Goal: Task Accomplishment & Management: Manage account settings

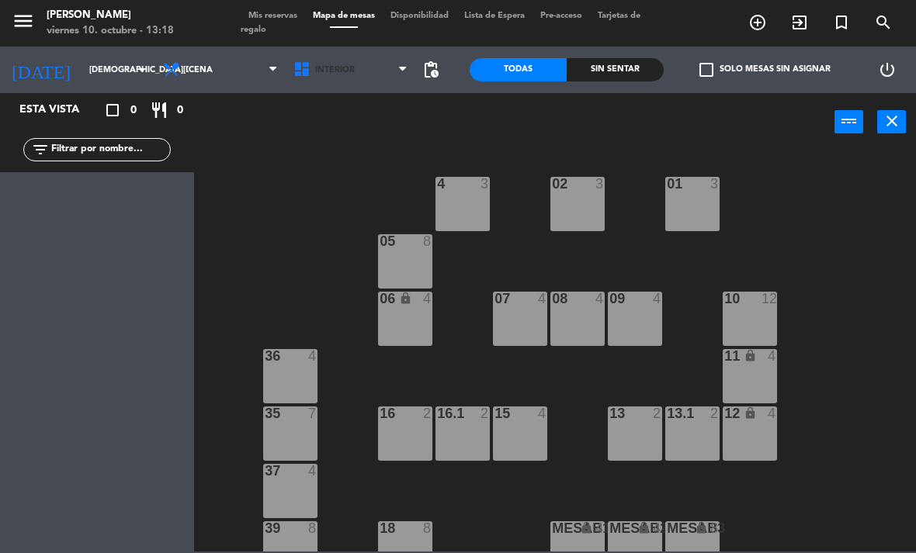
click at [328, 79] on span "Interior" at bounding box center [351, 70] width 130 height 34
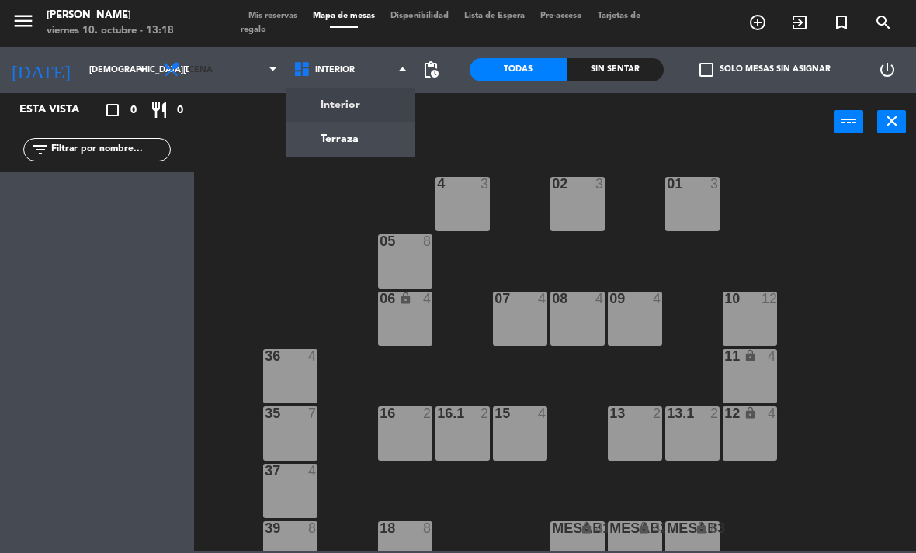
click at [202, 71] on span "Cena" at bounding box center [201, 70] width 24 height 10
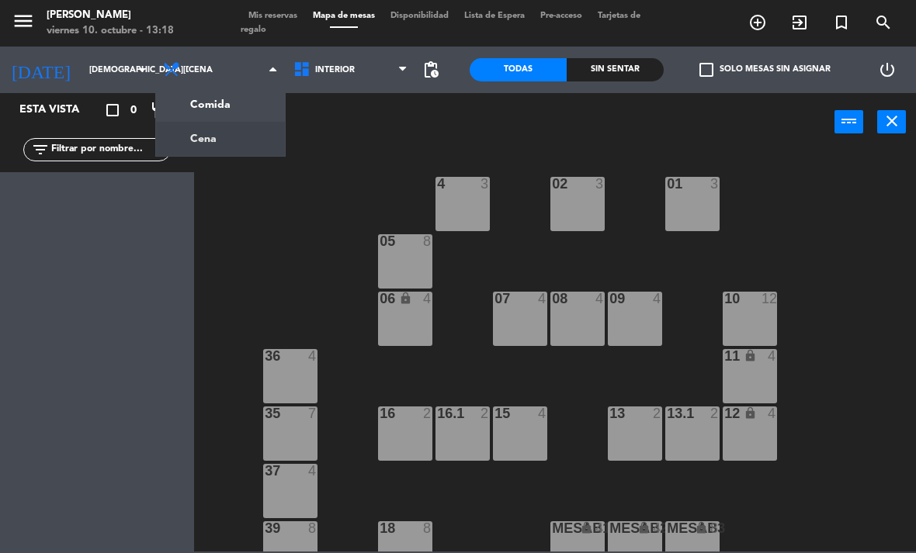
click at [215, 112] on ng-component "menu [PERSON_NAME][DATE] 10. octubre - 13:18 Mis reservas Mapa de mesas Disponi…" at bounding box center [458, 276] width 916 height 552
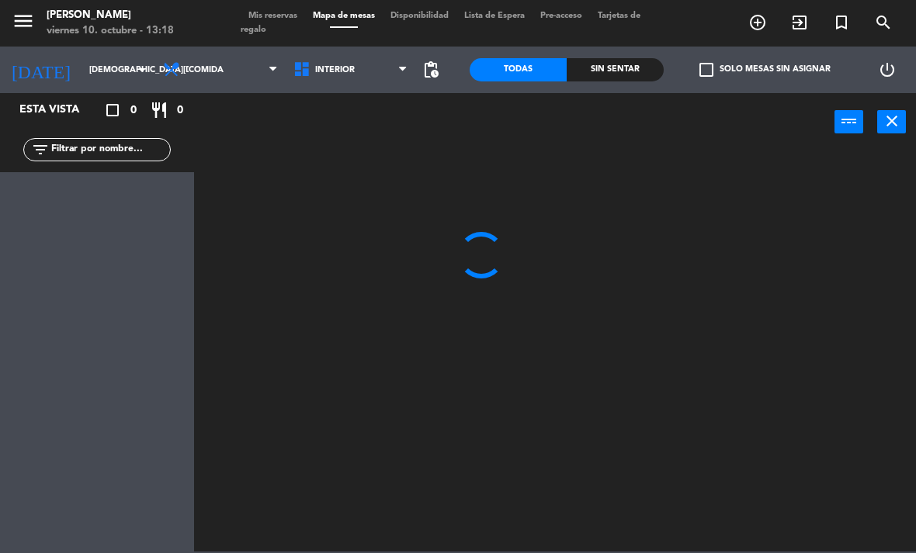
click at [81, 74] on input "[DEMOGRAPHIC_DATA][DATE]" at bounding box center [138, 70] width 115 height 26
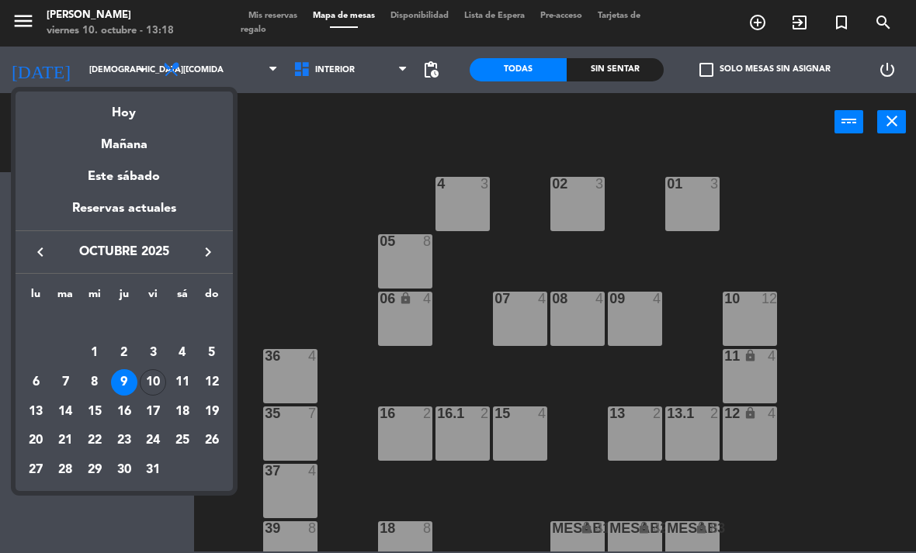
click at [113, 107] on div "Hoy" at bounding box center [124, 108] width 217 height 32
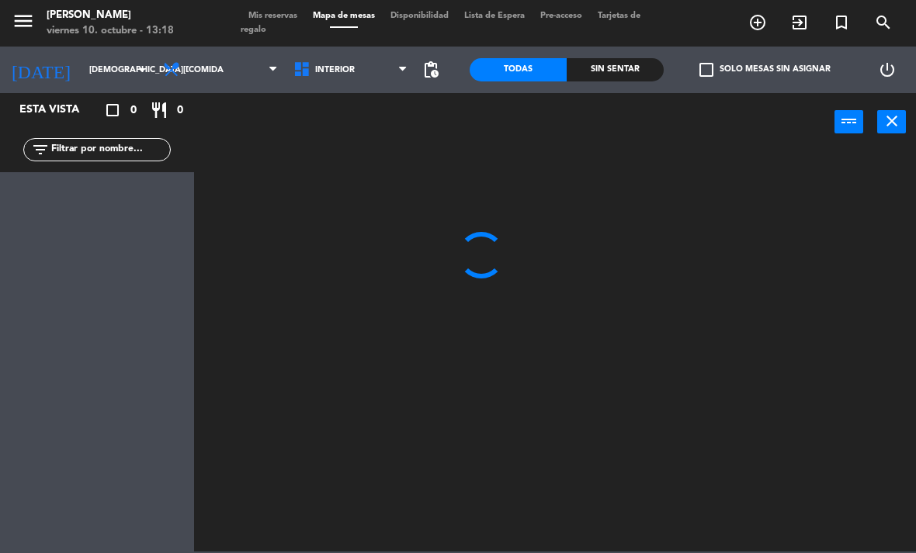
type input "[DATE]"
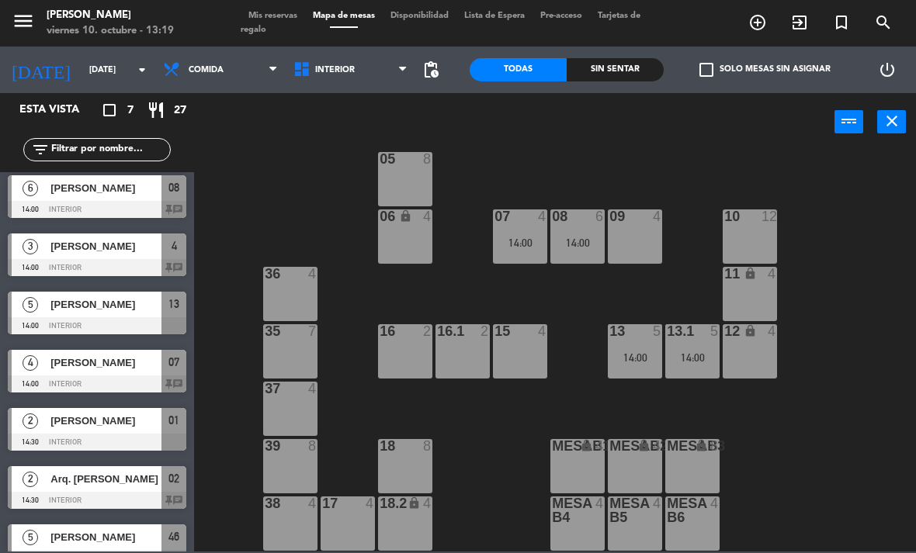
scroll to position [82, 0]
click at [317, 86] on span "Interior" at bounding box center [351, 70] width 130 height 34
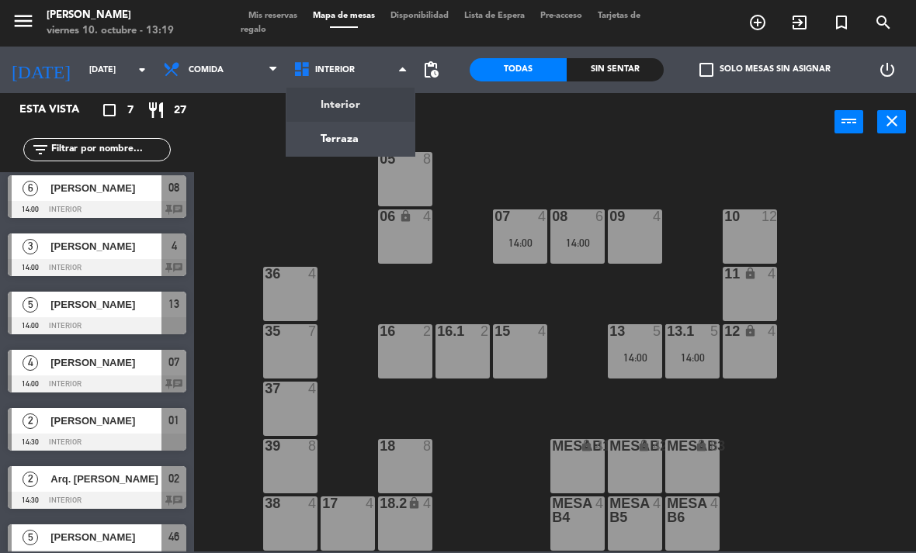
click at [255, 193] on div "02 2 14:30 4 3 14:00 01 2 14:30 05 8 06 lock 4 07 4 14:00 09 4 10 12 08 6 14:00…" at bounding box center [559, 351] width 712 height 402
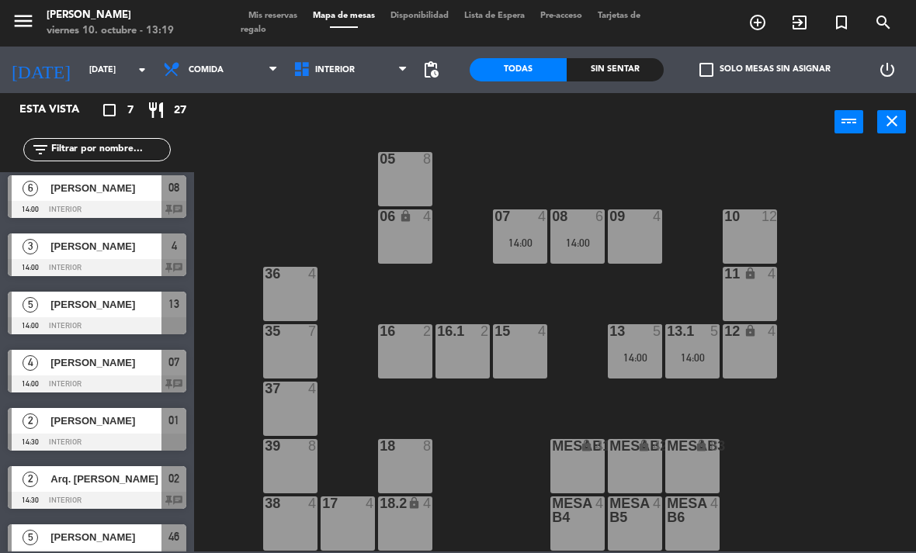
click at [331, 75] on span "Interior" at bounding box center [335, 70] width 40 height 10
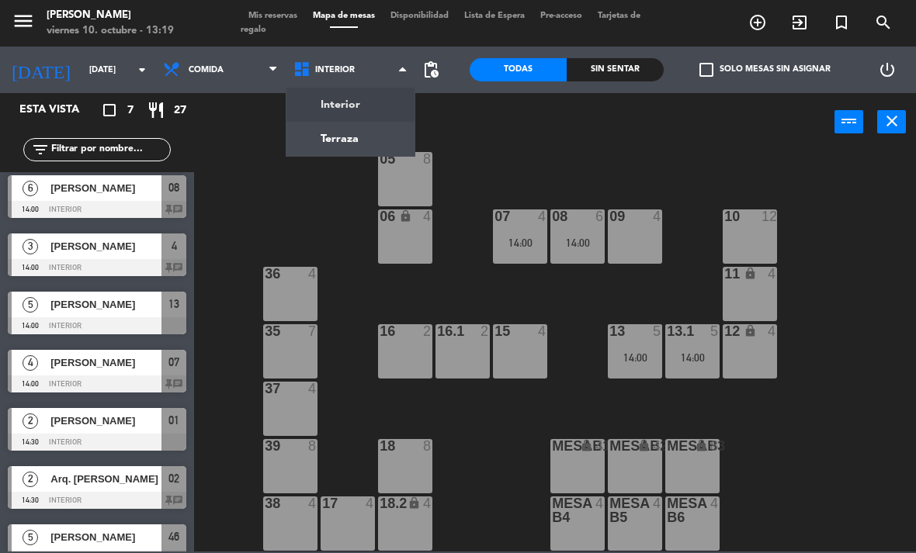
click at [324, 144] on ng-component "menu [PERSON_NAME][DATE] 10. octubre - 13:19 Mis reservas Mapa de mesas Disponi…" at bounding box center [458, 276] width 916 height 552
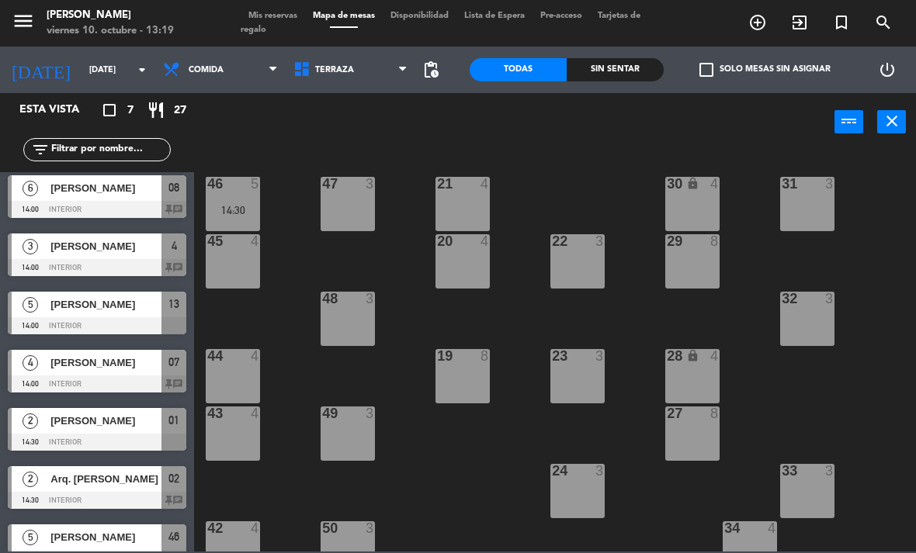
scroll to position [0, 0]
click at [240, 201] on div "46 5 14:30" at bounding box center [233, 204] width 54 height 54
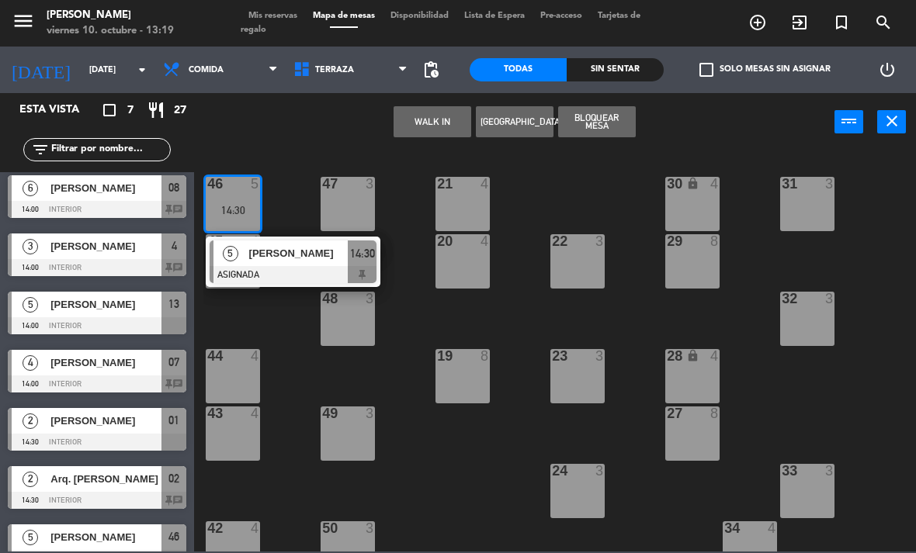
click at [231, 186] on div at bounding box center [233, 184] width 26 height 14
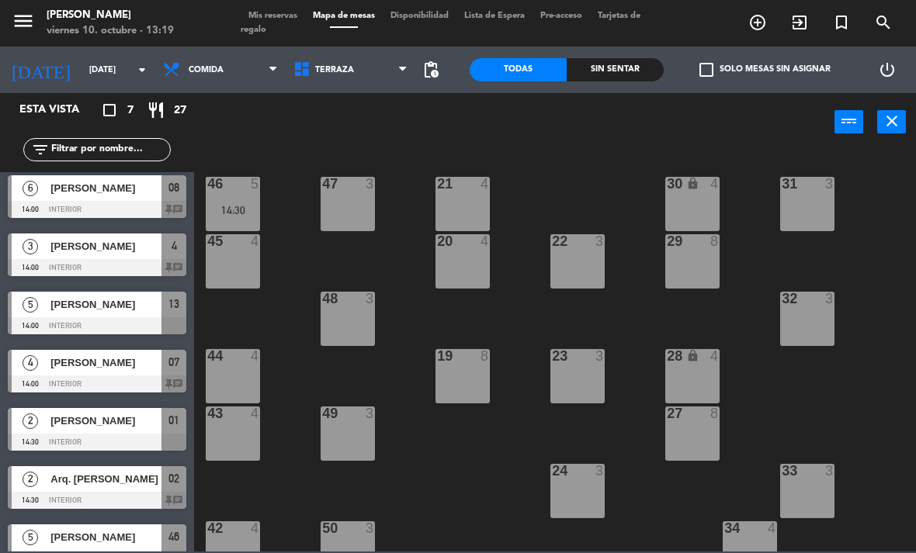
click at [244, 201] on div "46 5 14:30" at bounding box center [233, 204] width 54 height 54
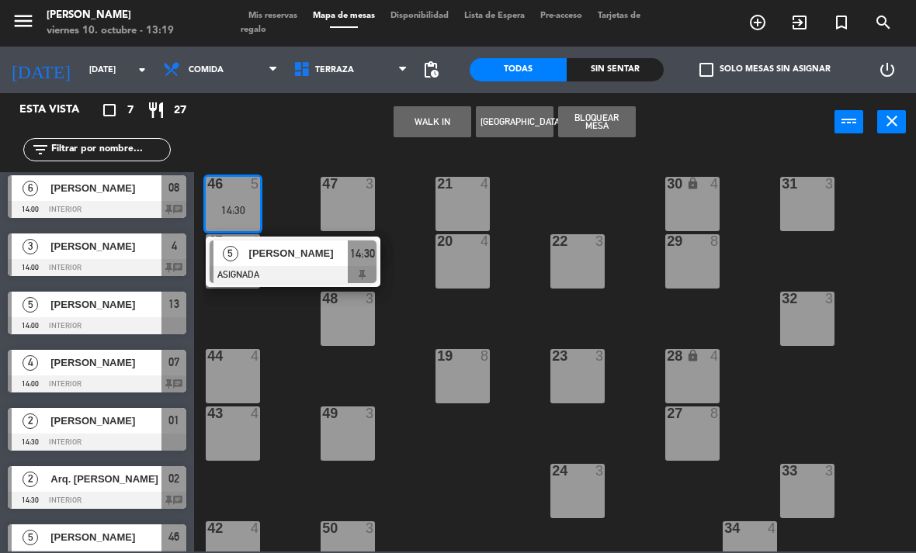
click at [269, 254] on span "[PERSON_NAME]" at bounding box center [298, 253] width 99 height 16
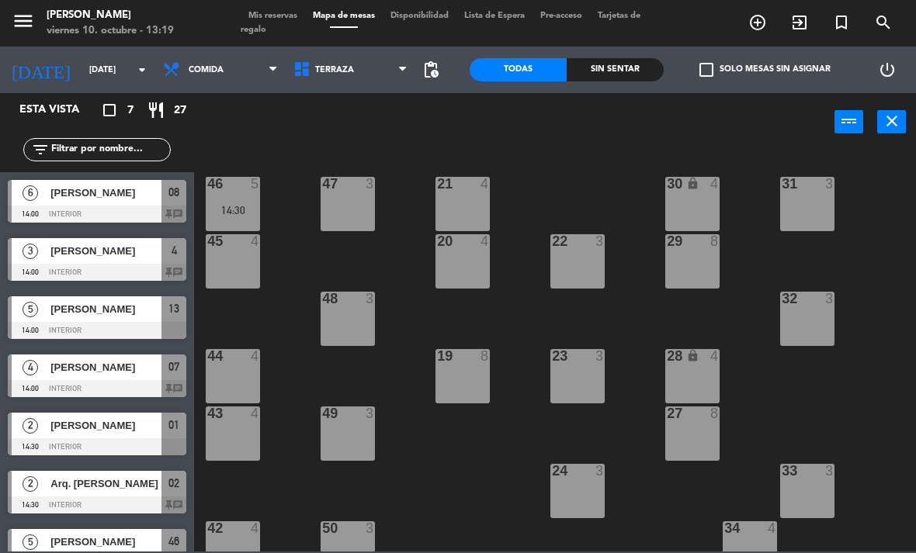
scroll to position [28, 0]
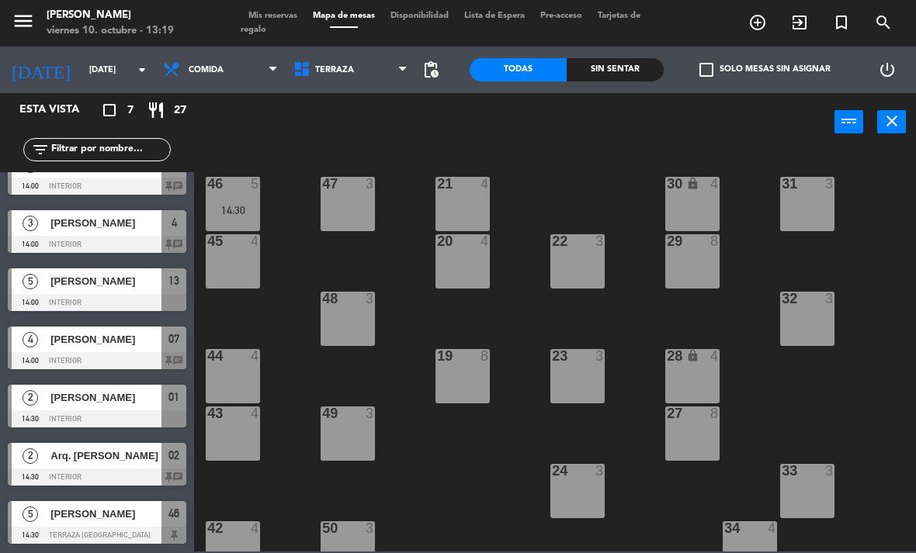
click at [242, 212] on div "14:30" at bounding box center [233, 210] width 54 height 11
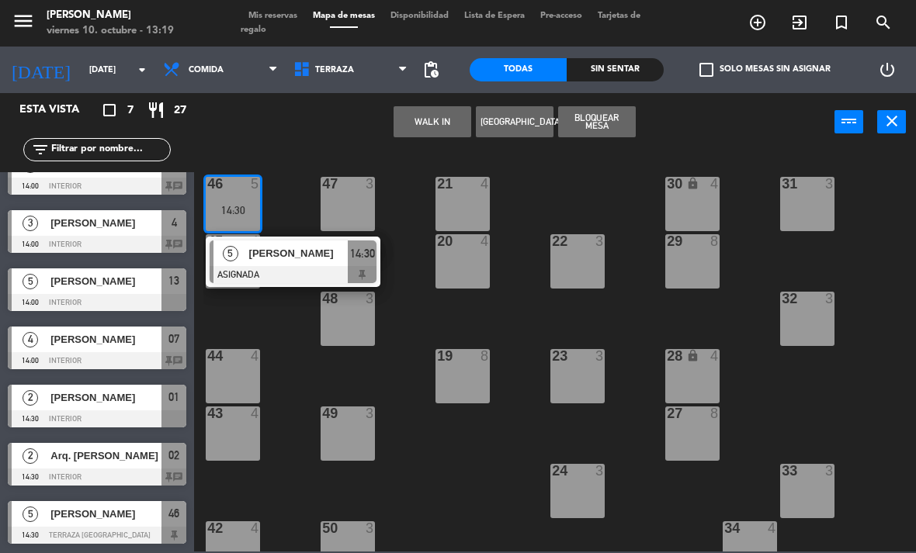
click at [262, 251] on span "[PERSON_NAME]" at bounding box center [298, 253] width 99 height 16
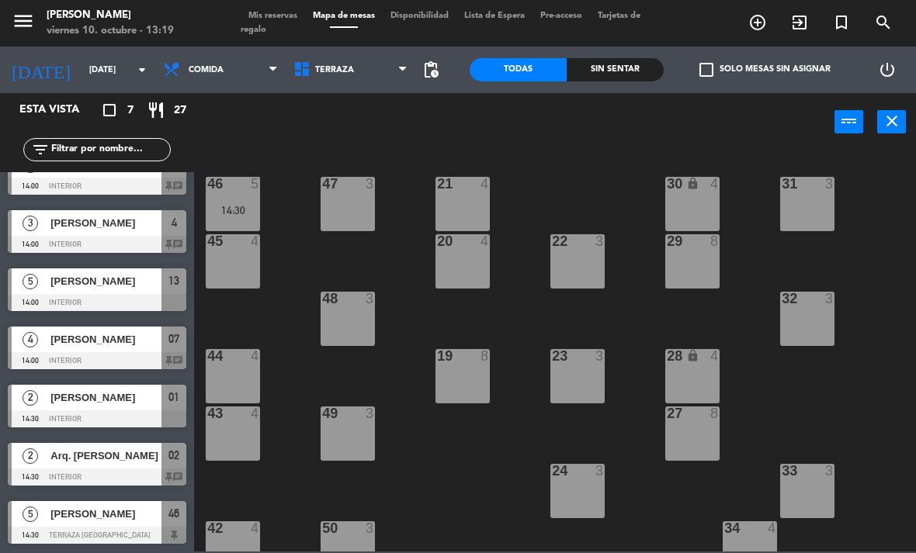
click at [257, 208] on div "14:30" at bounding box center [233, 210] width 54 height 11
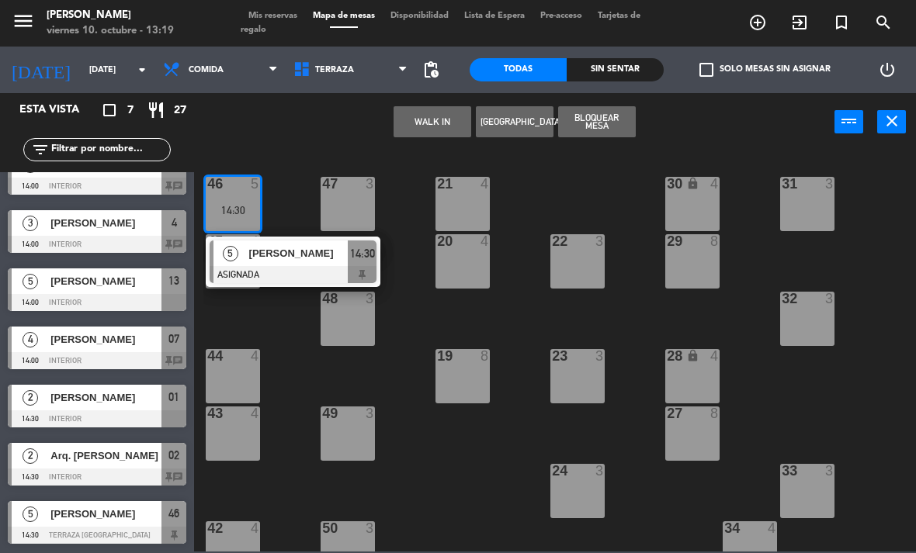
click at [234, 199] on div "46 5 14:30" at bounding box center [233, 204] width 54 height 54
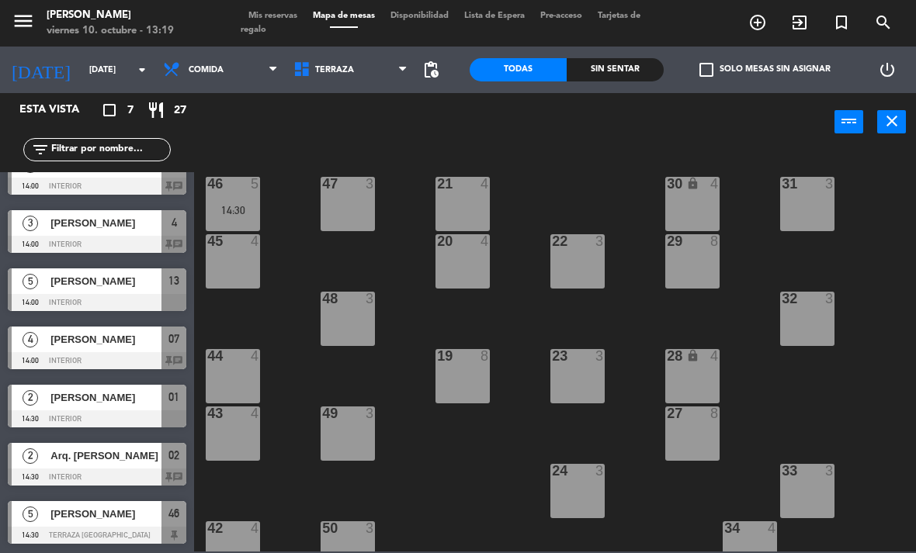
click at [233, 196] on div "46 5 14:30" at bounding box center [233, 204] width 54 height 54
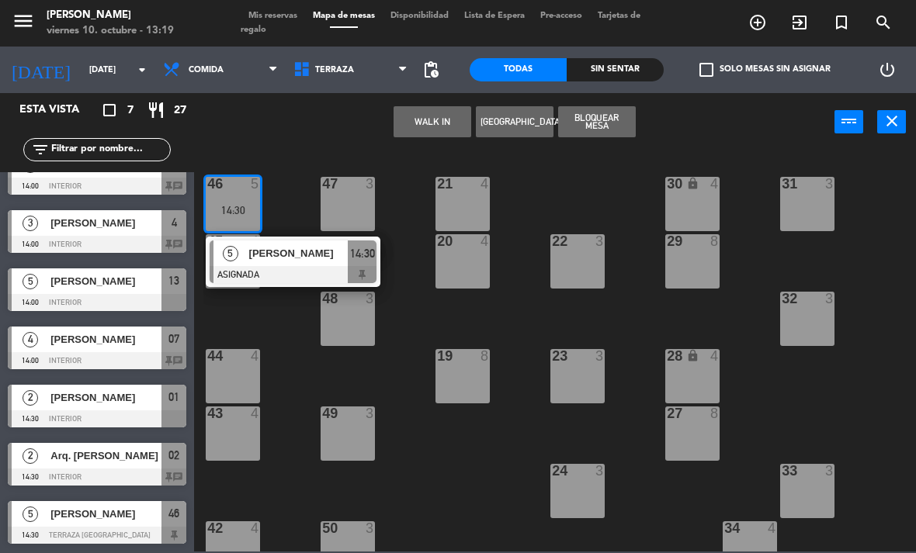
click at [279, 263] on div "[PERSON_NAME]" at bounding box center [298, 254] width 101 height 26
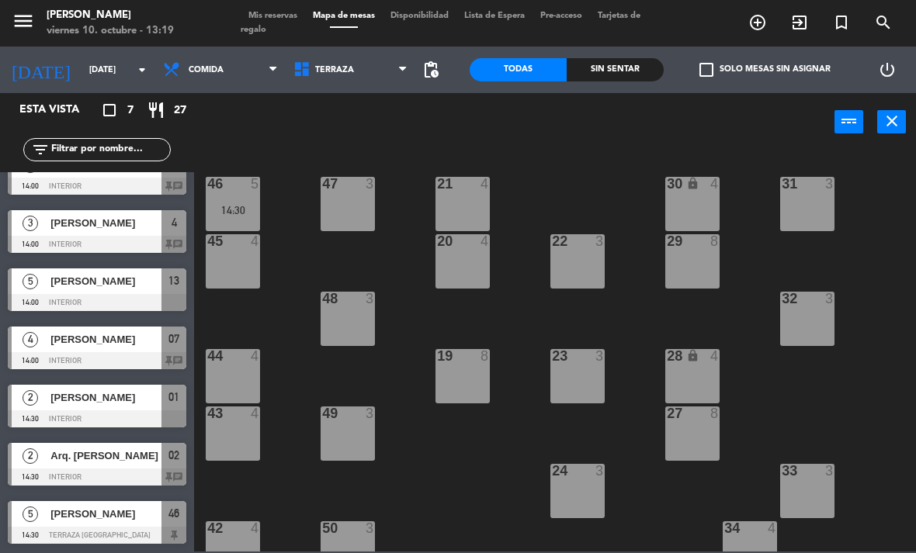
click at [341, 45] on div "menu [PERSON_NAME][DATE] 10. octubre - 13:19 Mis reservas Mapa de mesas Disponi…" at bounding box center [458, 23] width 916 height 47
click at [347, 79] on span "Terraza" at bounding box center [351, 70] width 130 height 34
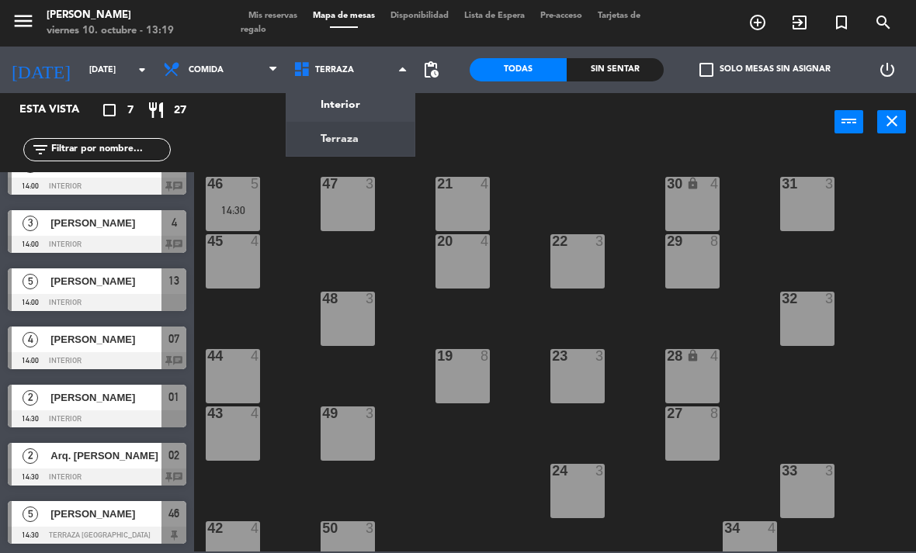
click at [350, 105] on ng-component "menu [PERSON_NAME][DATE] 10. octubre - 13:19 Mis reservas Mapa de mesas Disponi…" at bounding box center [458, 276] width 916 height 552
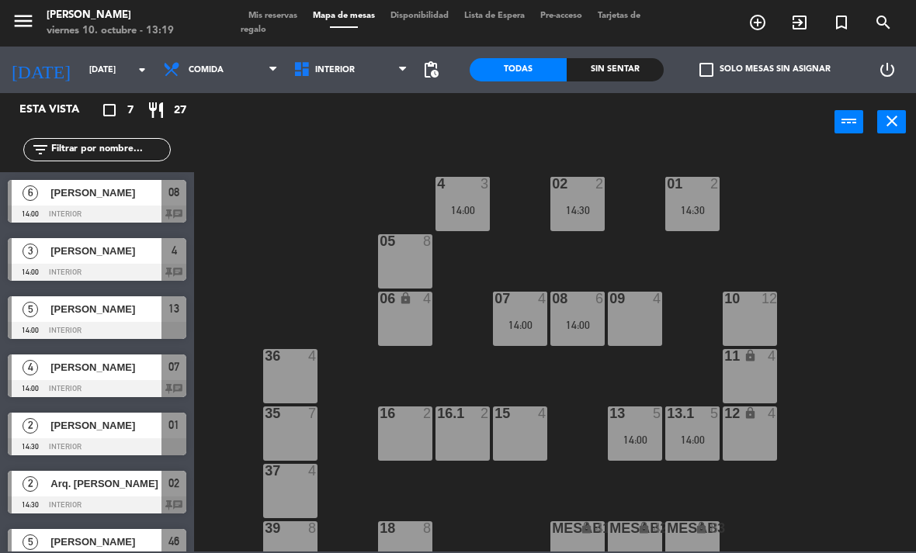
scroll to position [0, 0]
click at [269, 72] on icon at bounding box center [272, 70] width 7 height 12
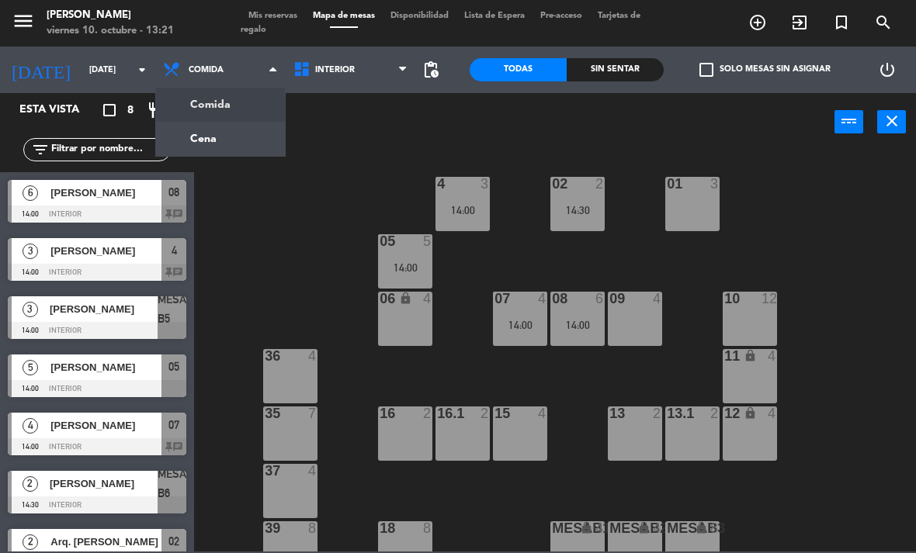
click at [255, 131] on ng-component "menu [PERSON_NAME][DATE] 10. octubre - 13:21 Mis reservas Mapa de mesas Disponi…" at bounding box center [458, 276] width 916 height 552
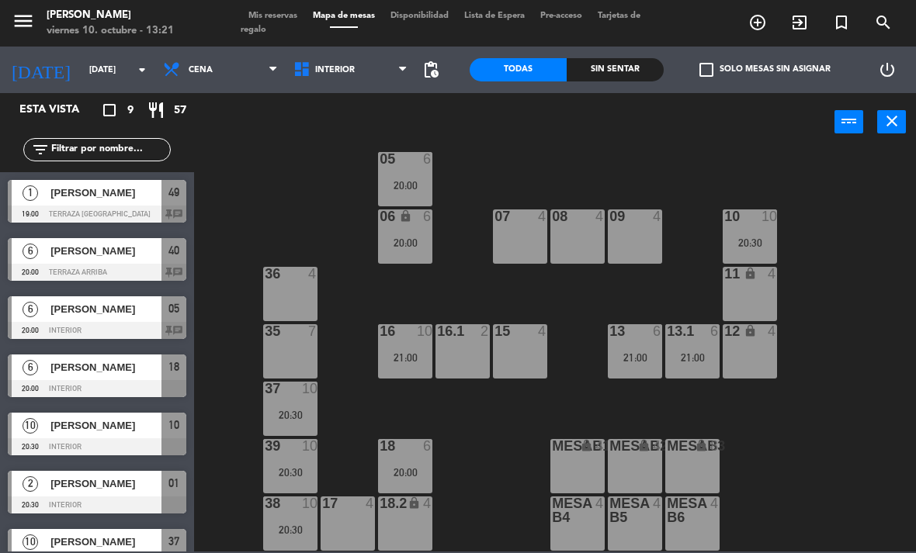
scroll to position [82, 0]
click at [754, 238] on div "20:30" at bounding box center [749, 242] width 54 height 11
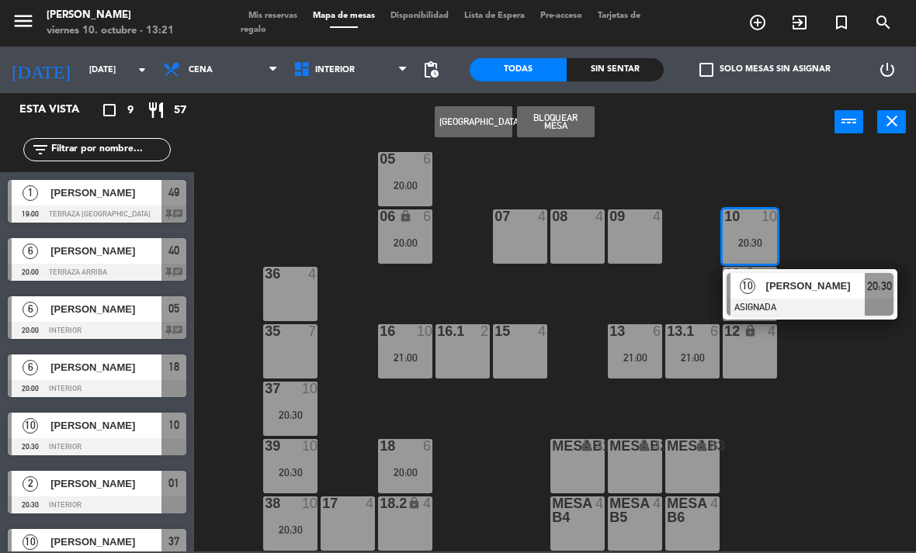
click at [864, 286] on span "[PERSON_NAME]" at bounding box center [815, 286] width 99 height 16
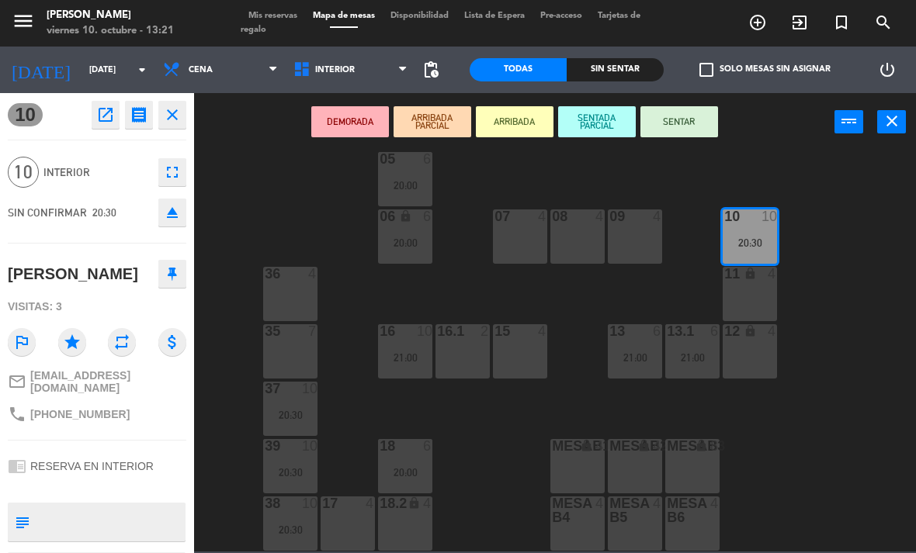
click at [760, 292] on div "11 lock 4" at bounding box center [749, 294] width 54 height 54
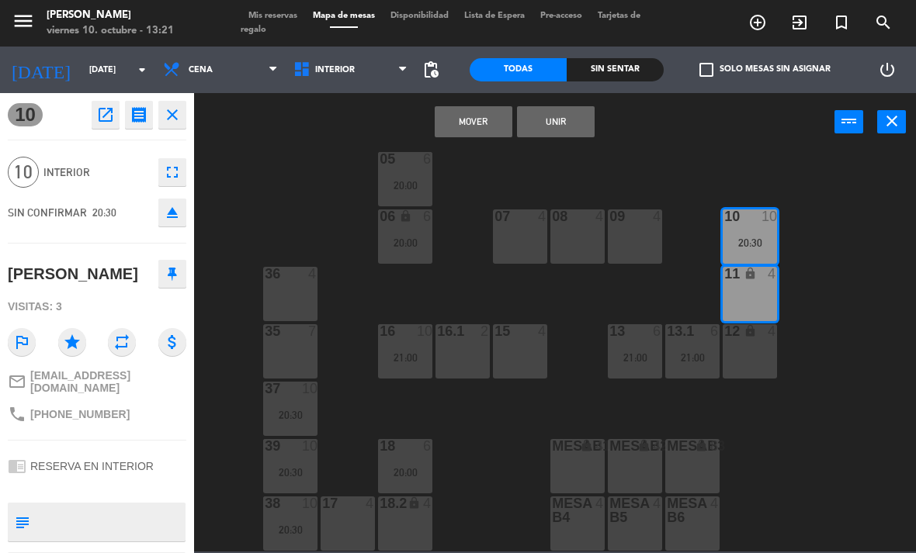
click at [760, 351] on div "12 lock 4" at bounding box center [749, 351] width 54 height 54
click at [574, 125] on button "Unir" at bounding box center [556, 121] width 78 height 31
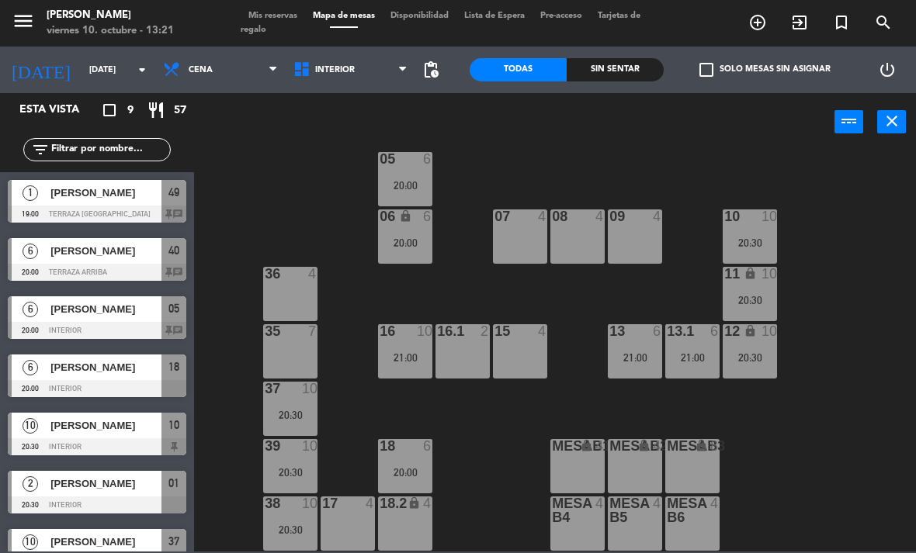
click at [412, 469] on div "20:00" at bounding box center [405, 472] width 54 height 11
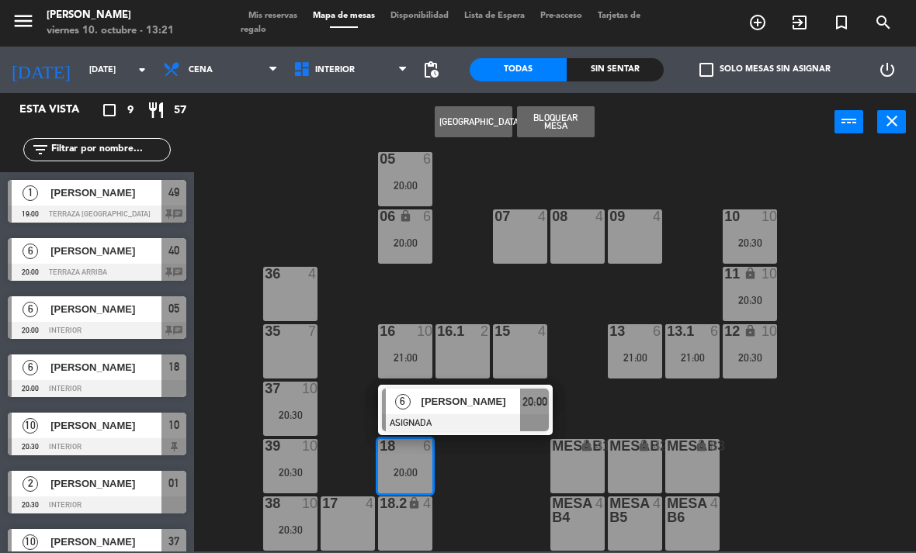
click at [488, 410] on span "[PERSON_NAME]" at bounding box center [470, 401] width 99 height 16
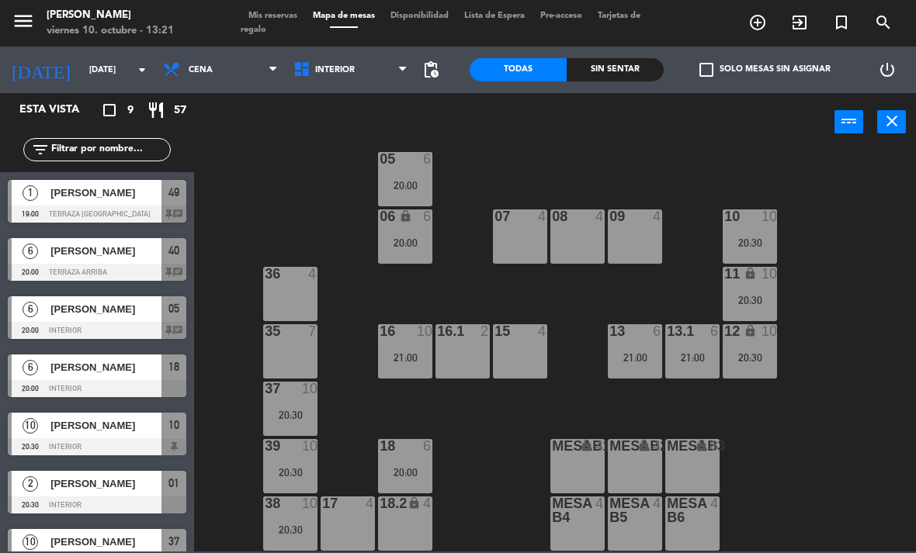
click at [413, 171] on div "05 6 20:00" at bounding box center [405, 179] width 54 height 54
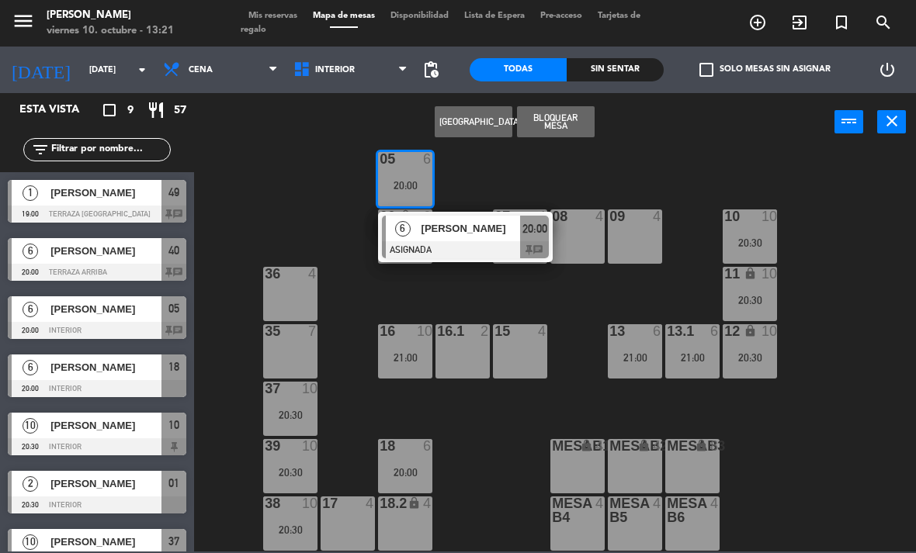
click at [487, 237] on span "[PERSON_NAME]" at bounding box center [470, 228] width 99 height 16
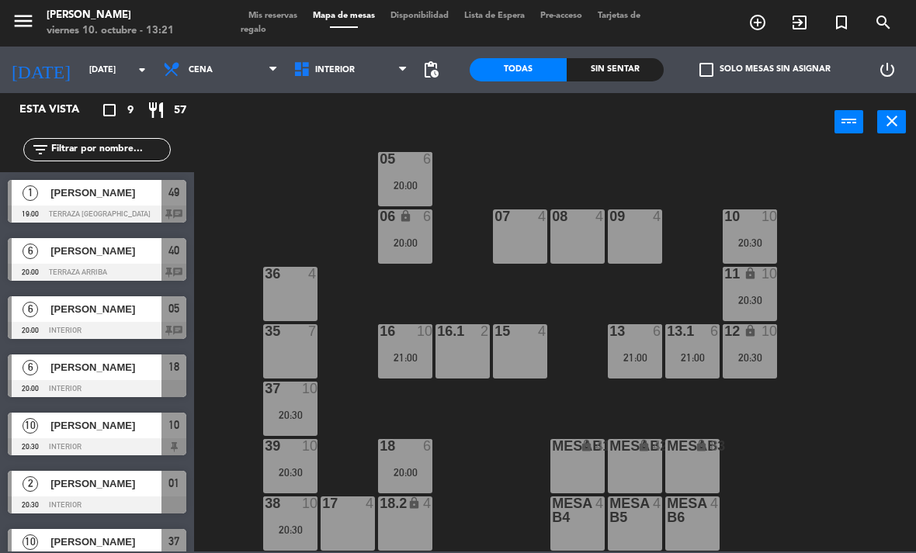
click at [417, 333] on div "10" at bounding box center [425, 331] width 16 height 14
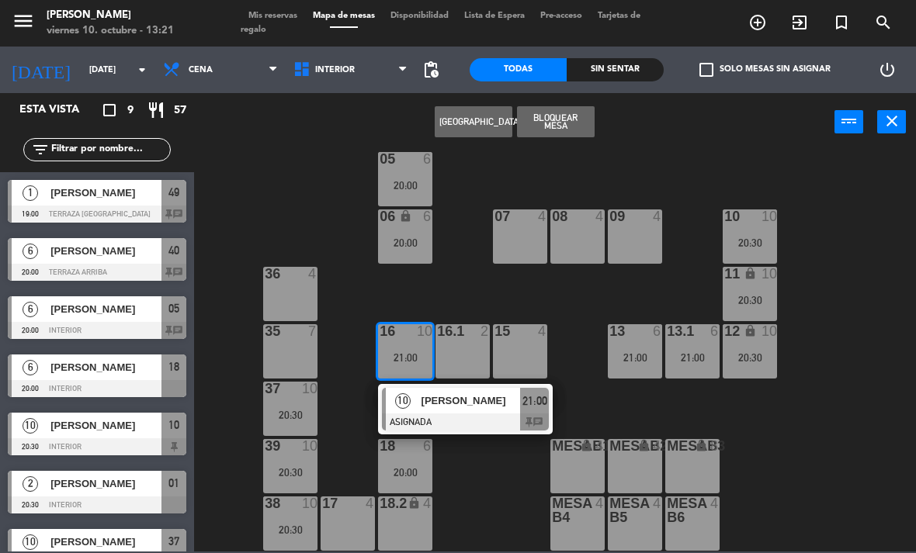
click at [462, 390] on div "[PERSON_NAME]" at bounding box center [470, 401] width 101 height 26
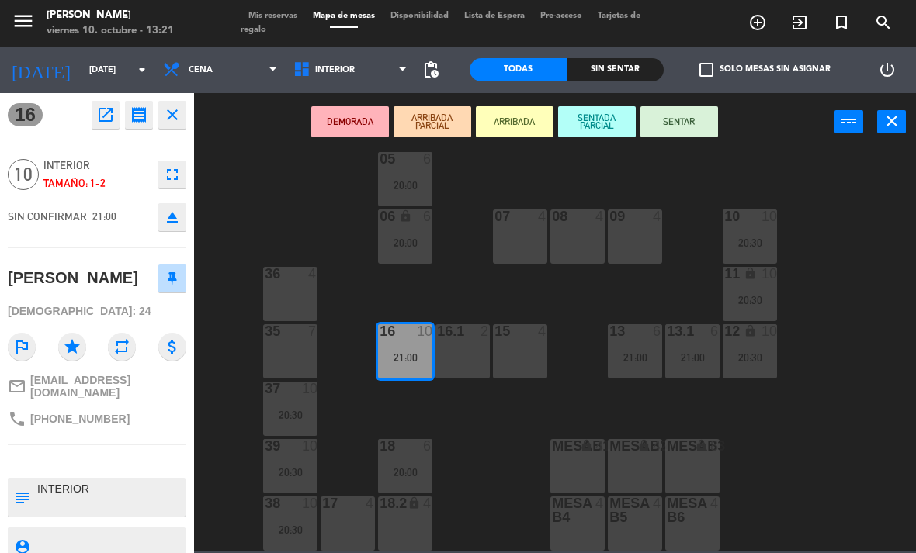
click at [467, 358] on div "16.1 2" at bounding box center [462, 351] width 54 height 54
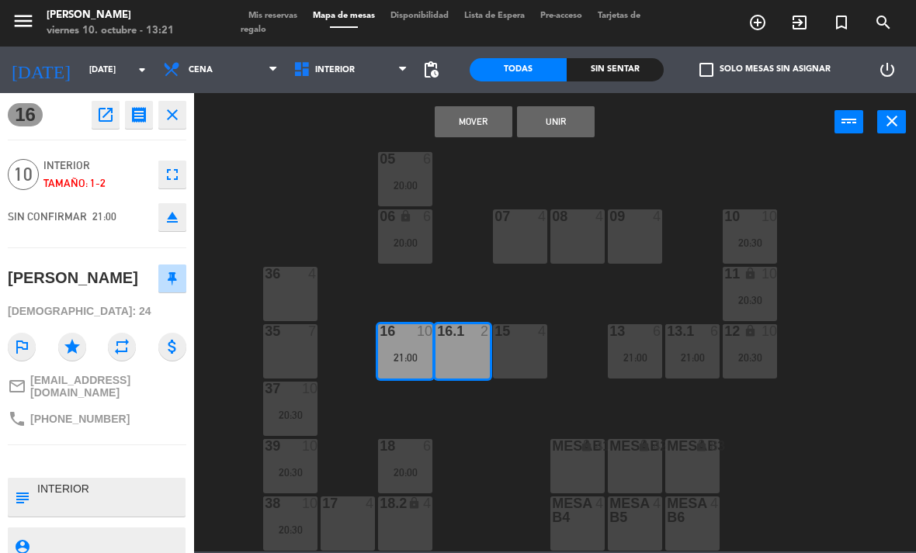
click at [576, 106] on button "Unir" at bounding box center [556, 121] width 78 height 31
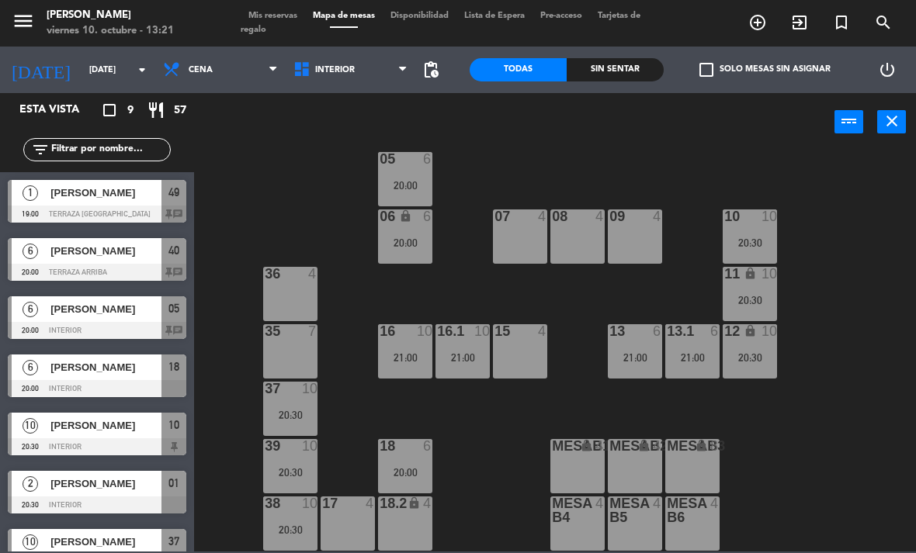
scroll to position [74, 0]
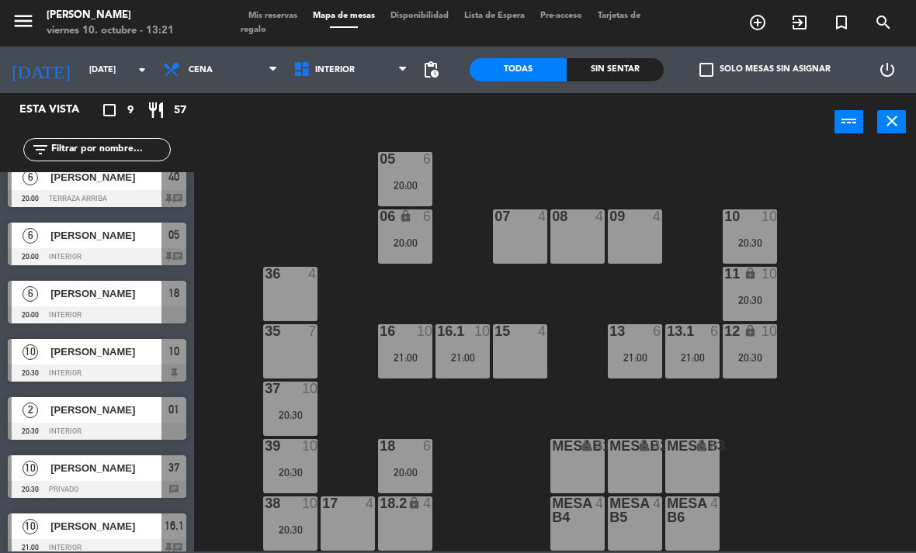
click at [746, 233] on div "10 10 20:30" at bounding box center [749, 237] width 54 height 54
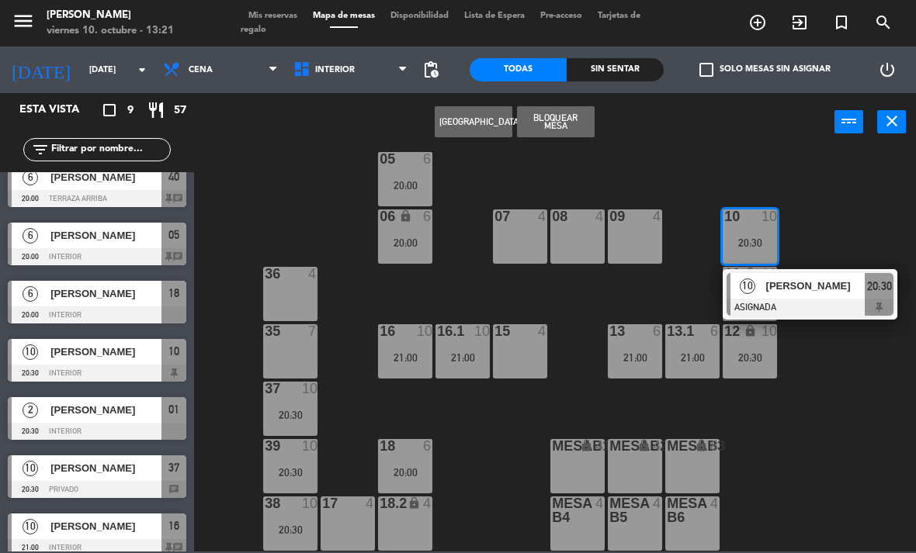
click at [815, 291] on span "[PERSON_NAME]" at bounding box center [815, 286] width 99 height 16
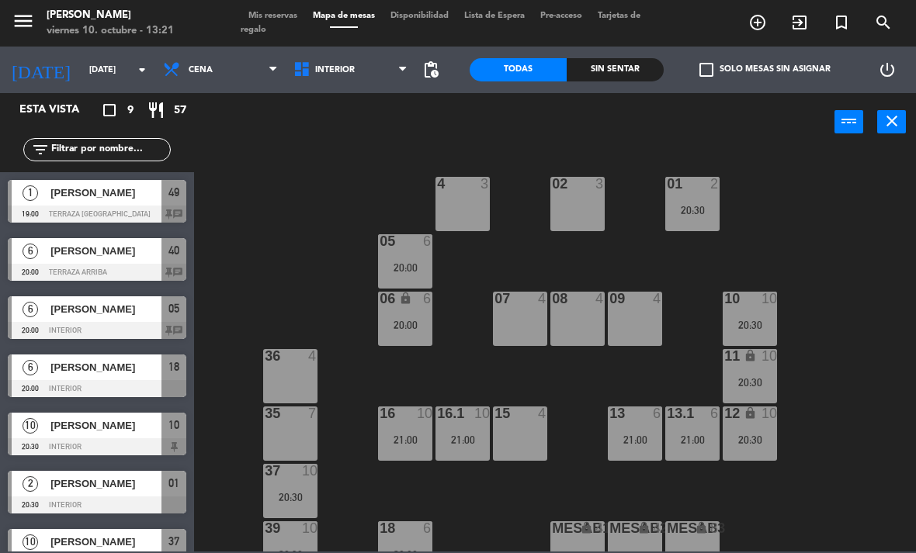
scroll to position [0, 0]
click at [265, 61] on span "Cena" at bounding box center [220, 70] width 130 height 34
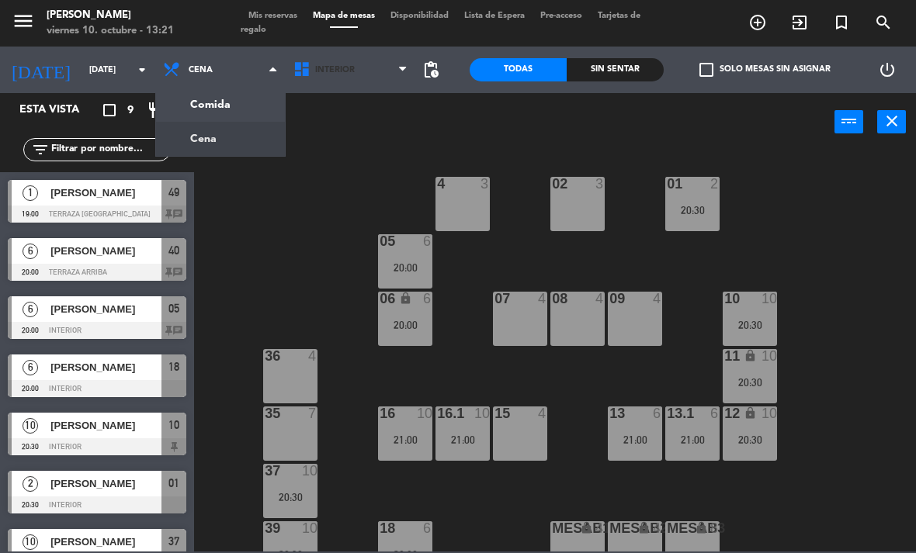
click at [395, 58] on span "Interior" at bounding box center [351, 70] width 130 height 34
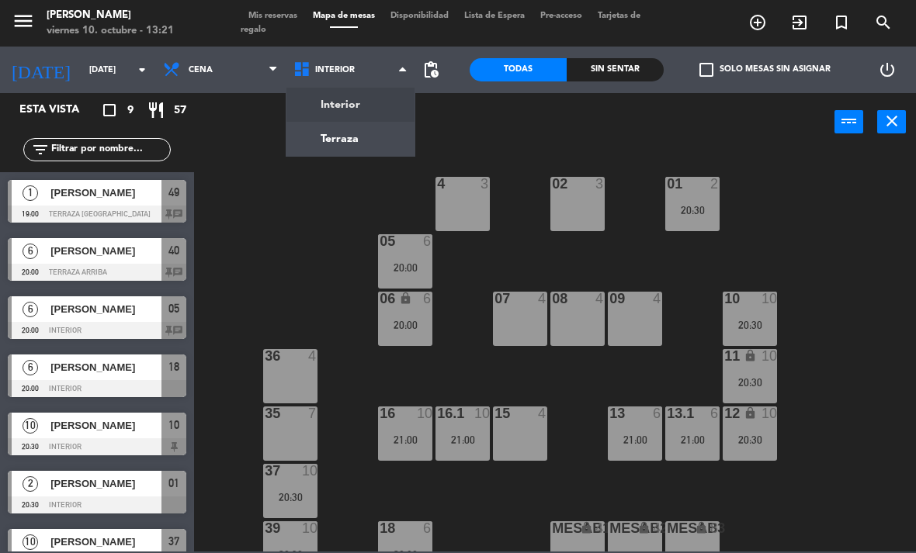
click at [388, 134] on ng-component "menu [PERSON_NAME][DATE] 10. octubre - 13:21 Mis reservas Mapa de mesas Disponi…" at bounding box center [458, 276] width 916 height 552
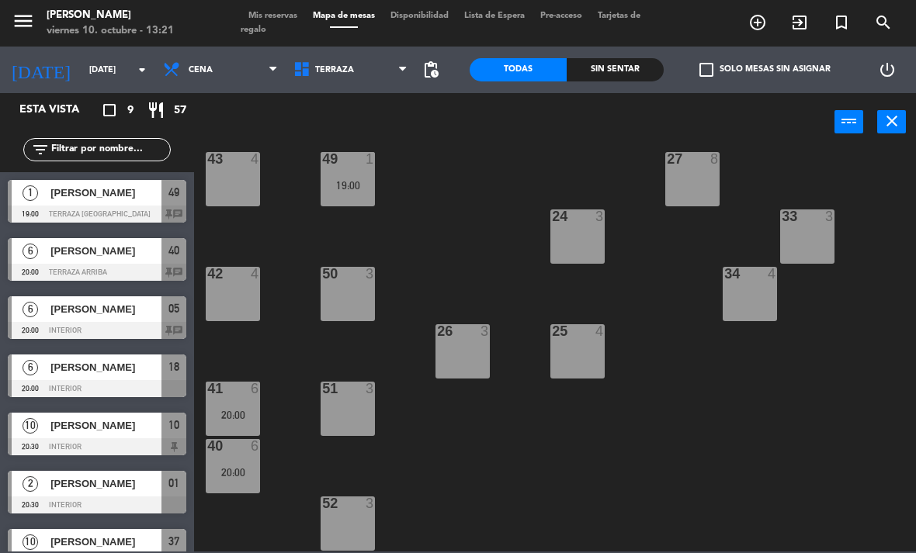
scroll to position [255, 0]
click at [237, 481] on div "40 6 20:00" at bounding box center [233, 466] width 54 height 54
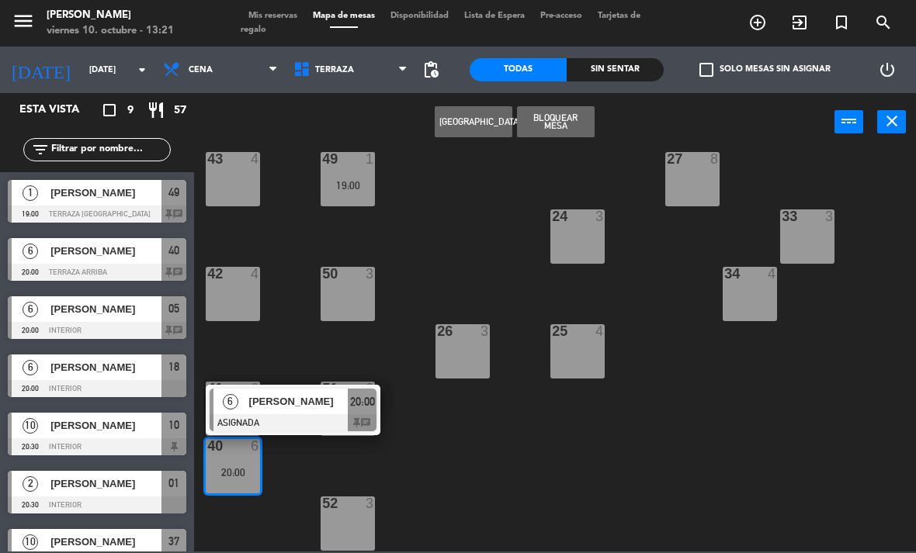
click at [303, 417] on div at bounding box center [293, 422] width 167 height 17
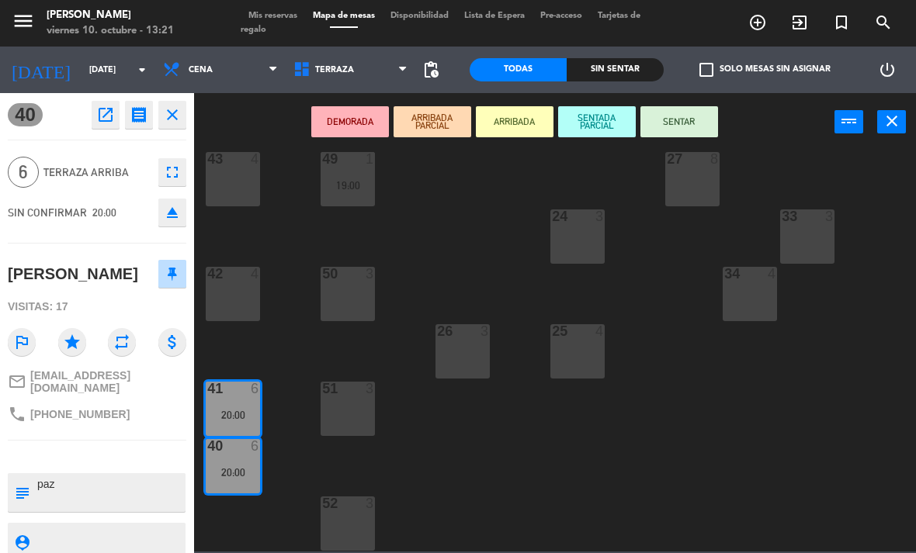
click at [248, 70] on span "Cena" at bounding box center [220, 70] width 130 height 34
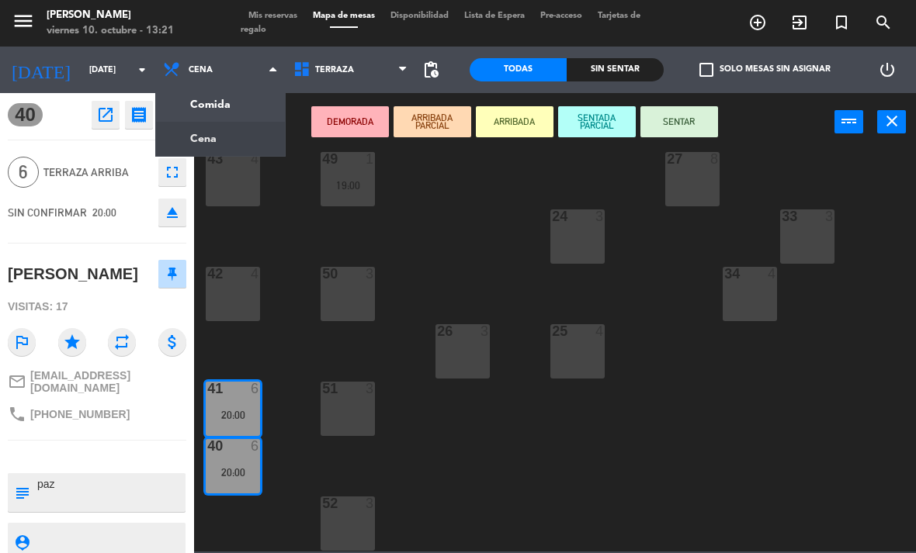
click at [258, 97] on ng-component "menu [PERSON_NAME][DATE] 10. octubre - 13:21 Mis reservas Mapa de mesas Disponi…" at bounding box center [458, 276] width 916 height 552
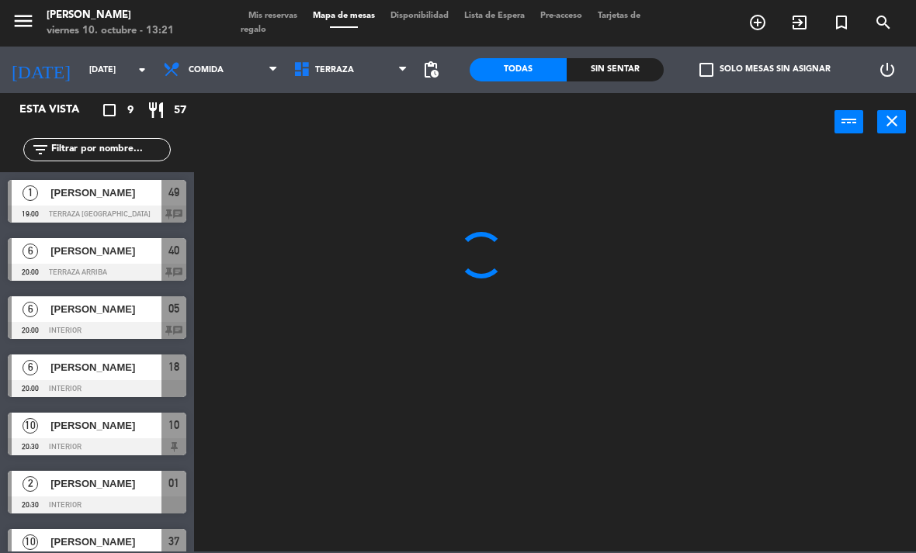
scroll to position [0, 0]
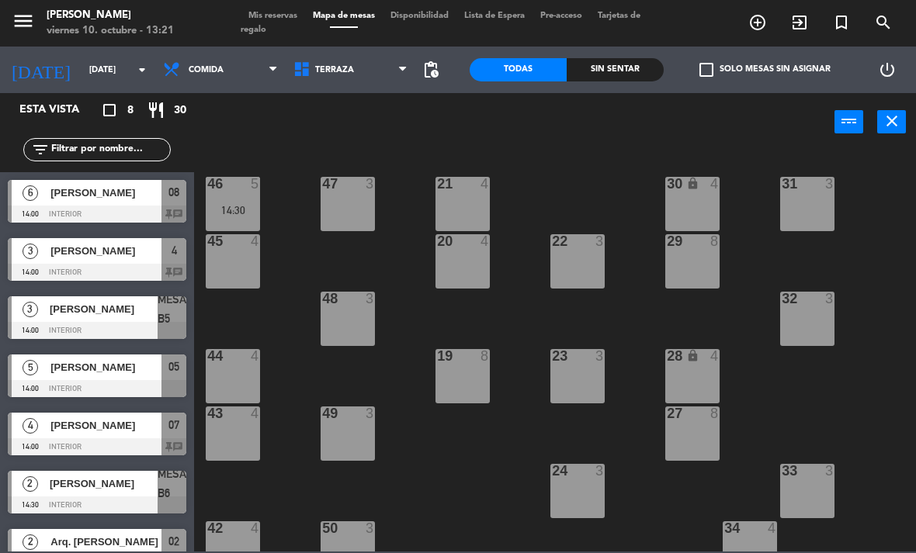
click at [865, 327] on div "21 4 30 lock 4 46 5 14:30 47 3 31 3 20 4 22 3 29 8 45 4 32 3 48 3 19 8 23 3 28 …" at bounding box center [559, 351] width 712 height 402
click at [266, 16] on span "Mis reservas" at bounding box center [273, 16] width 64 height 9
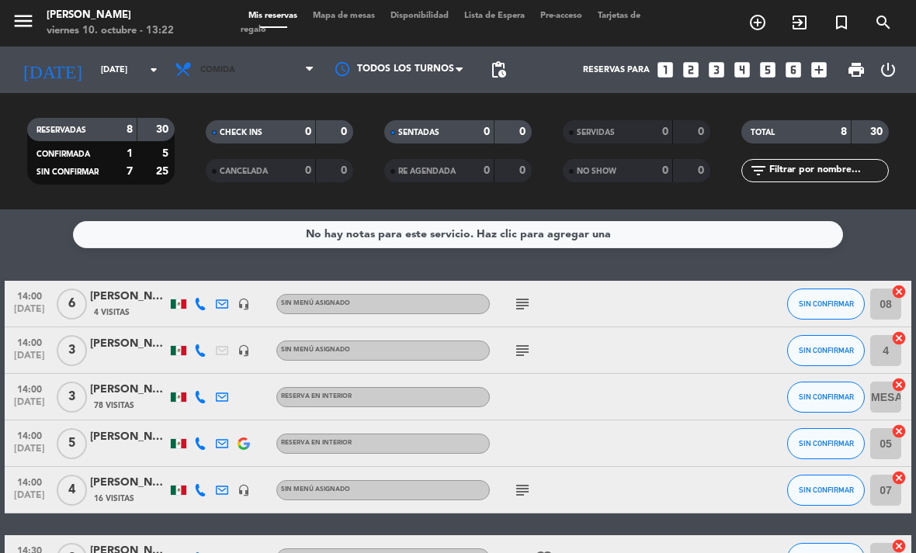
click at [229, 81] on span "Comida" at bounding box center [244, 70] width 155 height 34
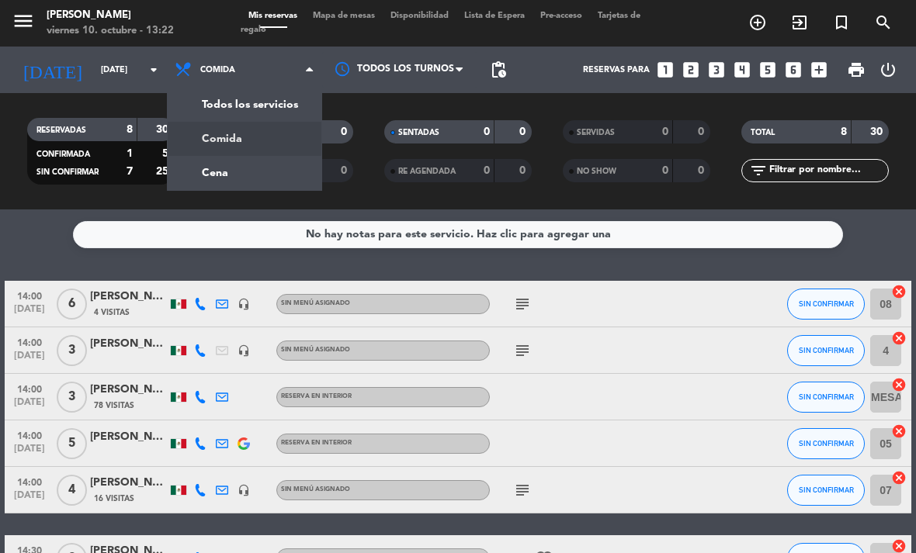
click at [213, 176] on div "menu [PERSON_NAME][DATE] 10. octubre - 13:22 Mis reservas Mapa de mesas Disponi…" at bounding box center [458, 105] width 916 height 210
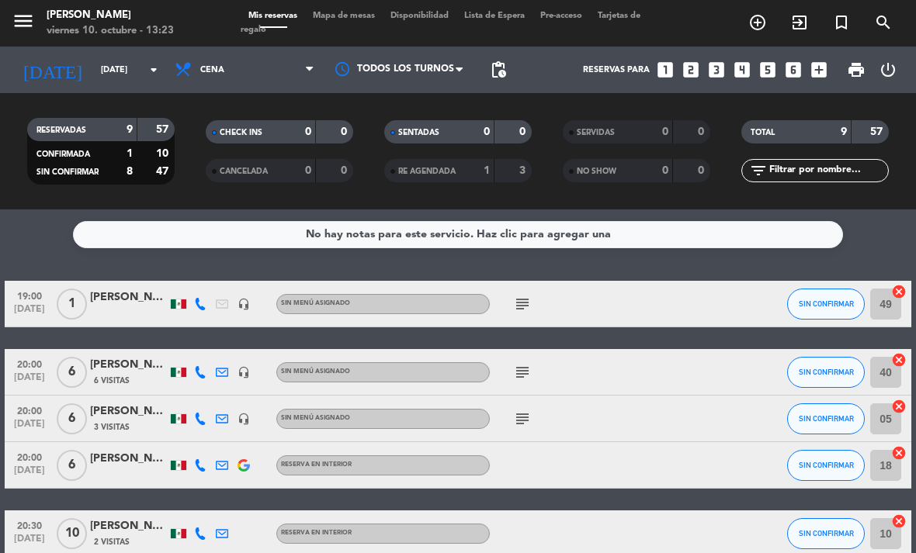
click at [334, 20] on span "Mapa de mesas" at bounding box center [344, 16] width 78 height 9
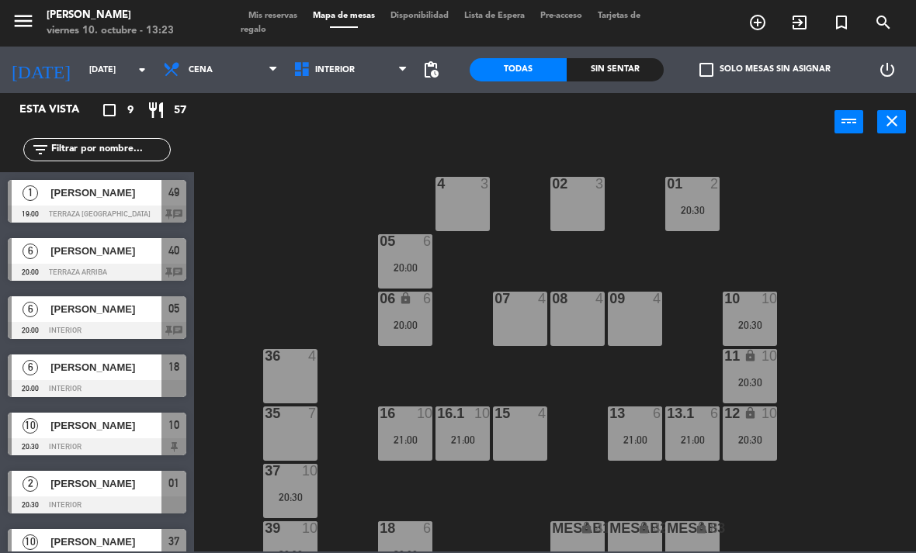
click at [198, 63] on span "Cena" at bounding box center [220, 70] width 130 height 34
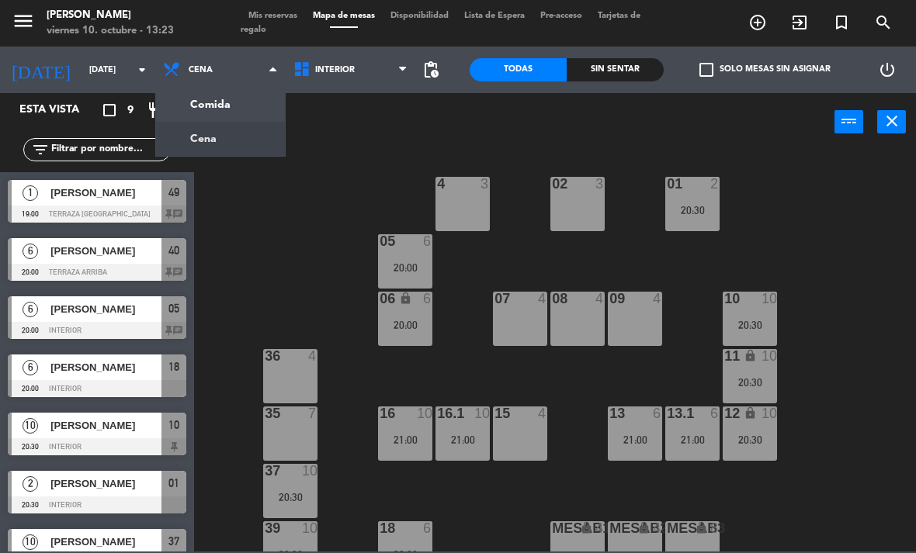
click at [210, 109] on ng-component "menu [PERSON_NAME][DATE] 10. octubre - 13:23 Mis reservas Mapa de mesas Disponi…" at bounding box center [458, 276] width 916 height 552
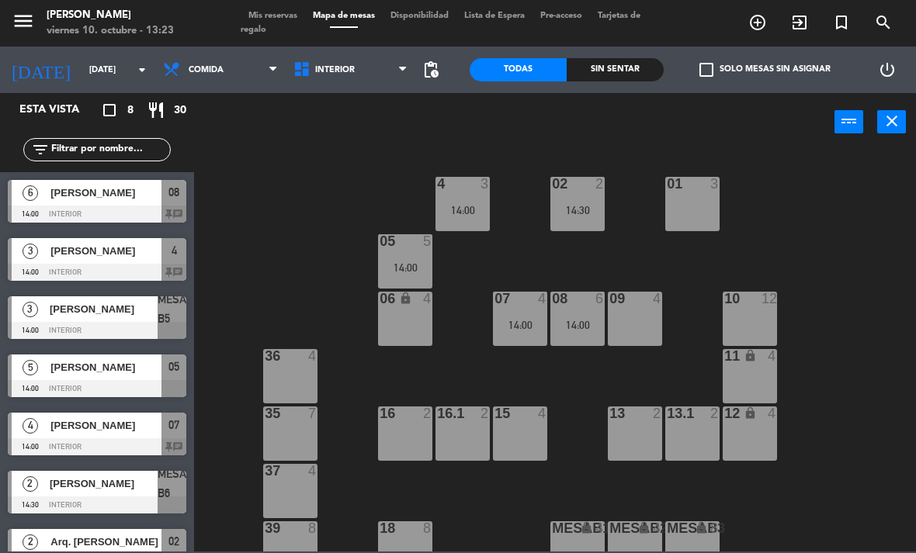
click at [422, 262] on div "14:00" at bounding box center [405, 267] width 54 height 11
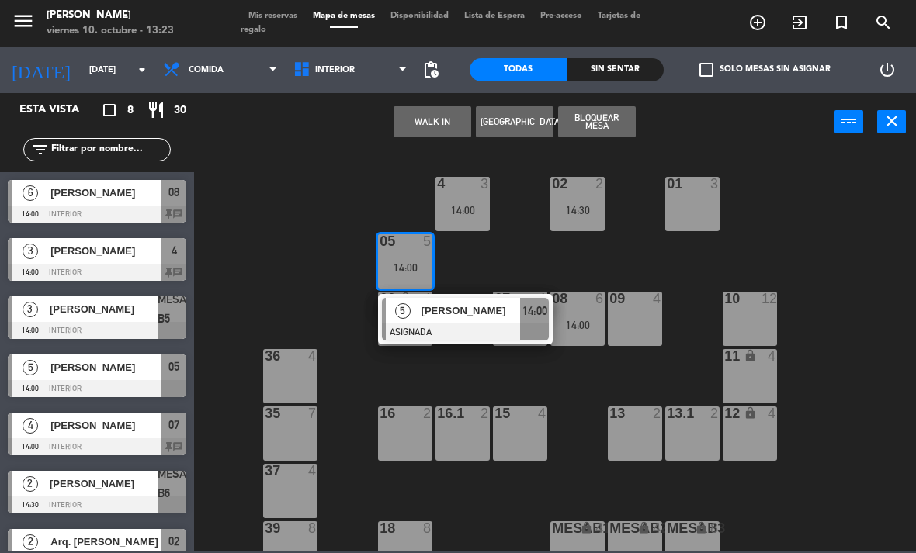
click at [459, 320] on div "[PERSON_NAME]" at bounding box center [470, 311] width 101 height 26
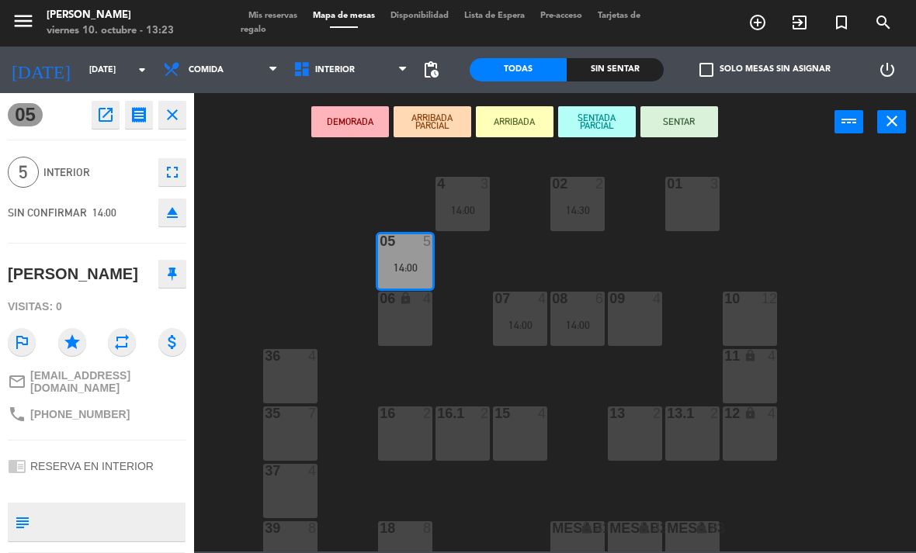
click at [411, 320] on div "06 lock 4" at bounding box center [405, 319] width 54 height 54
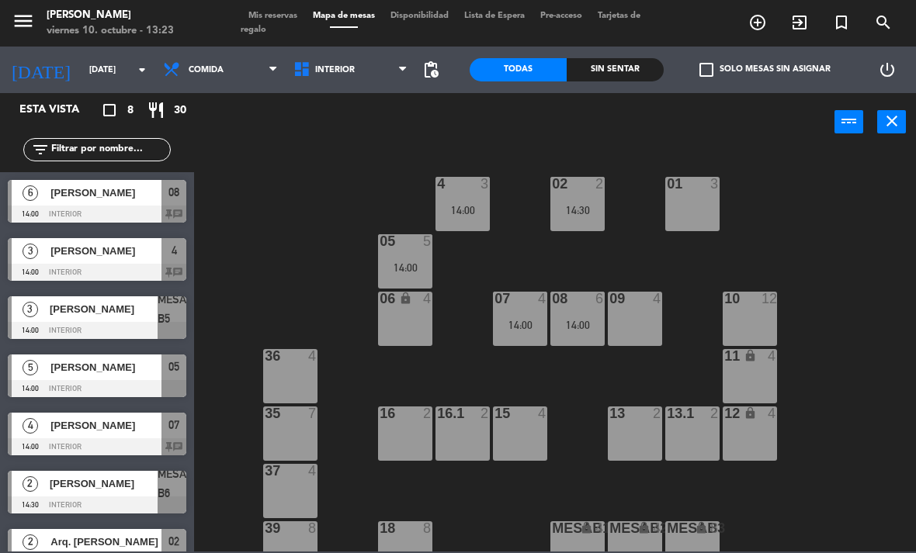
click at [585, 322] on div "14:00" at bounding box center [577, 325] width 54 height 11
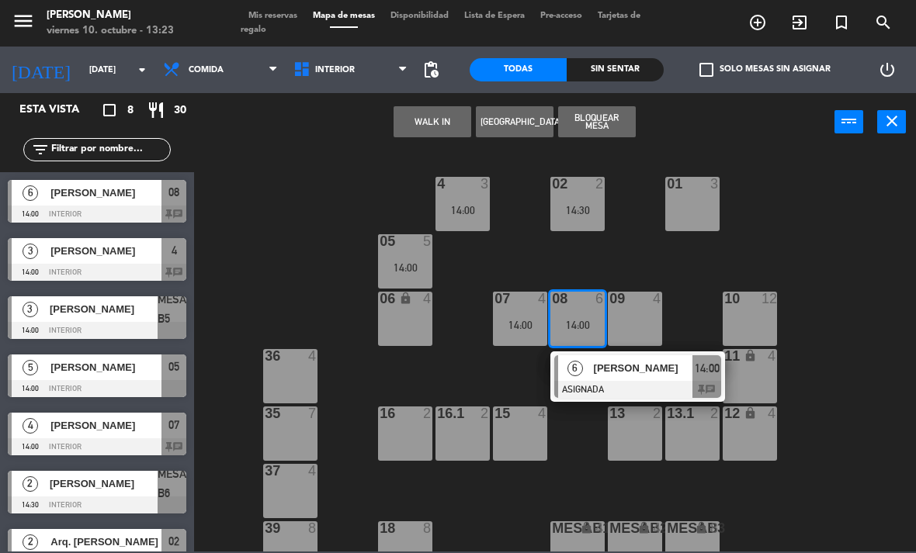
click at [623, 367] on span "[PERSON_NAME]" at bounding box center [643, 368] width 99 height 16
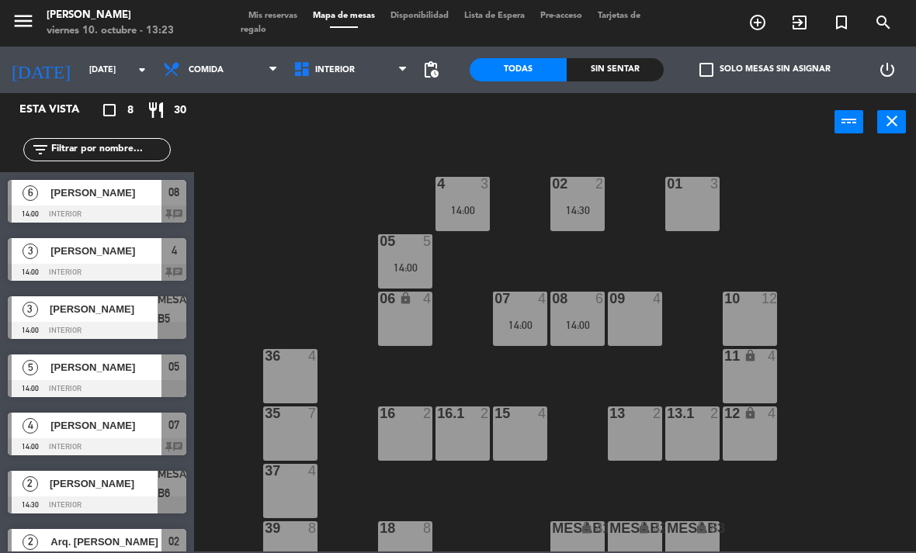
click at [528, 320] on div "14:00" at bounding box center [520, 325] width 54 height 11
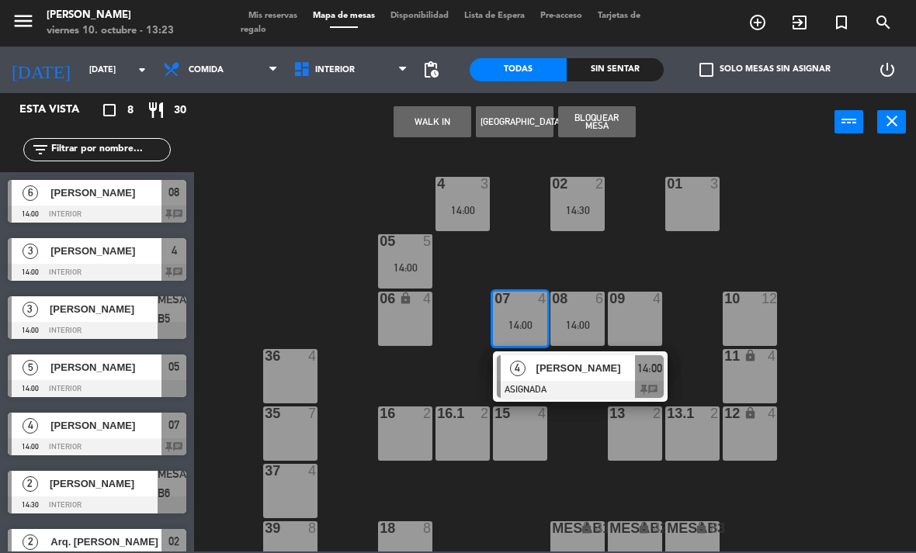
click at [580, 371] on span "[PERSON_NAME]" at bounding box center [585, 368] width 99 height 16
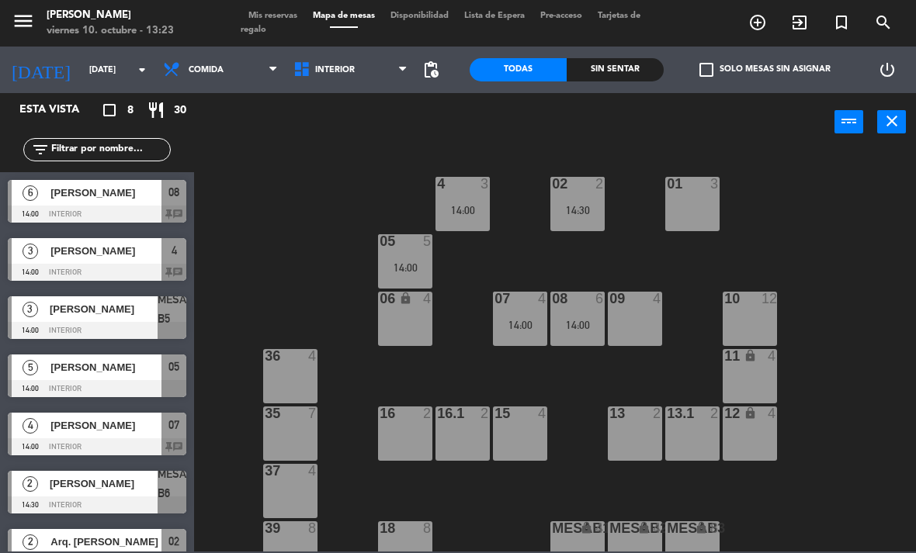
click at [482, 199] on div "4 3 14:00" at bounding box center [462, 204] width 54 height 54
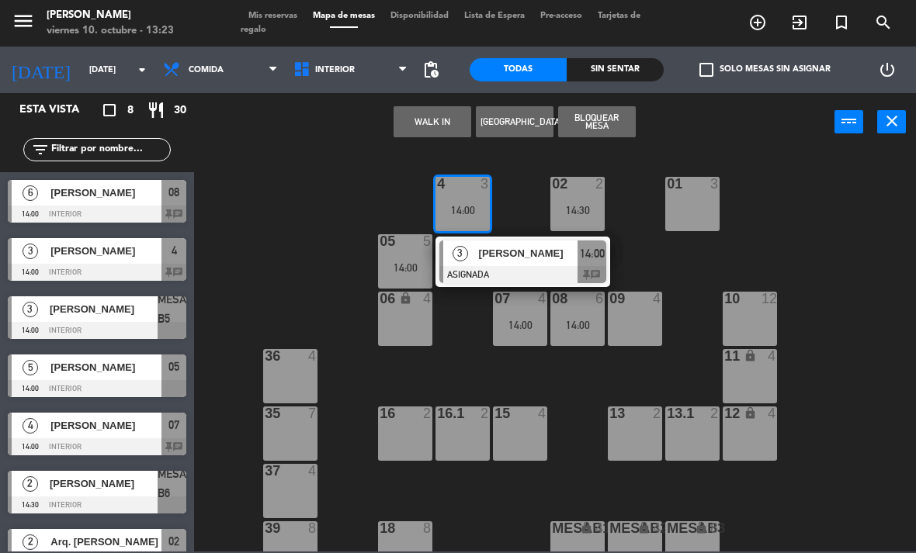
click at [533, 260] on span "[PERSON_NAME]" at bounding box center [528, 253] width 99 height 16
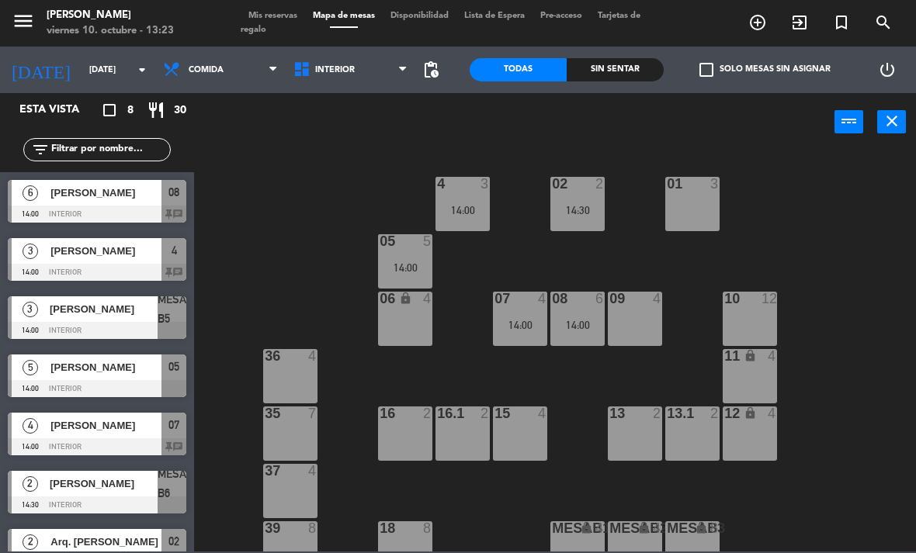
click at [584, 205] on div "14:30" at bounding box center [577, 210] width 54 height 11
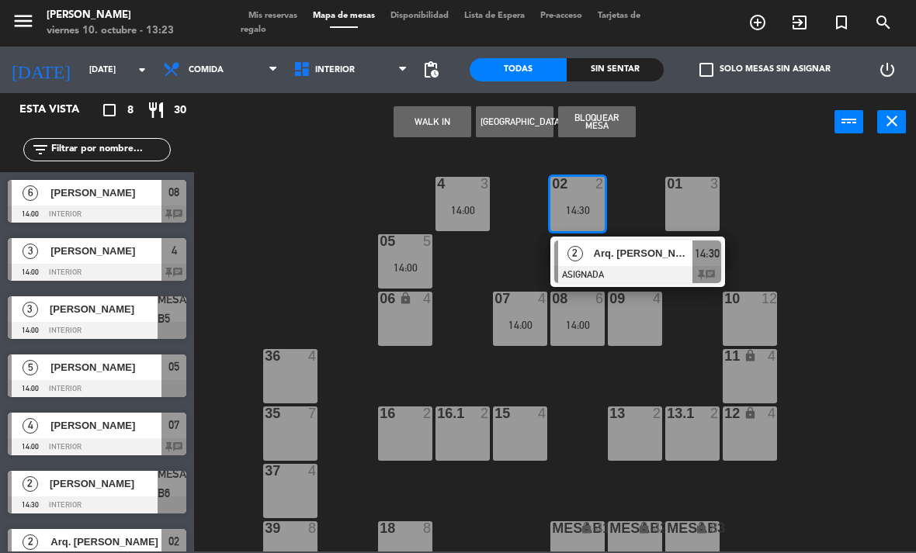
click at [629, 264] on div "Arq. [PERSON_NAME]" at bounding box center [642, 254] width 101 height 26
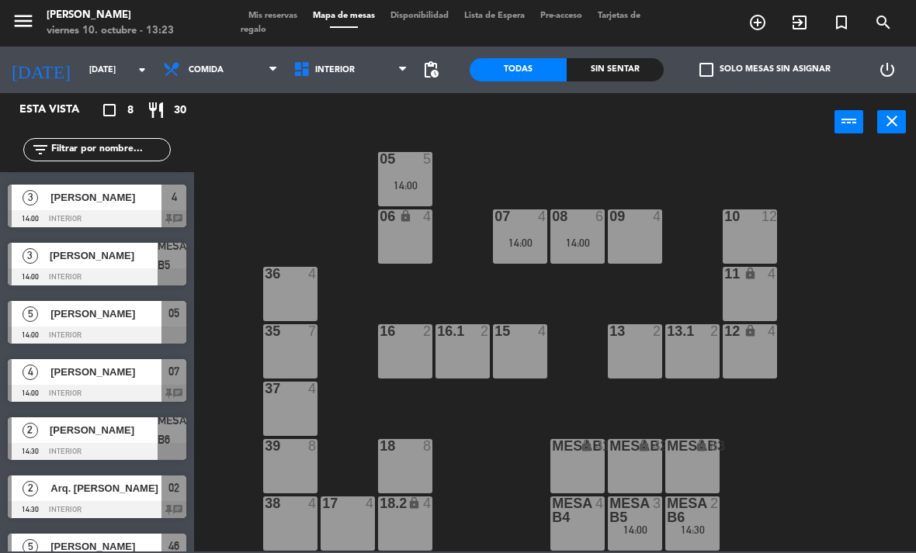
scroll to position [82, 0]
click at [646, 527] on div "14:00" at bounding box center [635, 530] width 54 height 11
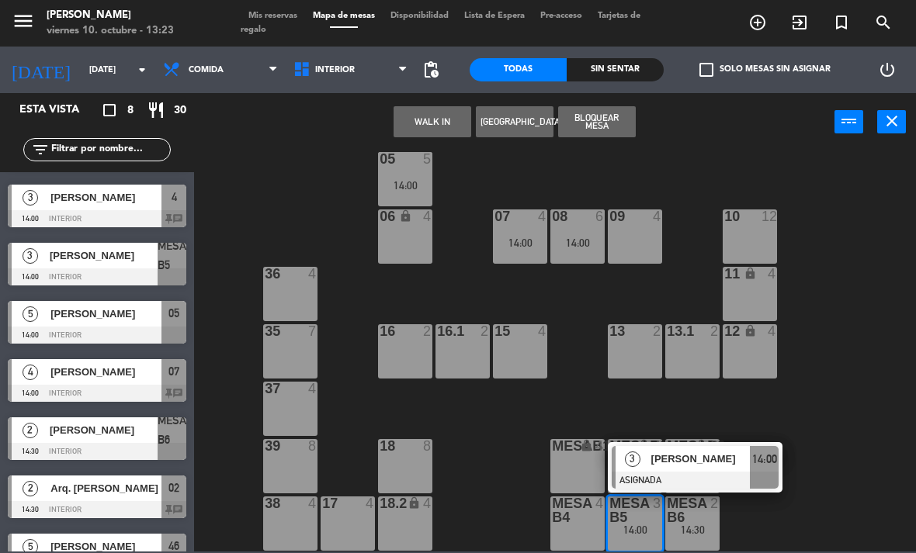
click at [754, 467] on span "14:00" at bounding box center [764, 459] width 25 height 19
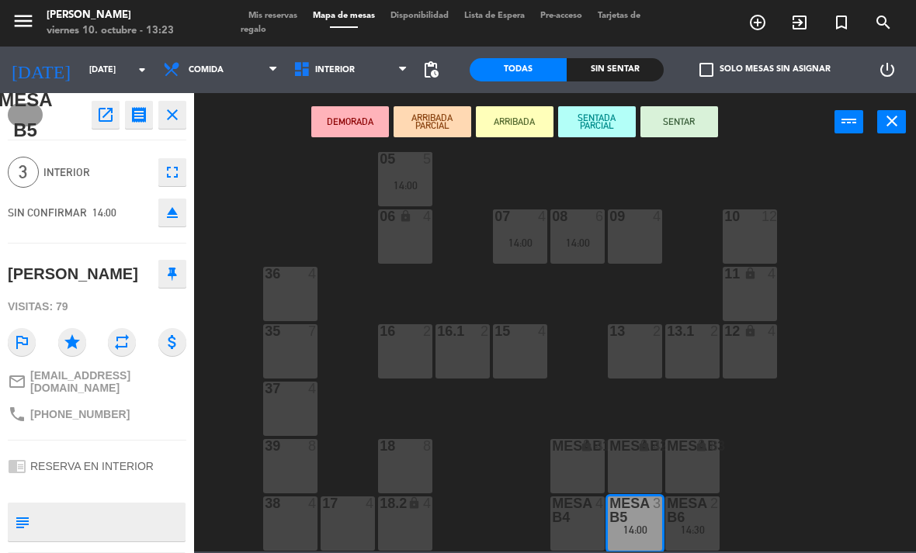
click at [631, 247] on div "09 4" at bounding box center [635, 237] width 54 height 54
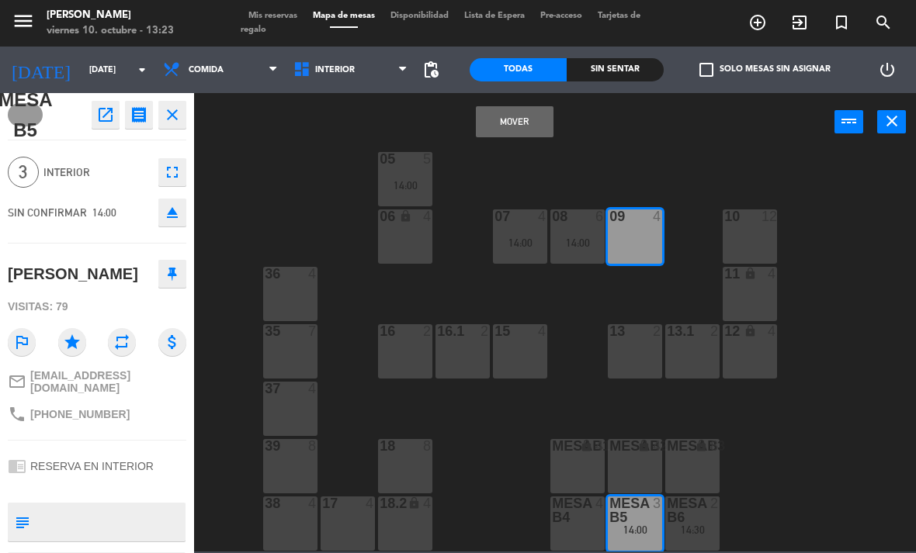
click at [537, 128] on button "Mover" at bounding box center [515, 121] width 78 height 31
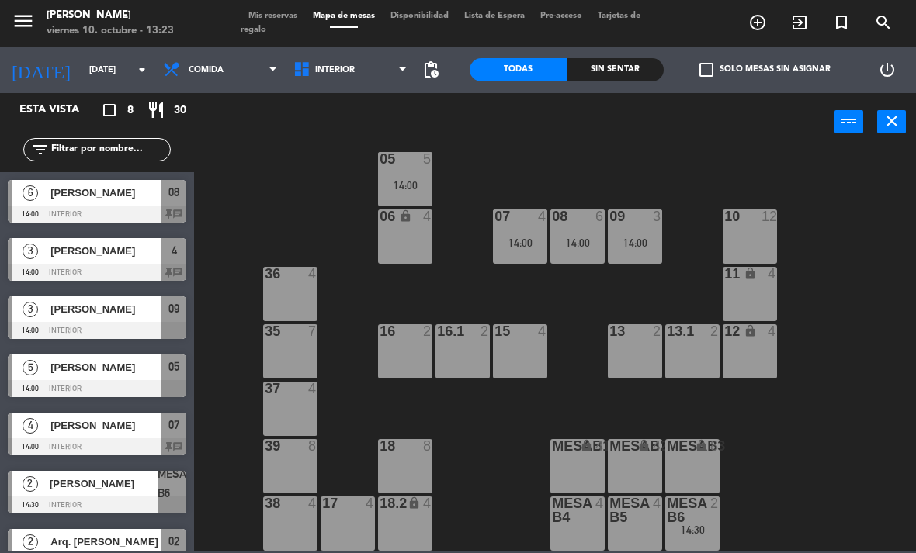
click at [700, 525] on div "14:30" at bounding box center [692, 530] width 54 height 11
click at [864, 366] on div "02 2 14:30 4 3 14:00 01 3 05 5 14:00 06 lock 4 07 4 14:00 09 3 14:00 10 12 08 6…" at bounding box center [559, 351] width 712 height 402
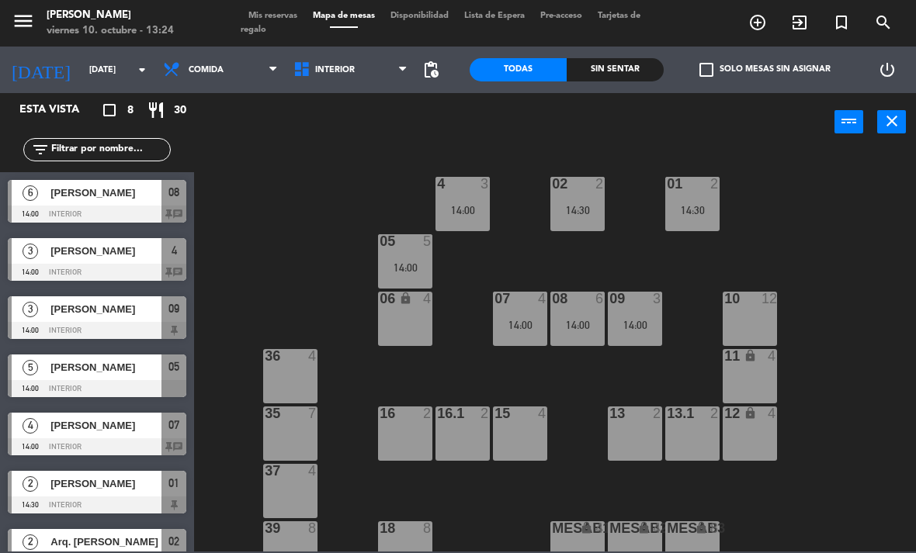
scroll to position [0, 0]
click at [907, 274] on div "02 2 14:30 4 3 14:00 01 2 14:30 05 5 14:00 06 lock 4 07 4 14:00 09 3 14:00 10 1…" at bounding box center [559, 351] width 712 height 402
click at [331, 41] on div "menu [PERSON_NAME][DATE] 10. octubre - 13:24 Mis reservas Mapa de mesas Disponi…" at bounding box center [458, 23] width 916 height 47
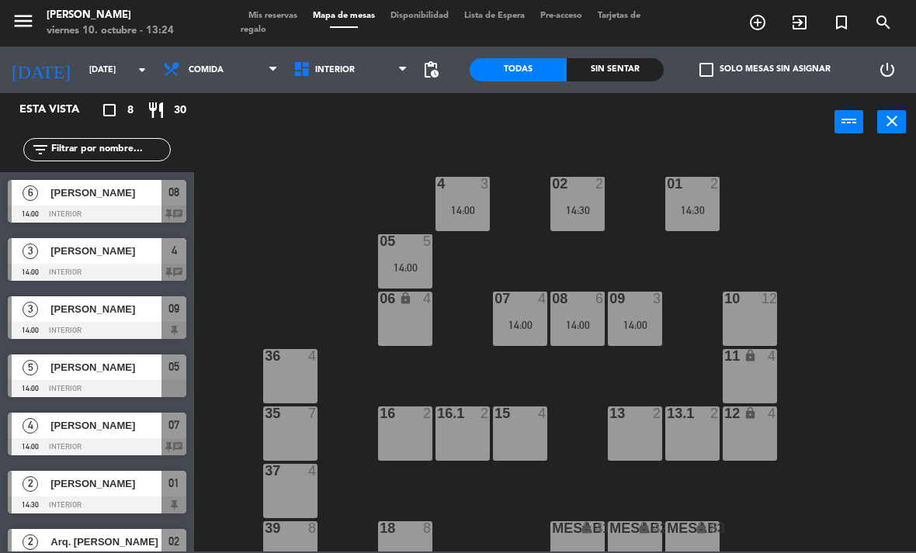
click at [294, 66] on icon at bounding box center [304, 70] width 23 height 19
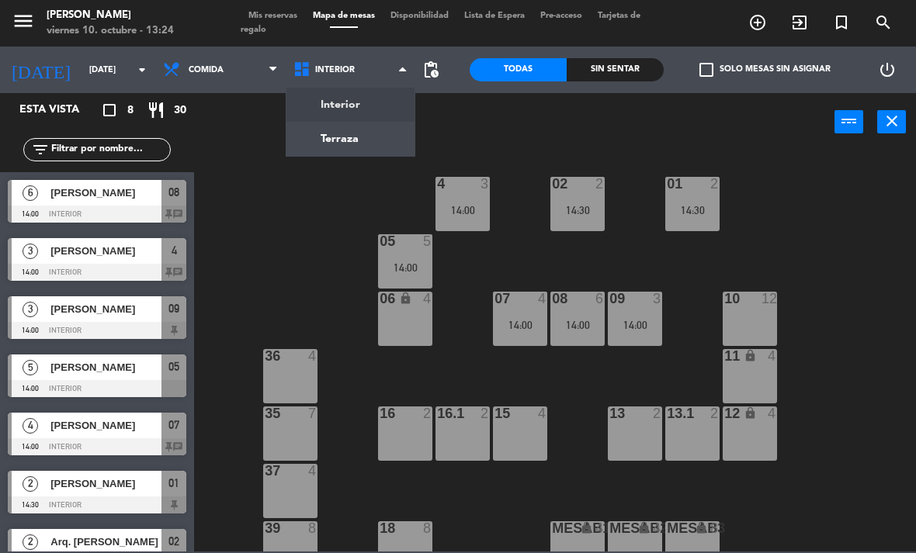
click at [296, 227] on div "02 2 14:30 4 3 14:00 01 2 14:30 05 5 14:00 06 lock 4 07 4 14:00 09 3 14:00 10 1…" at bounding box center [559, 351] width 712 height 402
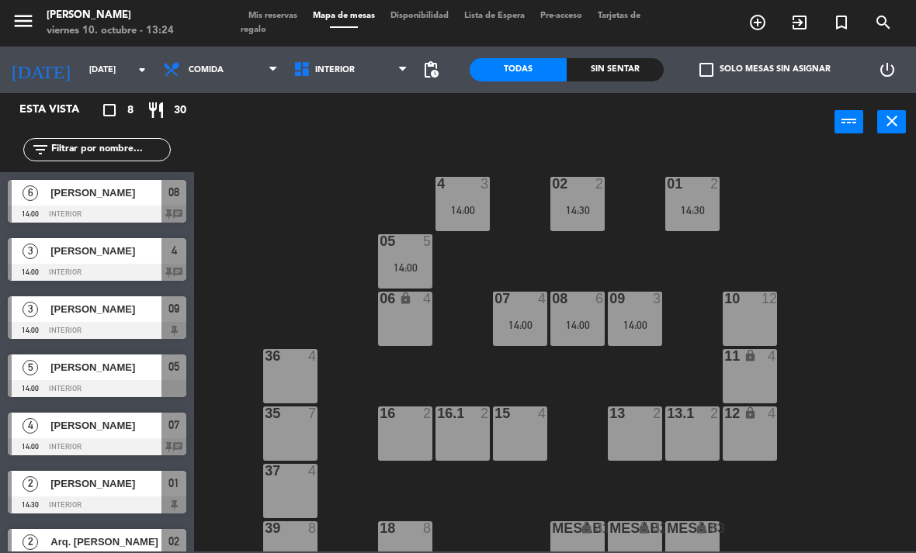
click at [297, 12] on span "Mis reservas" at bounding box center [273, 16] width 64 height 9
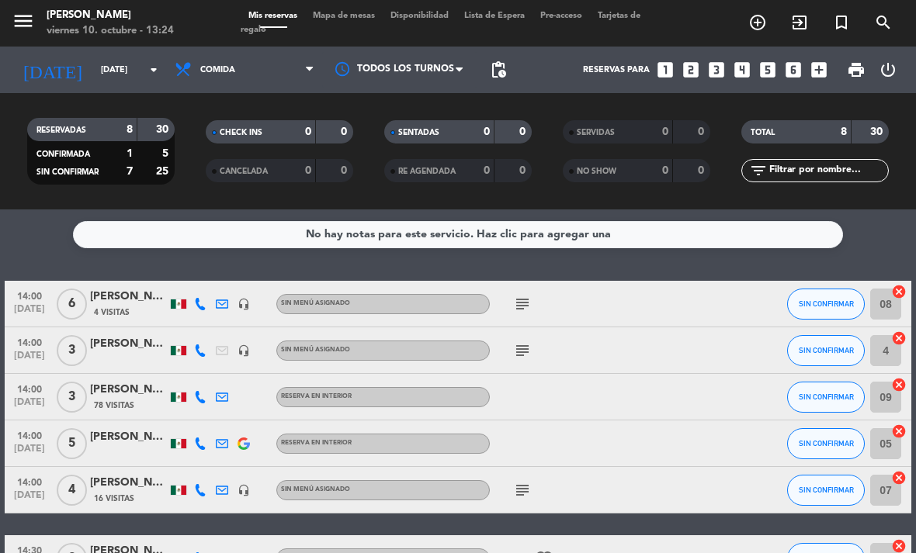
click at [531, 304] on icon "subject" at bounding box center [522, 304] width 19 height 19
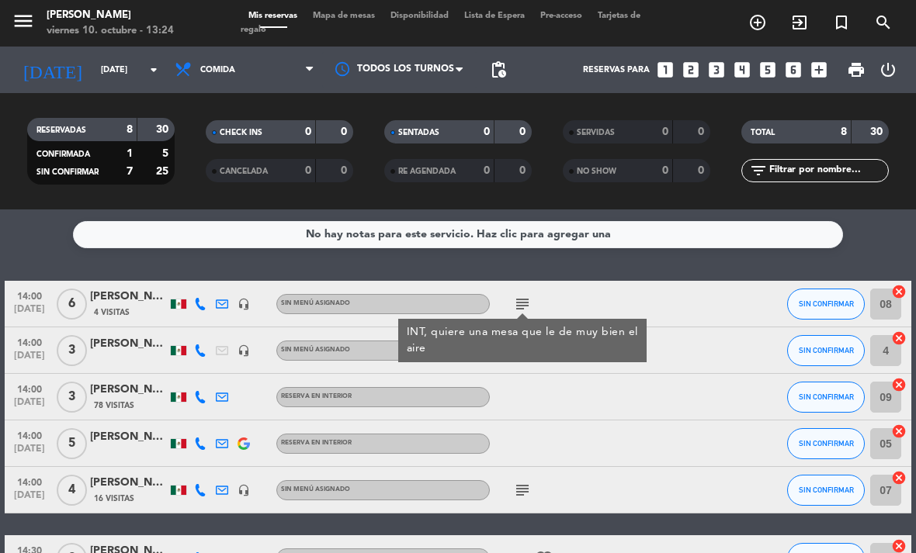
click at [518, 404] on div at bounding box center [555, 397] width 130 height 46
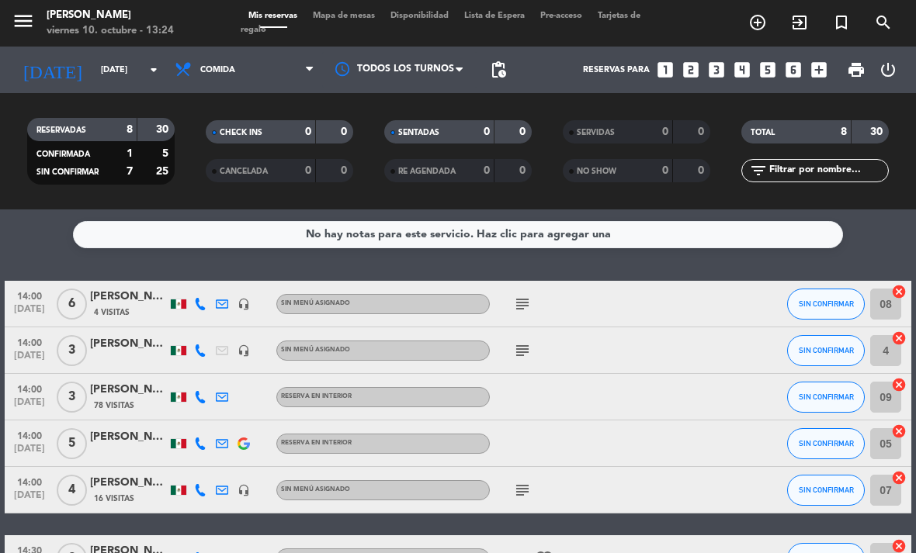
click at [521, 313] on icon "subject" at bounding box center [522, 304] width 19 height 19
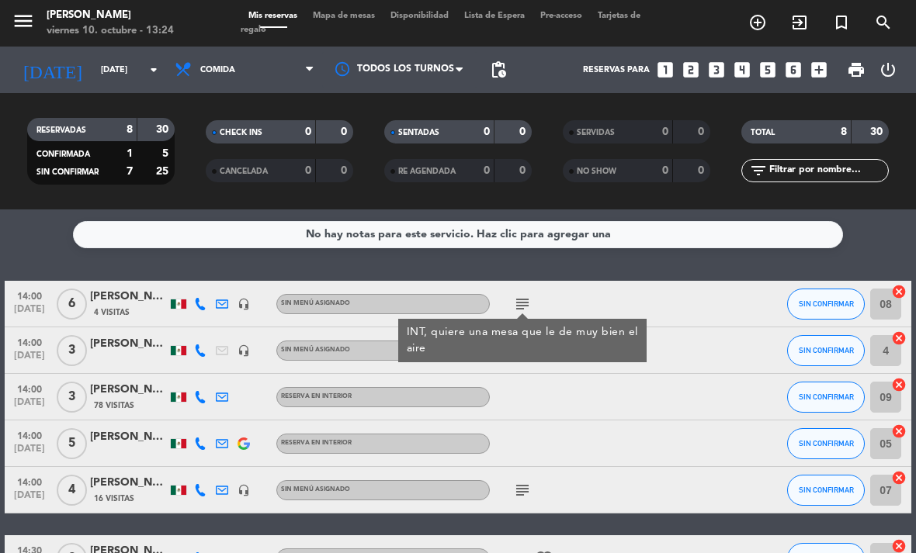
click at [552, 395] on div at bounding box center [555, 397] width 130 height 46
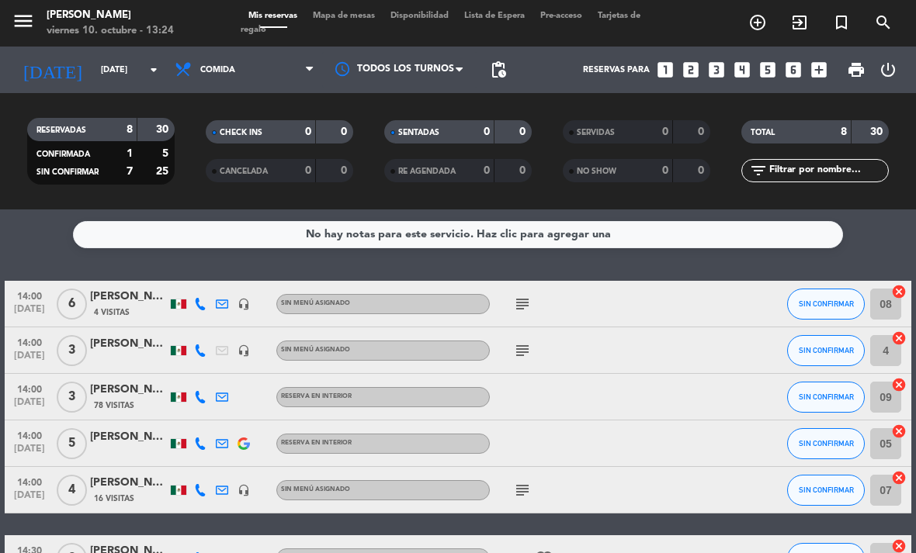
click at [519, 300] on icon "subject" at bounding box center [522, 304] width 19 height 19
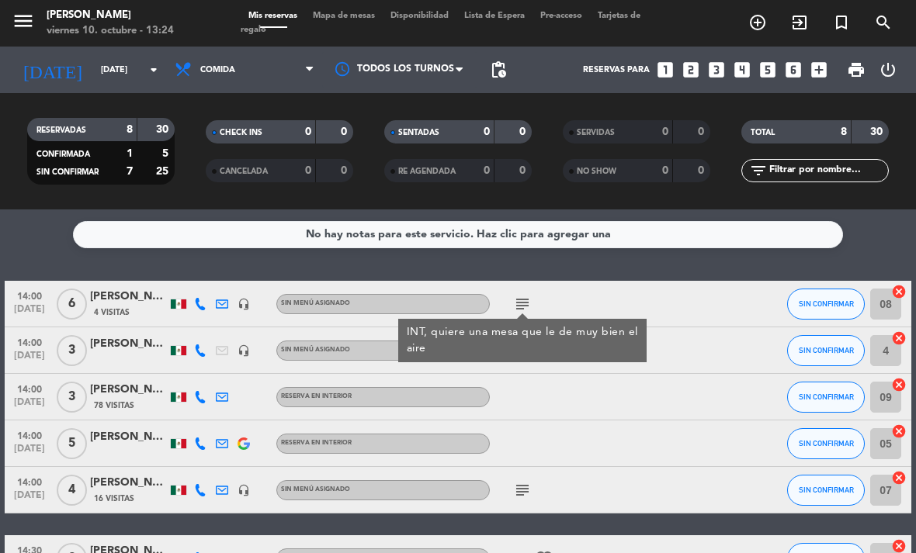
click at [664, 391] on div "14:00 [DATE] 3 [PERSON_NAME] 78 Visitas RESERVA EN INTERIOR SIN CONFIRMAR 09 ca…" at bounding box center [458, 397] width 906 height 47
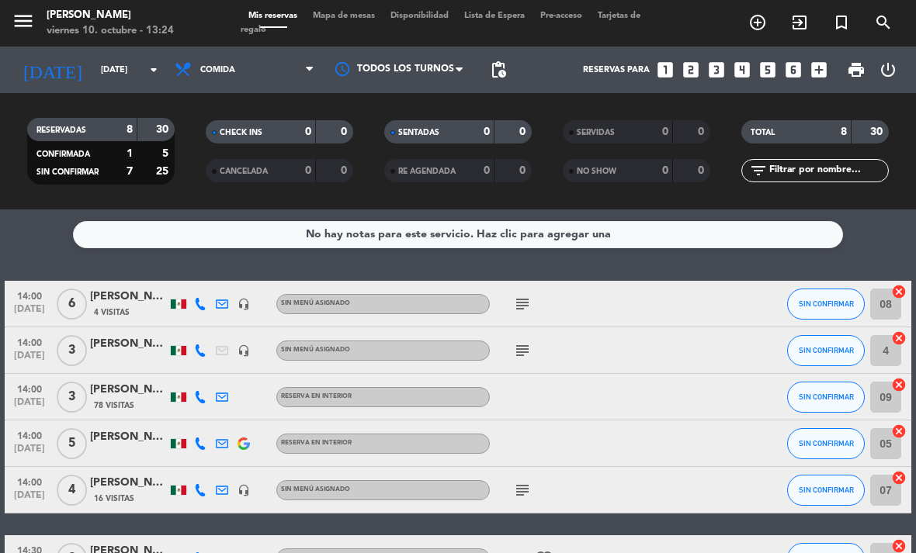
click at [525, 307] on icon "subject" at bounding box center [522, 304] width 19 height 19
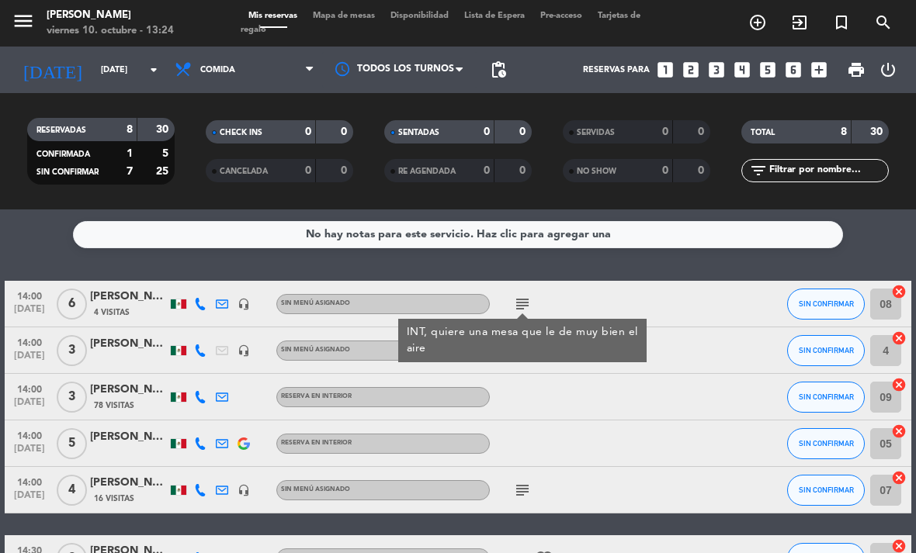
click at [529, 306] on icon "subject" at bounding box center [522, 304] width 19 height 19
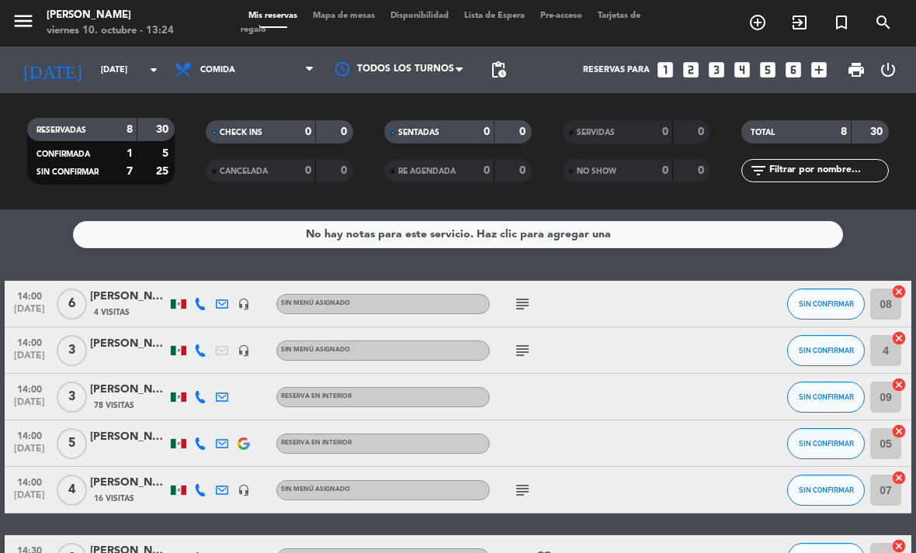
click at [539, 288] on div "subject" at bounding box center [555, 304] width 130 height 46
click at [531, 304] on icon "subject" at bounding box center [522, 304] width 19 height 19
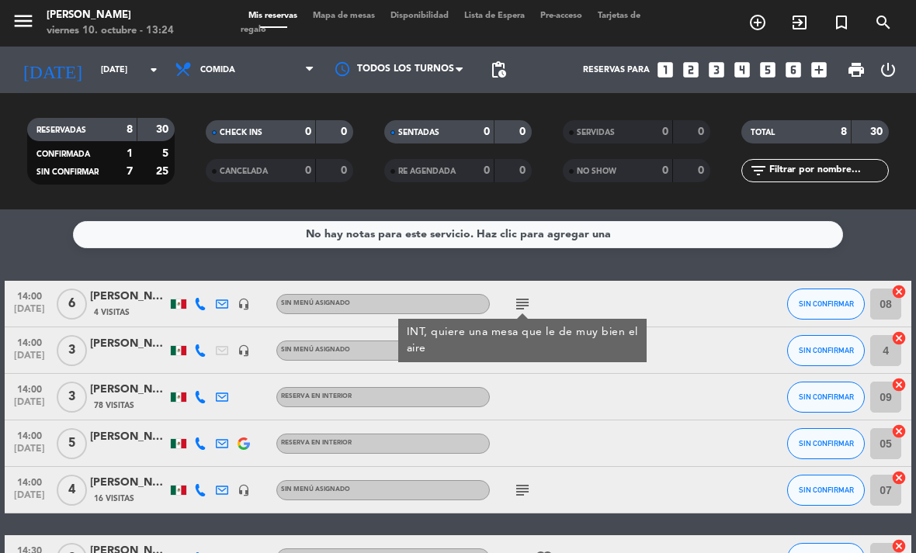
click at [541, 384] on div at bounding box center [555, 397] width 130 height 46
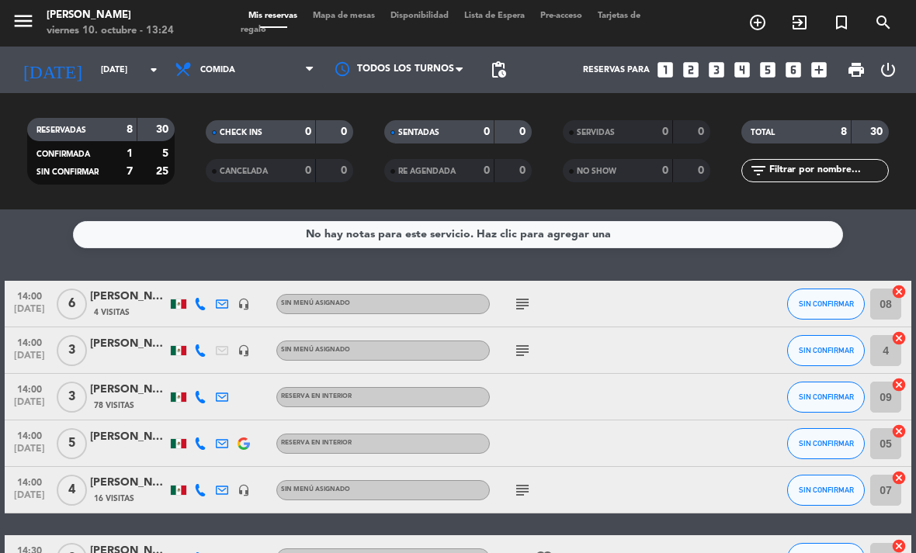
click at [531, 351] on icon "subject" at bounding box center [522, 350] width 19 height 19
click at [579, 376] on div at bounding box center [555, 397] width 130 height 46
click at [528, 481] on icon "subject" at bounding box center [522, 490] width 19 height 19
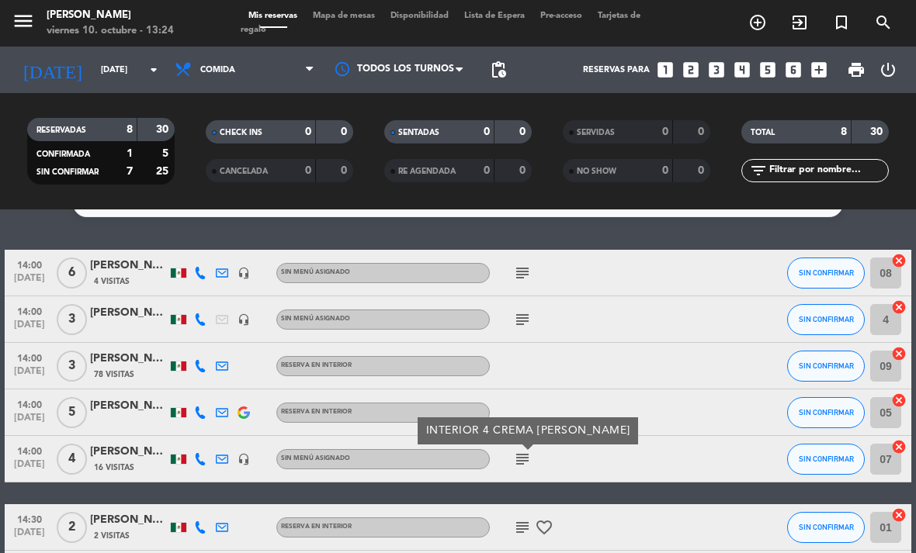
scroll to position [38, 0]
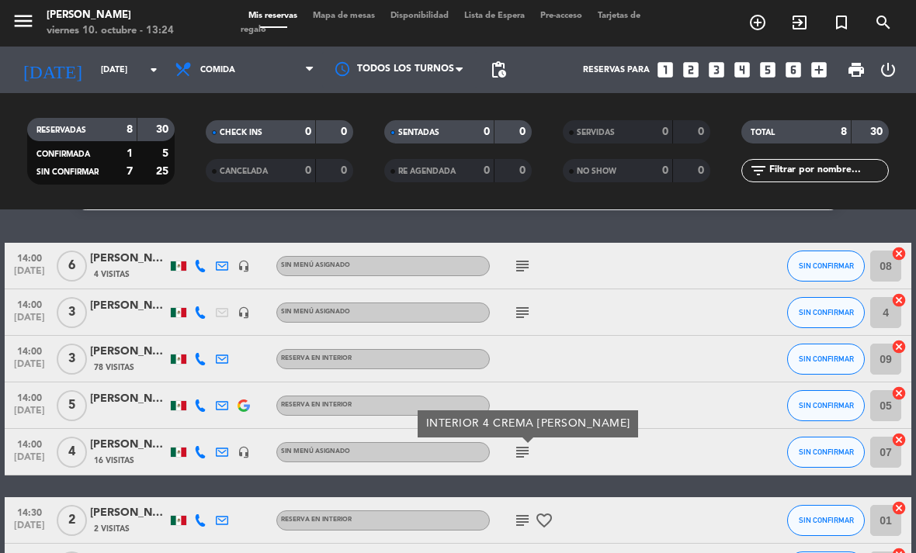
click at [660, 456] on div at bounding box center [641, 452] width 42 height 46
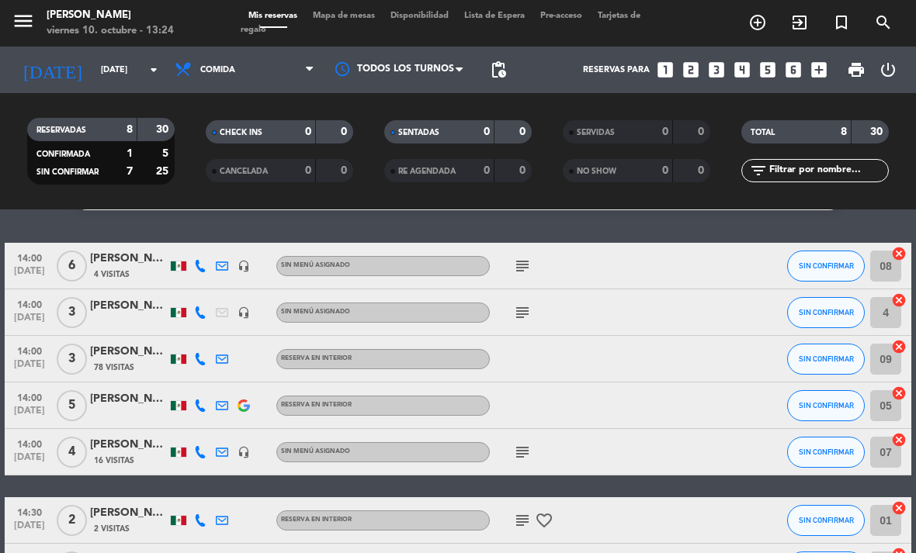
click at [655, 455] on div at bounding box center [641, 452] width 42 height 46
click at [504, 463] on div "subject" at bounding box center [555, 452] width 130 height 46
click at [523, 438] on div "subject" at bounding box center [555, 452] width 130 height 46
click at [522, 453] on icon "subject" at bounding box center [522, 452] width 19 height 19
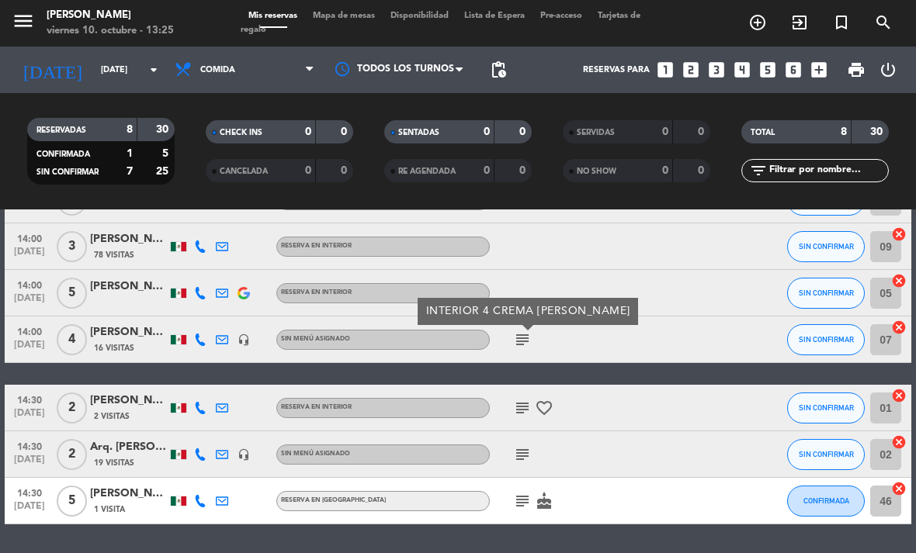
scroll to position [150, 0]
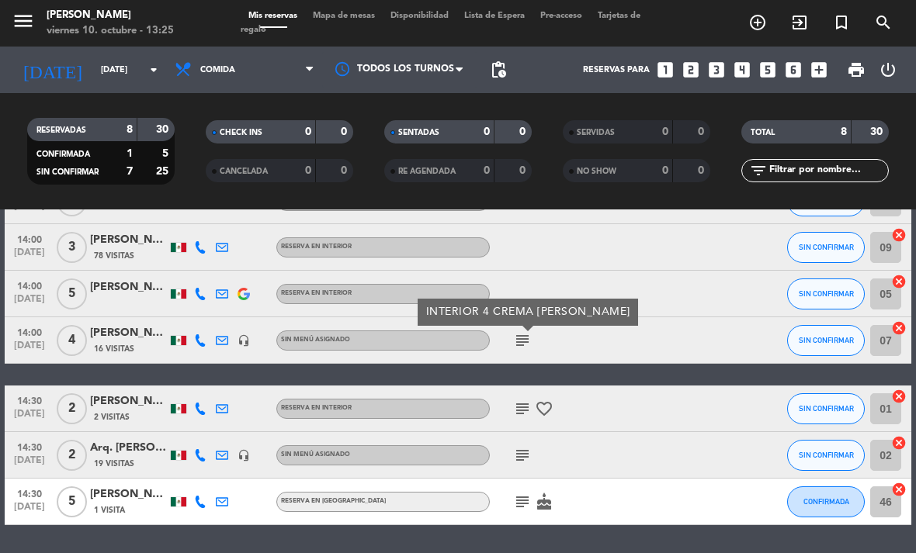
click at [531, 388] on div "subject favorite_border" at bounding box center [555, 409] width 130 height 46
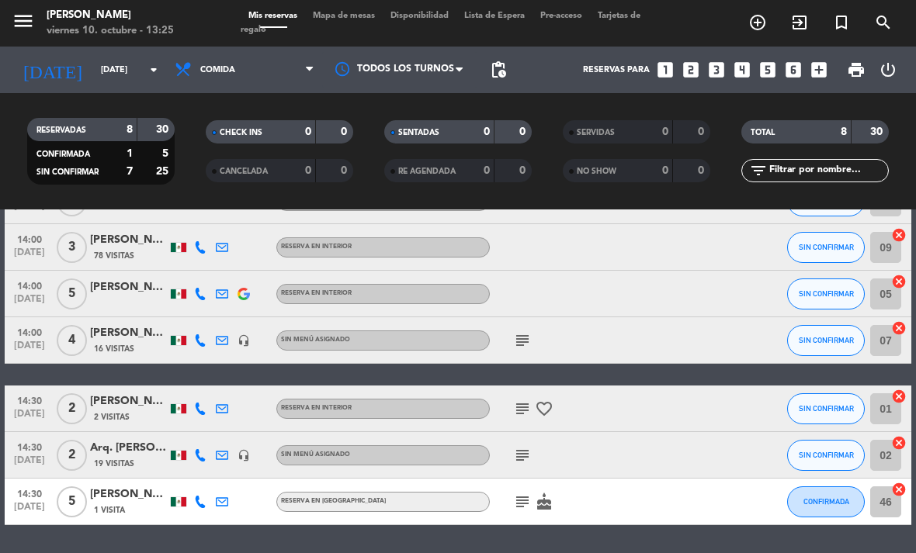
click at [529, 414] on icon "subject" at bounding box center [522, 409] width 19 height 19
click at [594, 439] on div "subject" at bounding box center [555, 455] width 130 height 46
click at [530, 417] on icon "subject" at bounding box center [522, 409] width 19 height 19
click at [530, 457] on icon "subject" at bounding box center [522, 455] width 19 height 19
click at [531, 496] on icon "subject" at bounding box center [522, 502] width 19 height 19
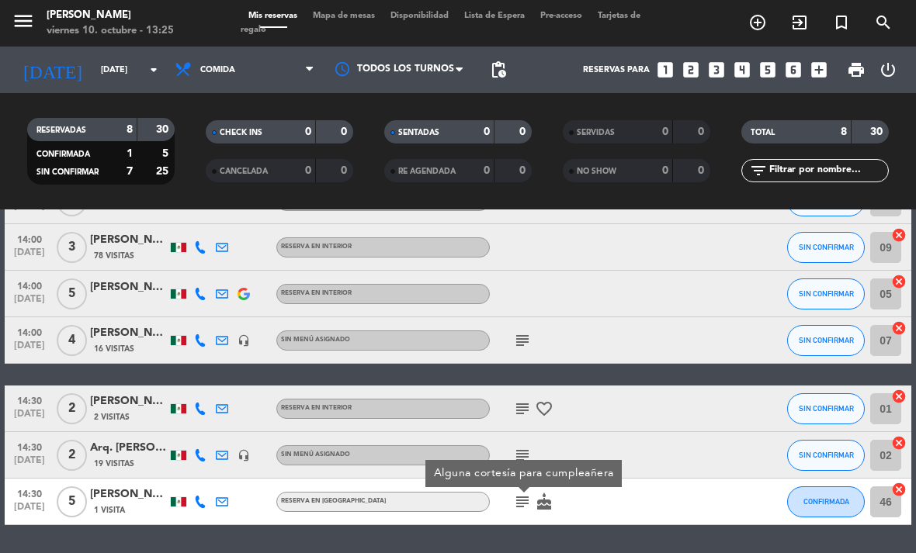
click at [666, 424] on div "14:30 [DATE] 2 [PERSON_NAME] 2 Visitas RESERVA EN INTERIOR subject favorite_bor…" at bounding box center [458, 409] width 906 height 47
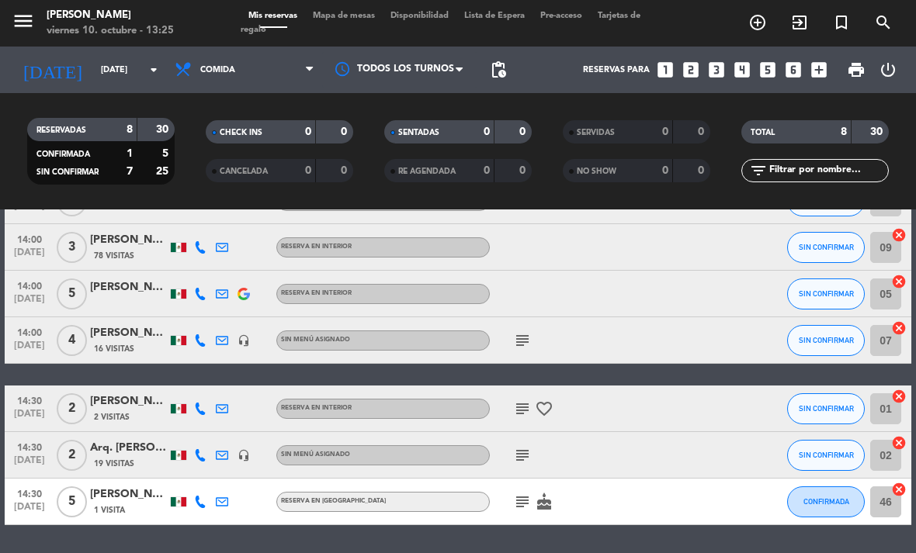
click at [615, 473] on div "subject" at bounding box center [555, 455] width 130 height 46
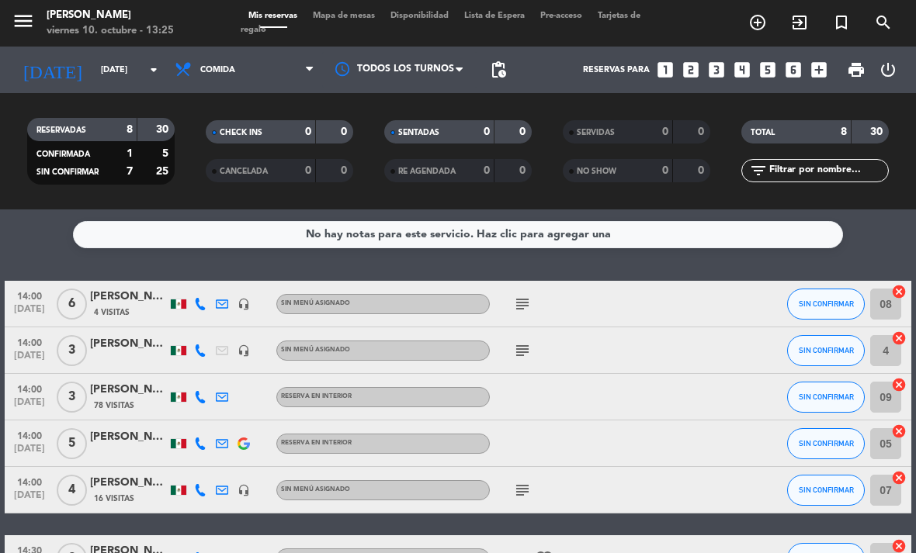
scroll to position [0, 0]
click at [234, 65] on span "Comida" at bounding box center [217, 70] width 35 height 10
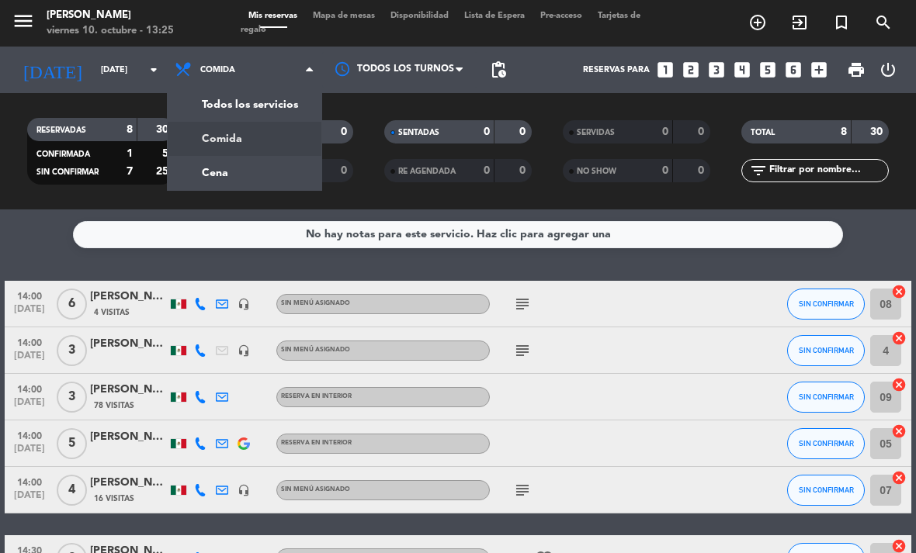
click at [552, 55] on div "Reservas para looks_one looks_two looks_3 looks_4 looks_5 looks_6 add_box" at bounding box center [674, 70] width 320 height 47
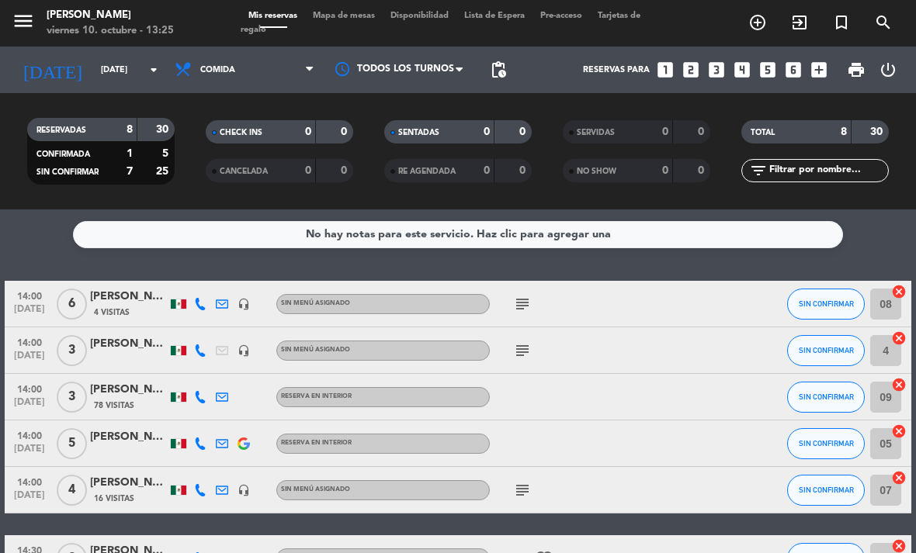
click at [544, 71] on div "Reservas para looks_one looks_two looks_3 looks_4 looks_5 looks_6 add_box" at bounding box center [674, 70] width 320 height 47
click at [362, 17] on span "Mapa de mesas" at bounding box center [344, 16] width 78 height 9
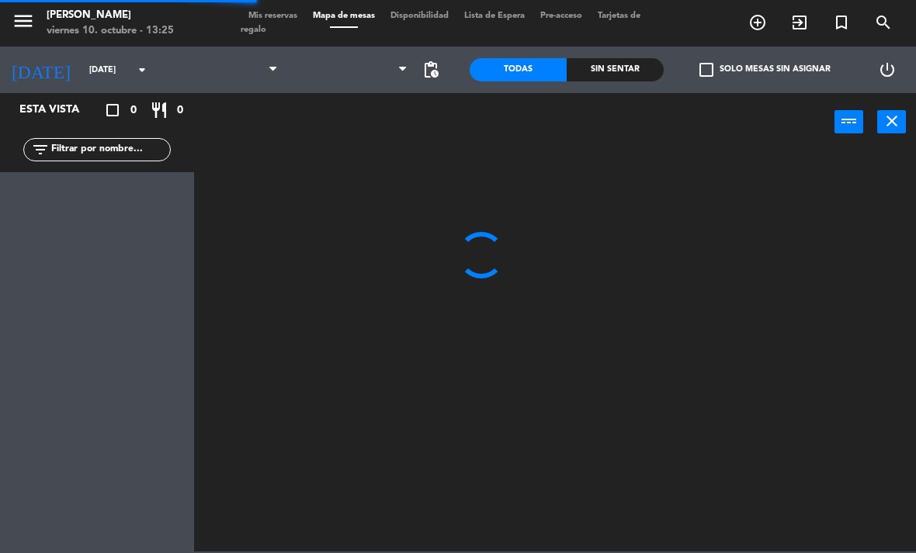
click at [354, 12] on span "Mapa de mesas" at bounding box center [344, 16] width 78 height 9
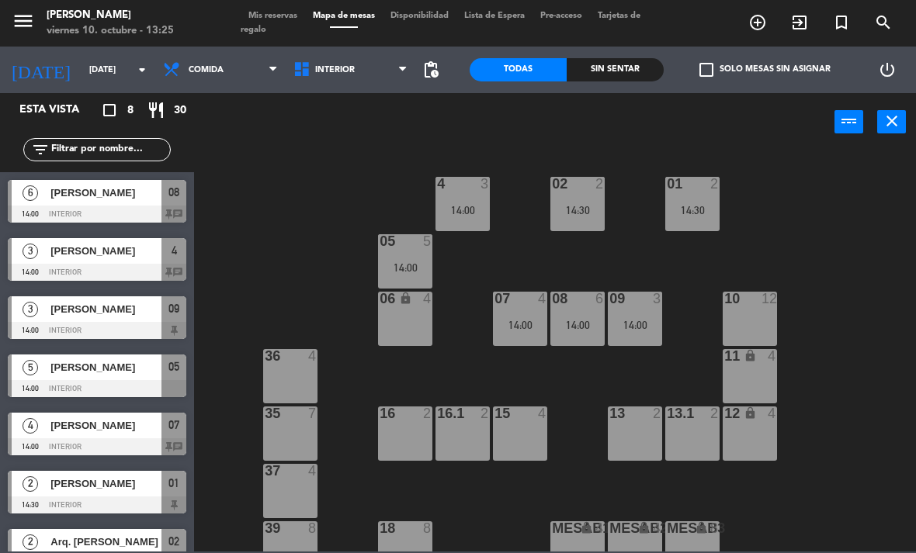
scroll to position [-1, 0]
click at [337, 82] on span "Interior" at bounding box center [351, 70] width 130 height 34
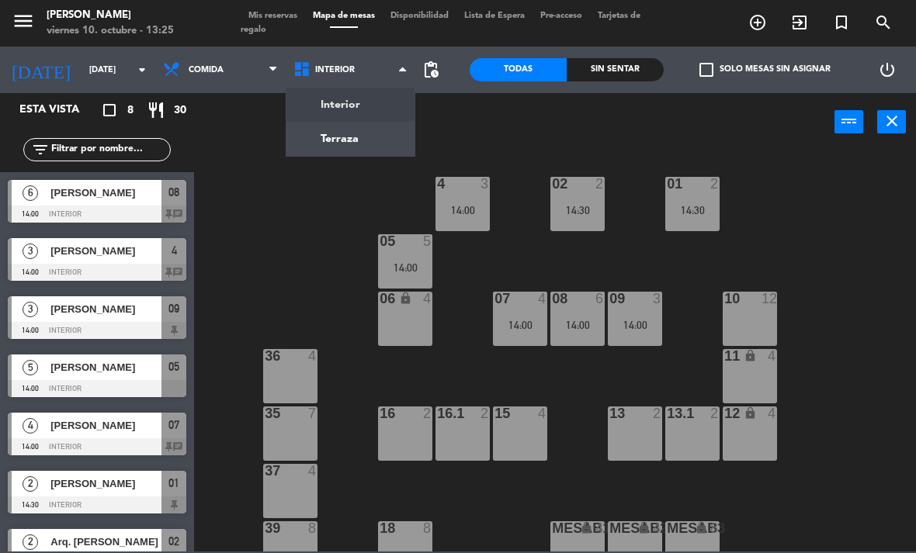
scroll to position [0, 0]
click at [333, 151] on ng-component "menu [PERSON_NAME][DATE] 10. octubre - 13:25 Mis reservas Mapa de mesas Disponi…" at bounding box center [458, 276] width 916 height 552
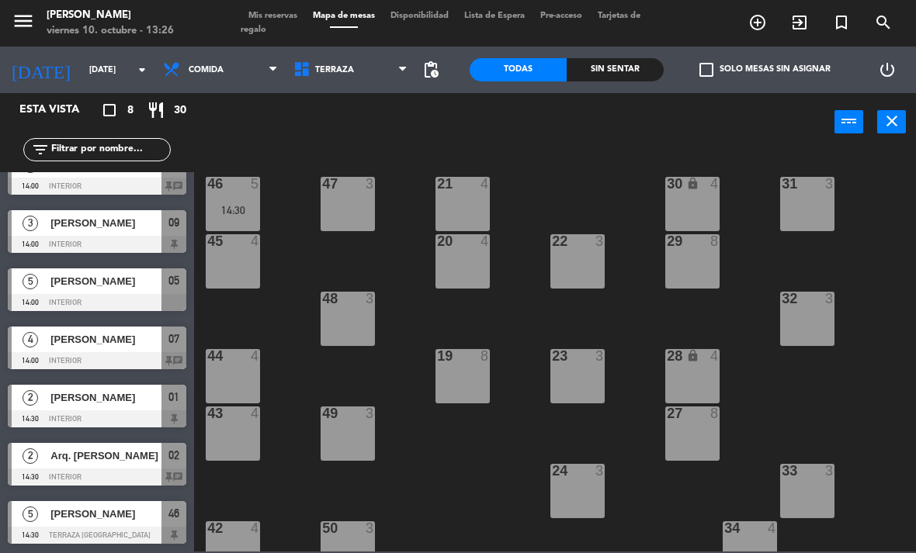
scroll to position [86, 0]
click at [214, 96] on div "power_input close" at bounding box center [514, 122] width 640 height 59
click at [206, 86] on span "Comida" at bounding box center [220, 70] width 130 height 34
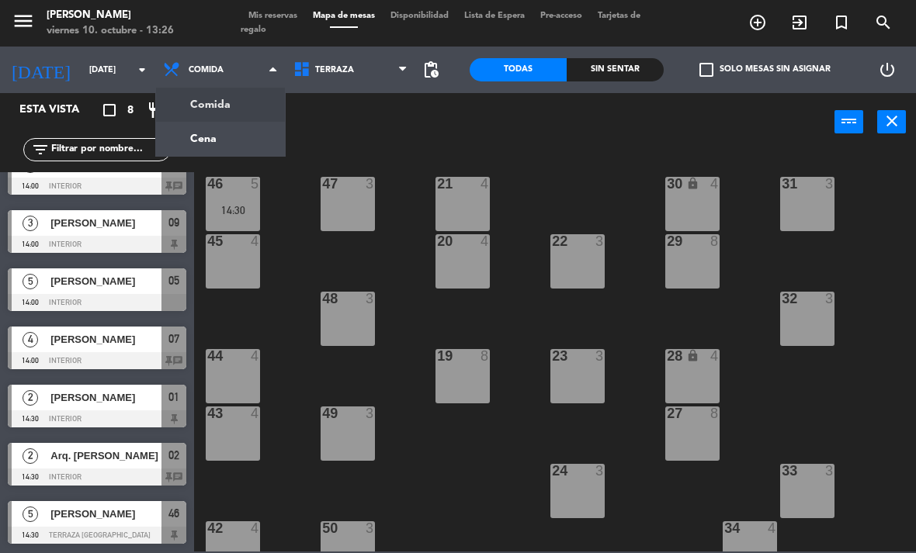
click at [228, 135] on ng-component "menu [PERSON_NAME][DATE] 10. octubre - 13:26 Mis reservas Mapa de mesas Disponi…" at bounding box center [458, 276] width 916 height 552
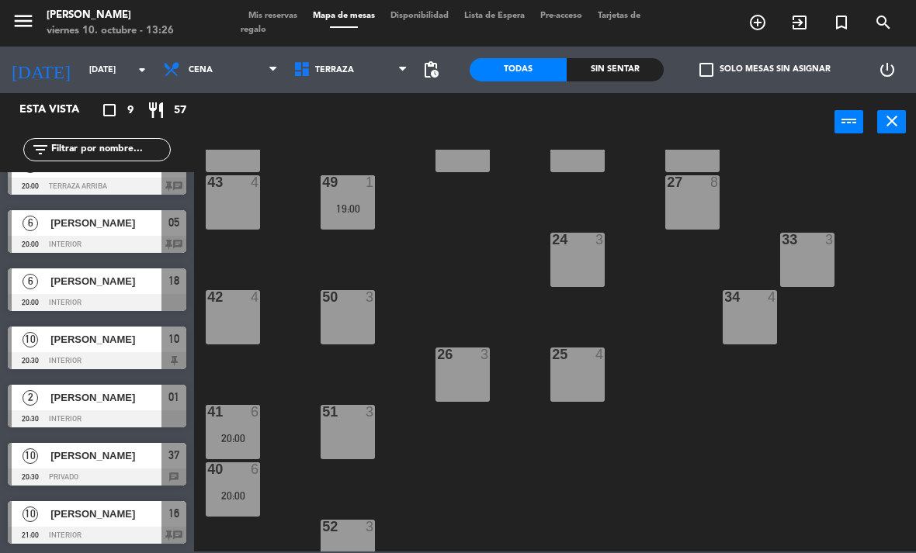
scroll to position [230, 0]
click at [336, 62] on span "Terraza" at bounding box center [351, 70] width 130 height 34
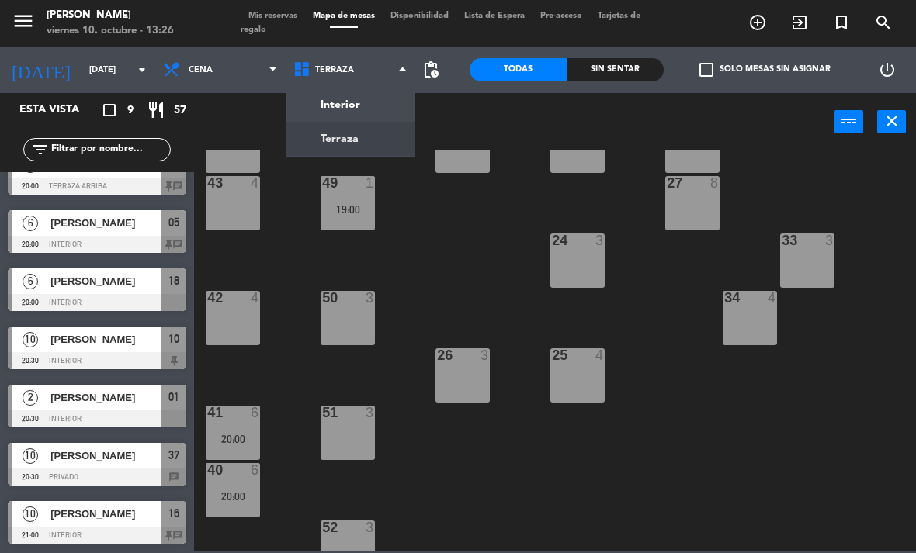
click at [334, 114] on ng-component "menu [PERSON_NAME][DATE] 10. octubre - 13:26 Mis reservas Mapa de mesas Disponi…" at bounding box center [458, 276] width 916 height 552
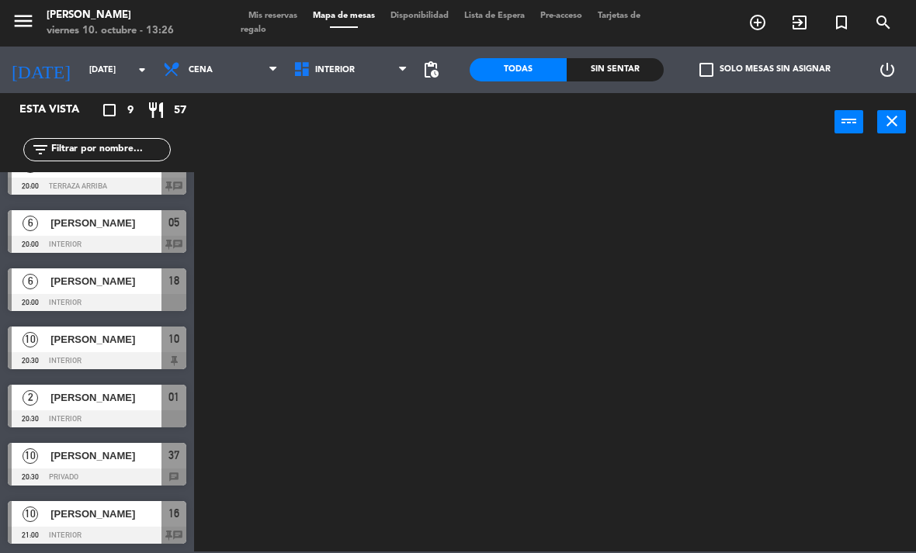
scroll to position [0, 0]
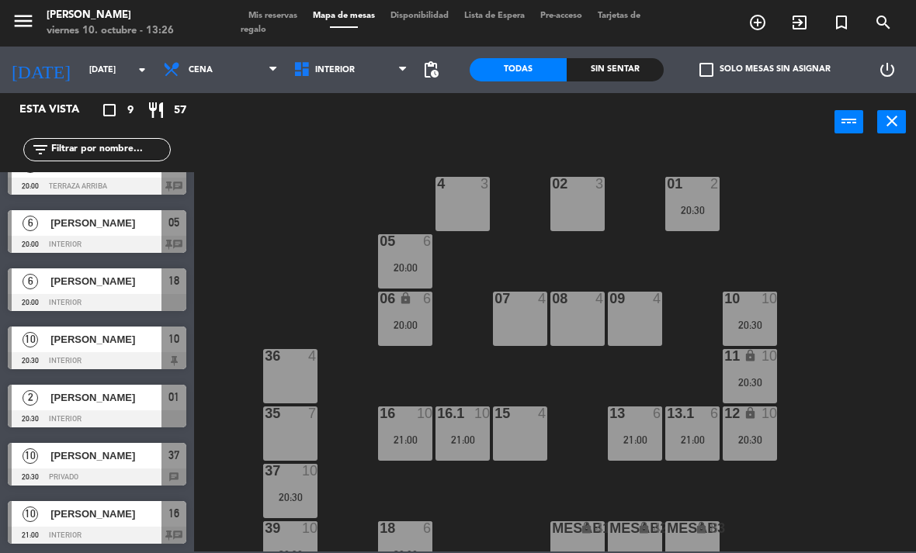
click at [288, 12] on span "Mis reservas" at bounding box center [273, 16] width 64 height 9
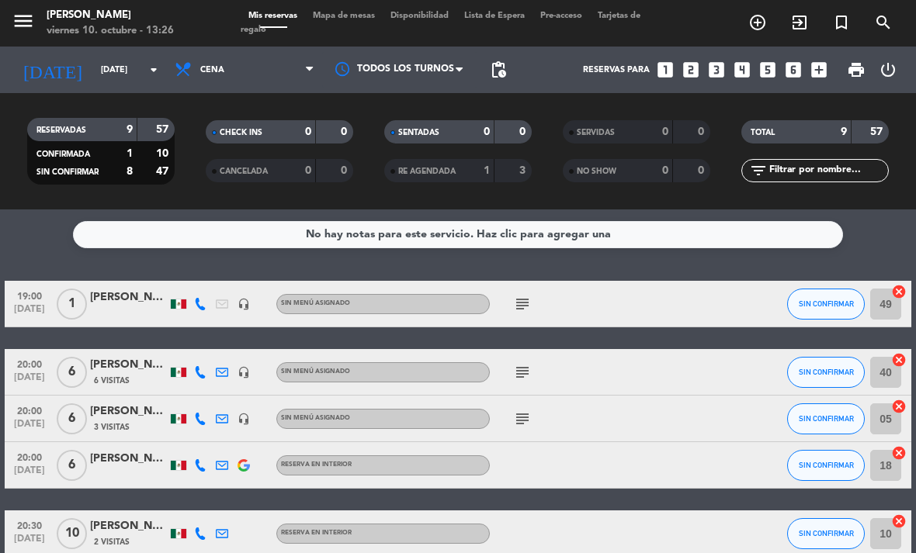
click at [514, 309] on icon "subject" at bounding box center [522, 304] width 19 height 19
click at [268, 71] on span "Cena" at bounding box center [244, 70] width 155 height 34
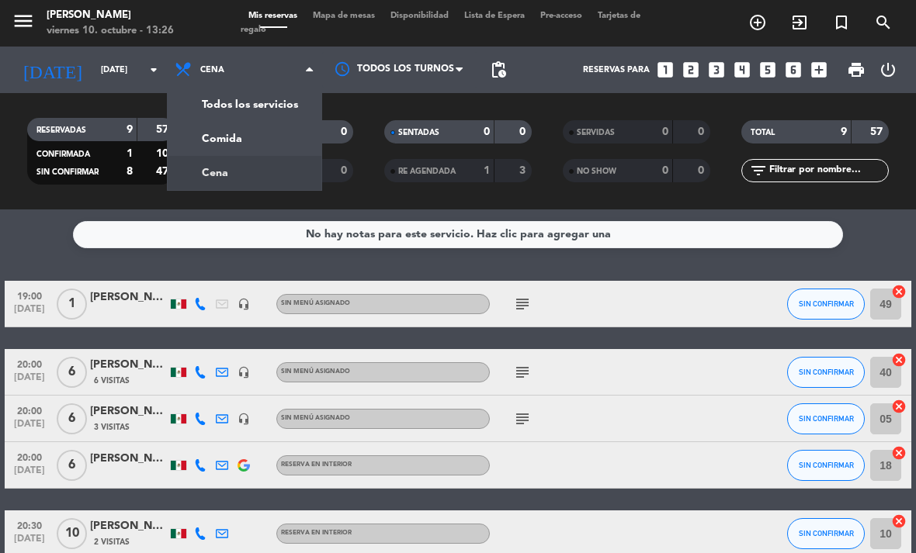
click at [247, 144] on div "menu [PERSON_NAME][DATE] 10. octubre - 13:26 Mis reservas Mapa de mesas Disponi…" at bounding box center [458, 105] width 916 height 210
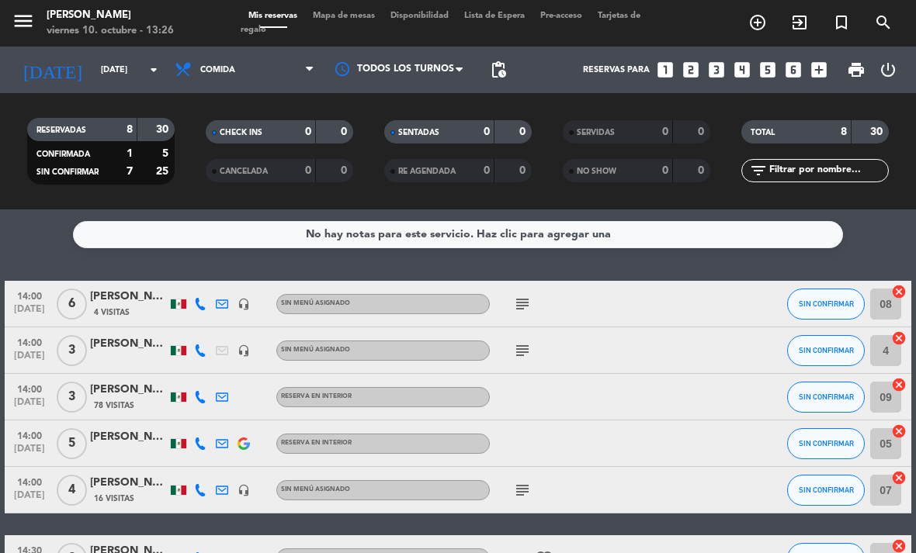
click at [529, 302] on icon "subject" at bounding box center [522, 304] width 19 height 19
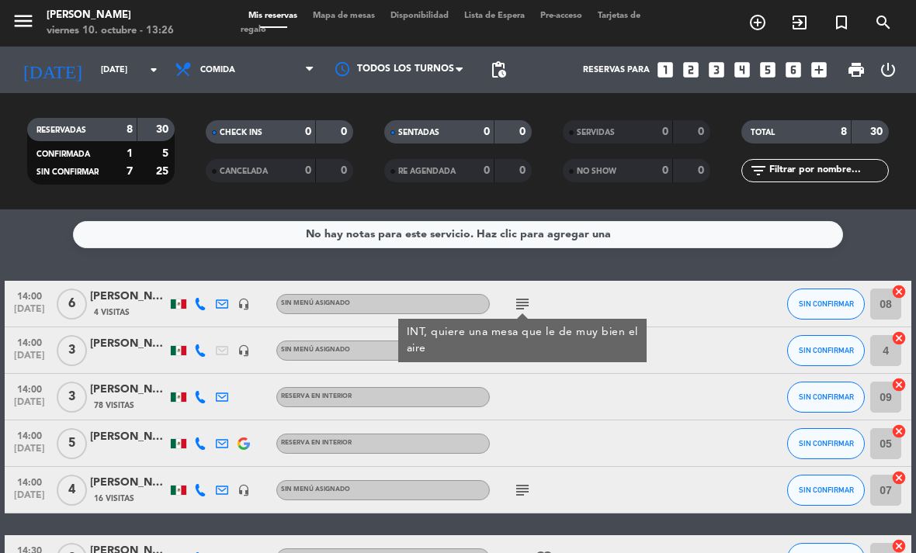
click at [544, 400] on div at bounding box center [555, 397] width 130 height 46
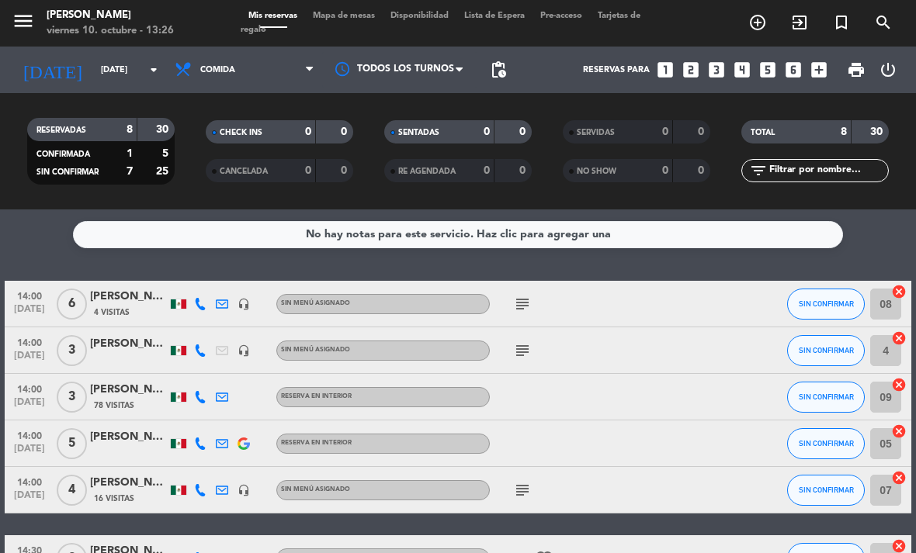
click at [530, 342] on icon "subject" at bounding box center [522, 350] width 19 height 19
click at [589, 308] on div "subject" at bounding box center [555, 304] width 130 height 46
click at [349, 32] on div "Mis reservas Mapa de mesas Disponibilidad Lista de Espera Pre-acceso Tarjetas d…" at bounding box center [458, 23] width 435 height 28
click at [350, 19] on span "Mapa de mesas" at bounding box center [344, 16] width 78 height 9
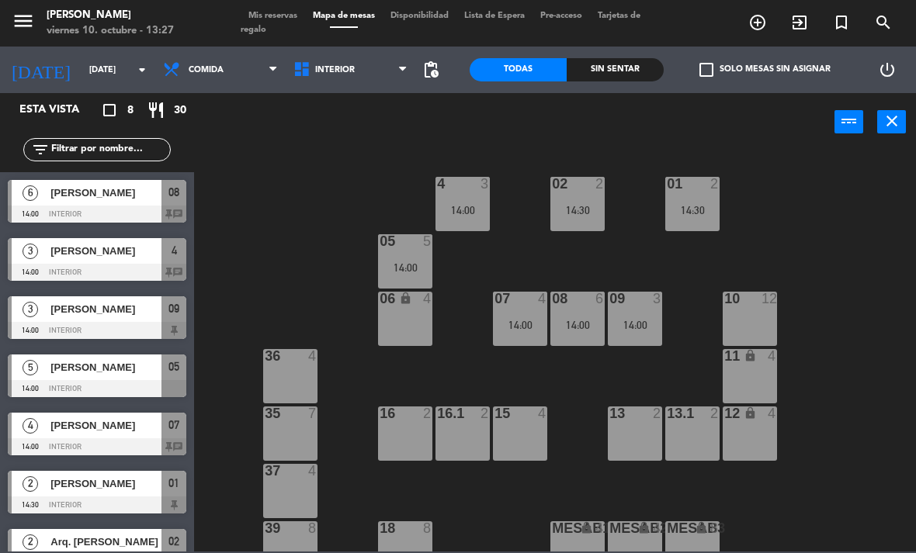
click at [551, 319] on div "14:00" at bounding box center [577, 325] width 54 height 12
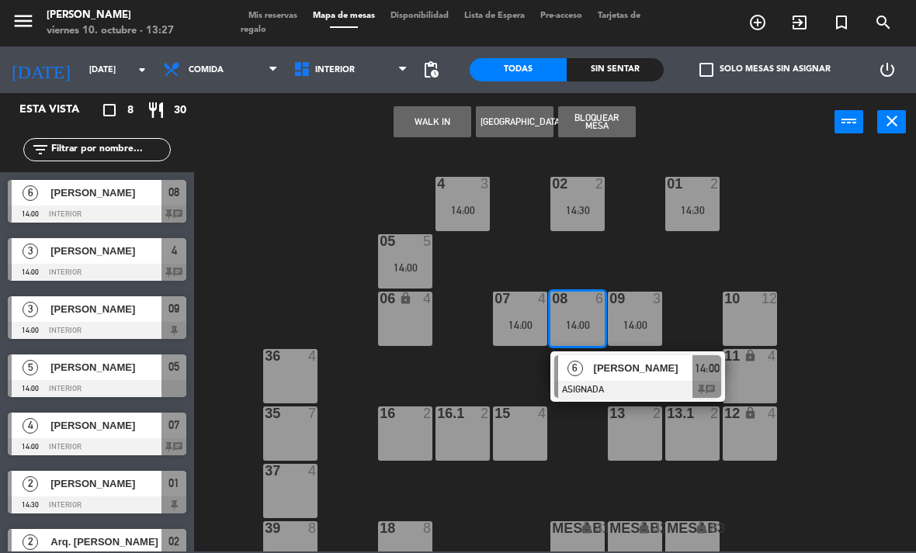
click at [521, 329] on div "14:00" at bounding box center [520, 325] width 54 height 11
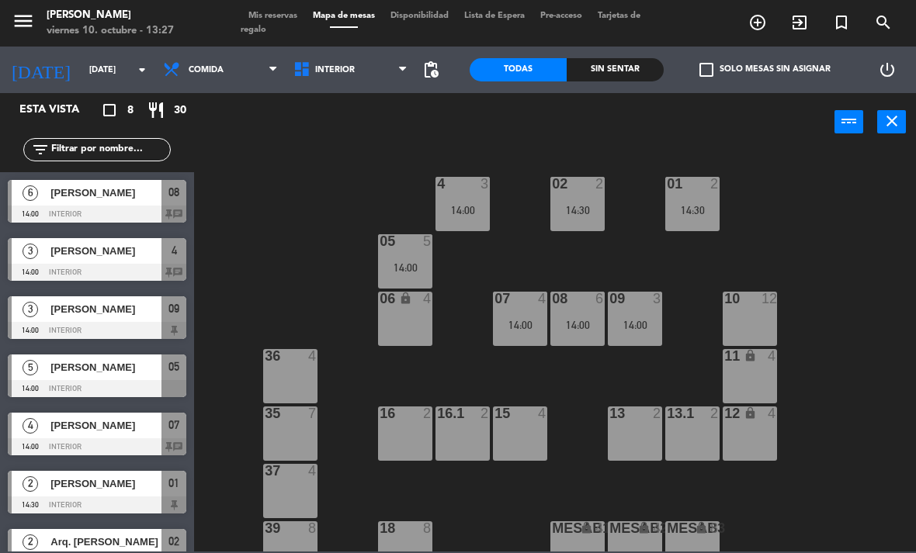
click at [575, 265] on div "02 2 14:30 4 3 14:00 01 2 14:30 05 5 14:00 06 lock 4 07 4 14:00 09 3 14:00 10 1…" at bounding box center [559, 351] width 712 height 402
click at [525, 320] on div "14:00" at bounding box center [520, 325] width 54 height 11
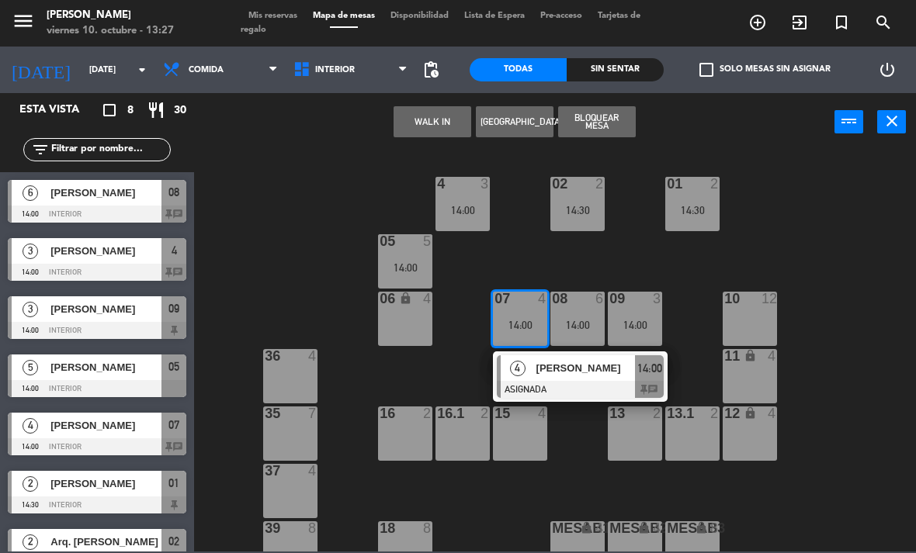
click at [533, 373] on div "4" at bounding box center [517, 368] width 33 height 26
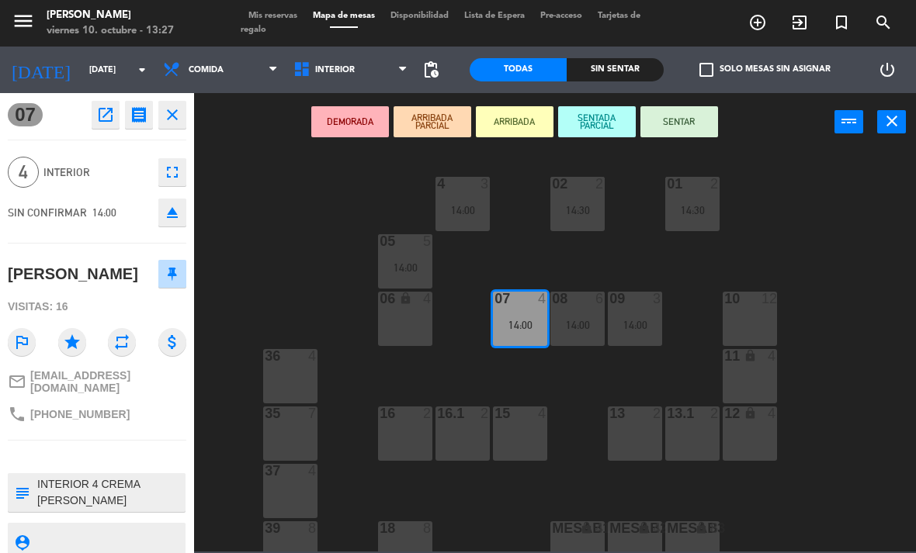
click at [119, 115] on button "open_in_new" at bounding box center [106, 115] width 28 height 28
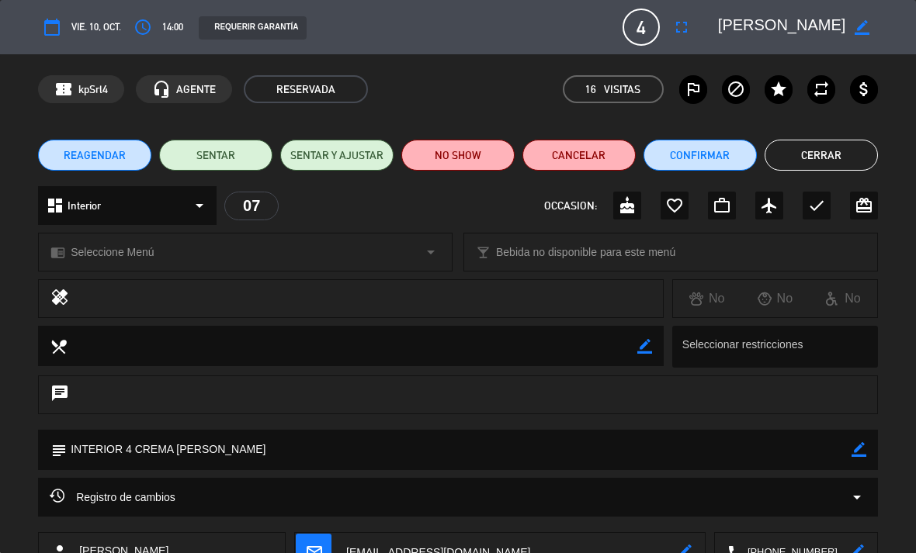
scroll to position [82, 0]
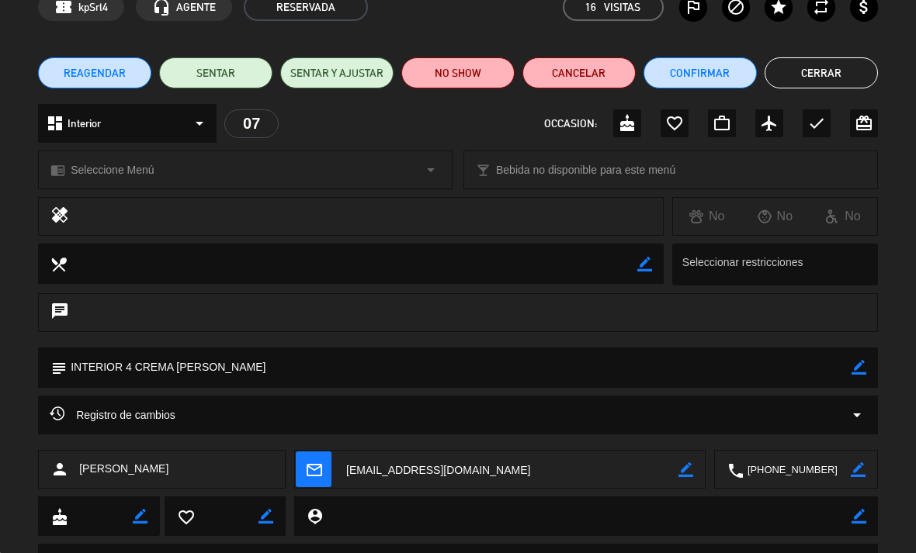
click at [855, 416] on icon "arrow_drop_down" at bounding box center [856, 415] width 19 height 19
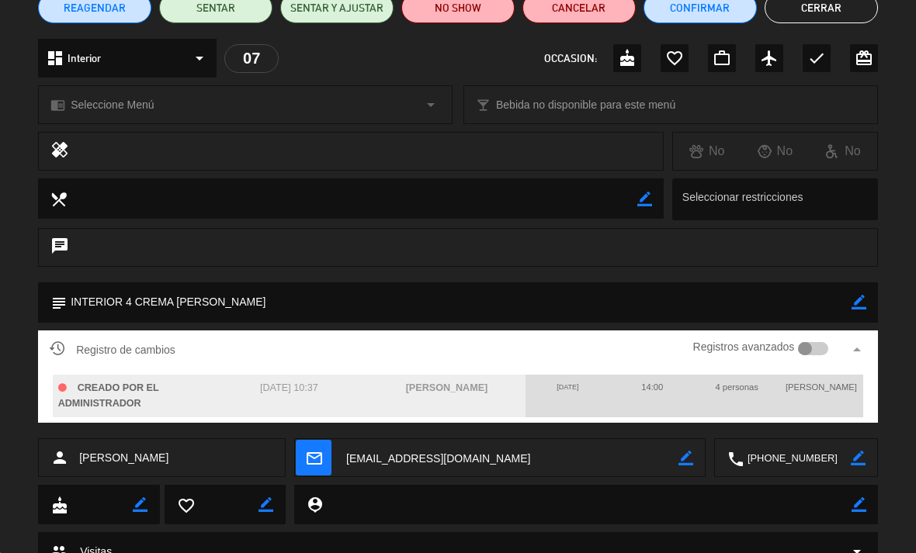
scroll to position [151, 0]
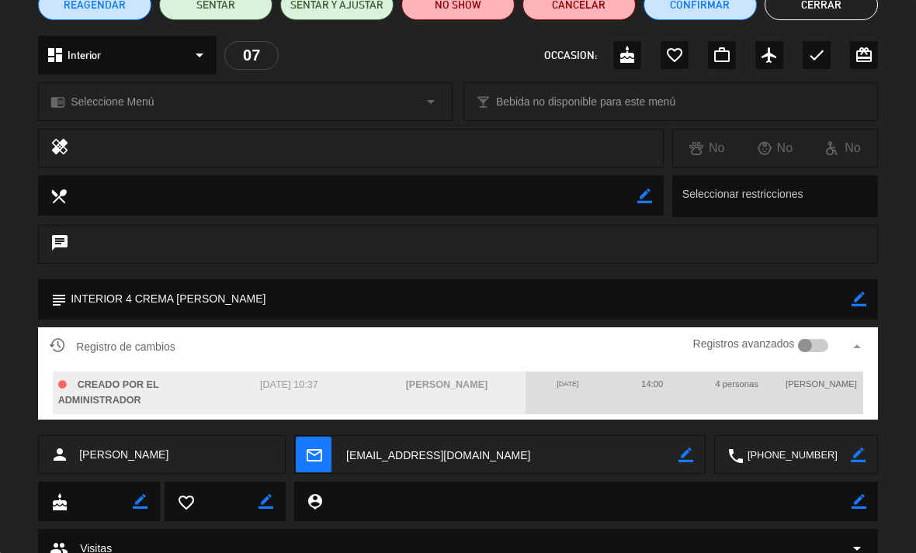
click at [811, 350] on div at bounding box center [813, 346] width 30 height 14
click at [812, 339] on div at bounding box center [813, 346] width 30 height 14
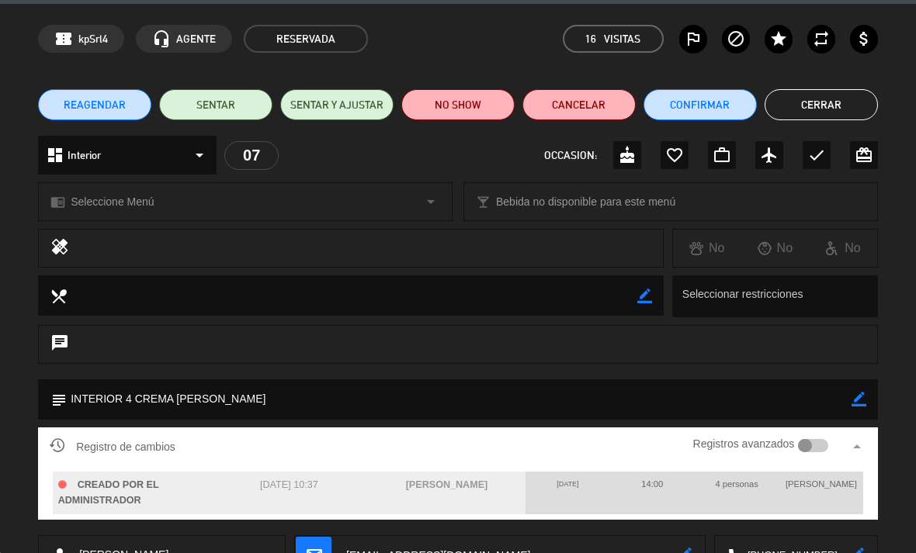
click at [826, 109] on button "Cerrar" at bounding box center [820, 104] width 113 height 31
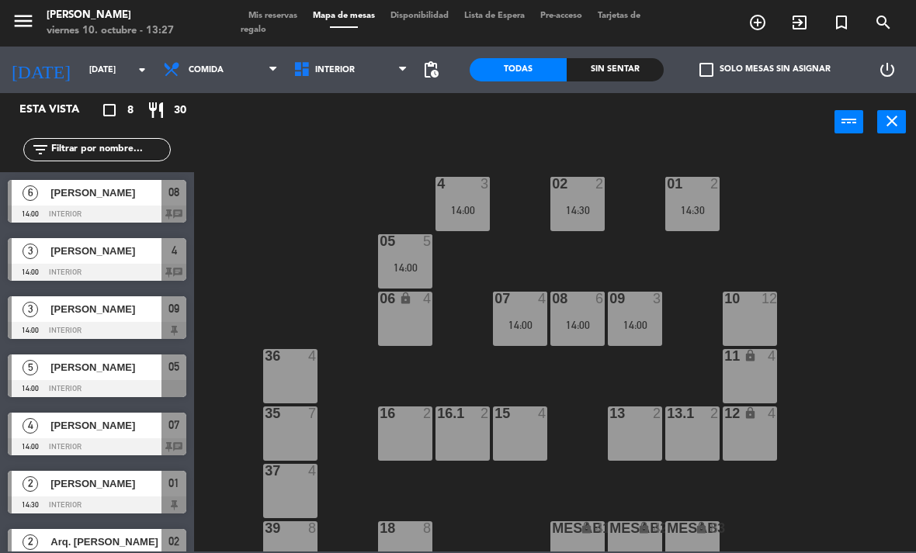
scroll to position [0, 0]
click at [423, 267] on div "14:00" at bounding box center [405, 267] width 54 height 11
click at [539, 251] on div "02 2 14:30 4 3 14:00 01 2 14:30 05 5 14:00 06 lock 4 07 4 14:00 09 3 14:00 10 1…" at bounding box center [559, 351] width 712 height 402
click at [403, 258] on div "05 5 14:00" at bounding box center [405, 261] width 54 height 54
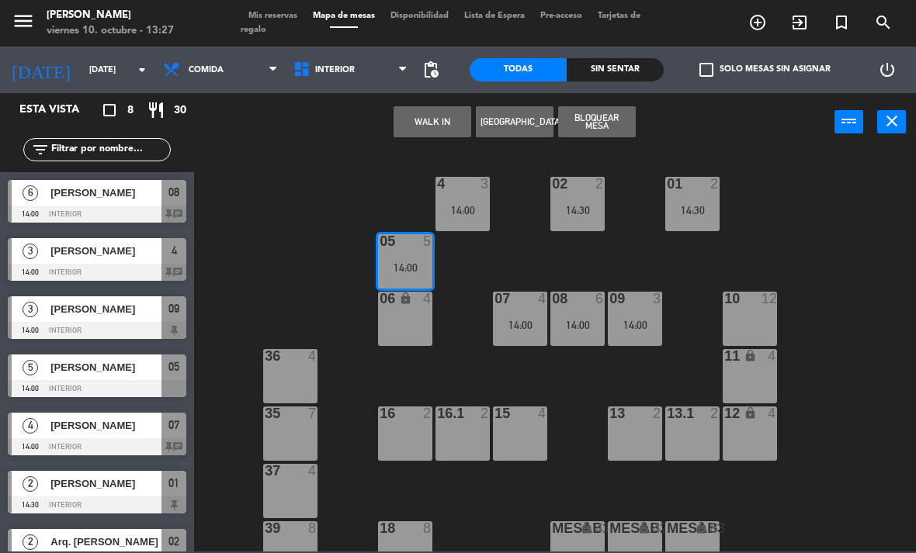
click at [423, 314] on div "06 lock 4" at bounding box center [405, 319] width 54 height 54
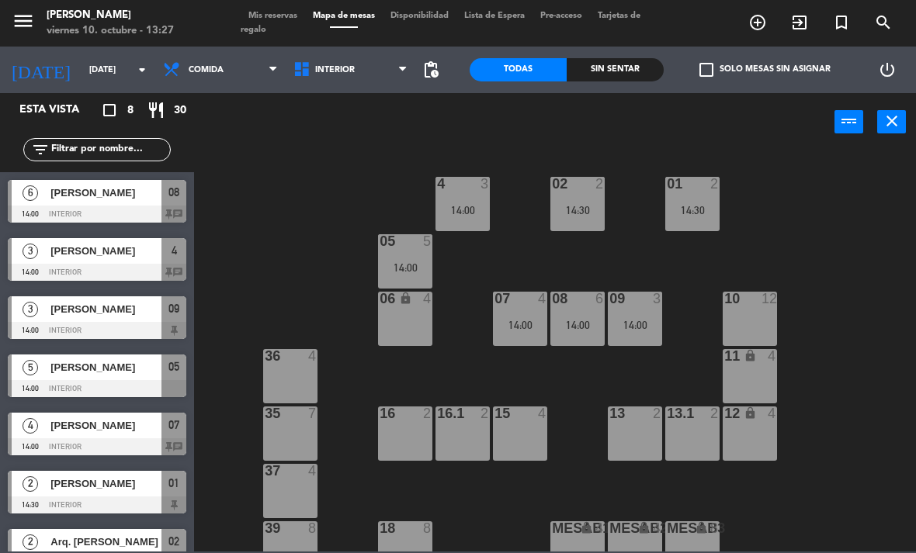
click at [400, 177] on div "02 2 14:30 4 3 14:00 01 2 14:30 05 5 14:00 06 lock 4 07 4 14:00 09 3 14:00 10 1…" at bounding box center [559, 351] width 712 height 402
click at [414, 247] on div at bounding box center [406, 241] width 26 height 14
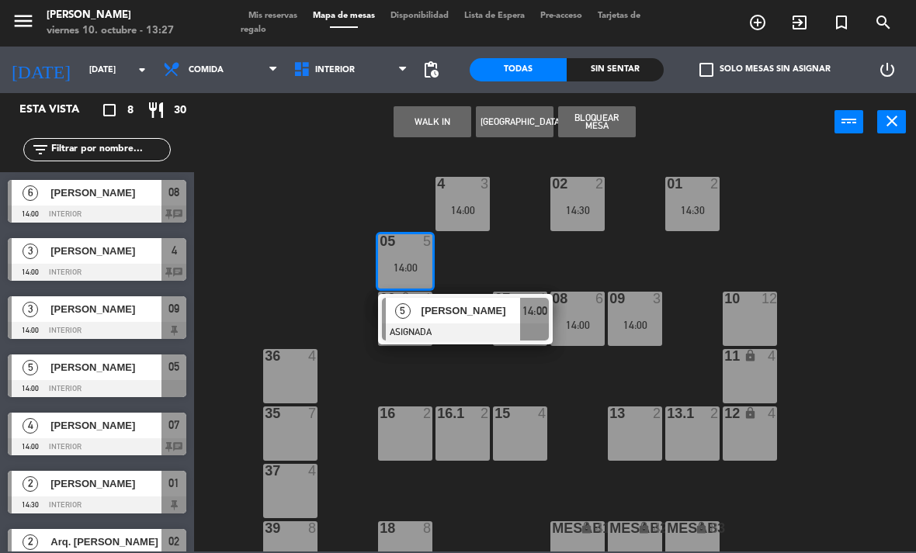
click at [421, 327] on div at bounding box center [465, 332] width 167 height 17
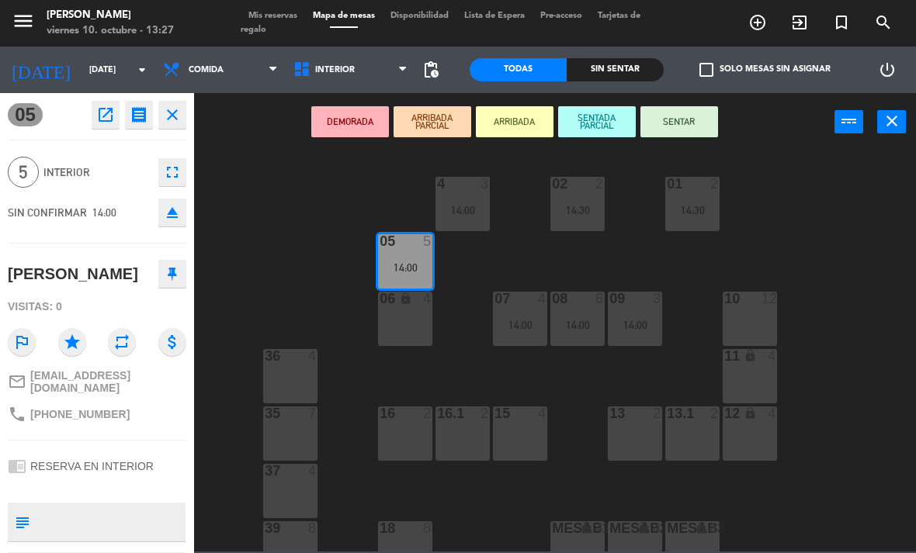
click at [409, 310] on div "06 lock 4" at bounding box center [405, 319] width 54 height 54
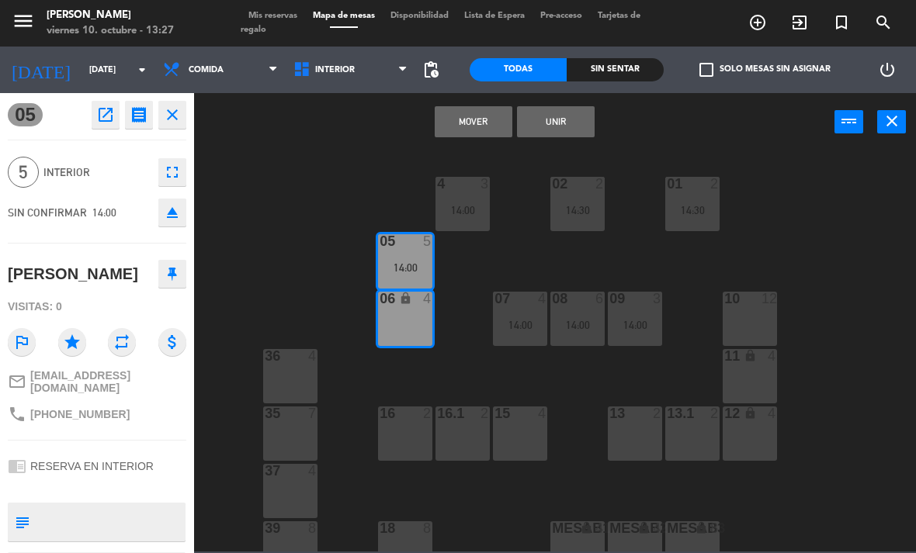
click at [553, 127] on button "Unir" at bounding box center [556, 121] width 78 height 31
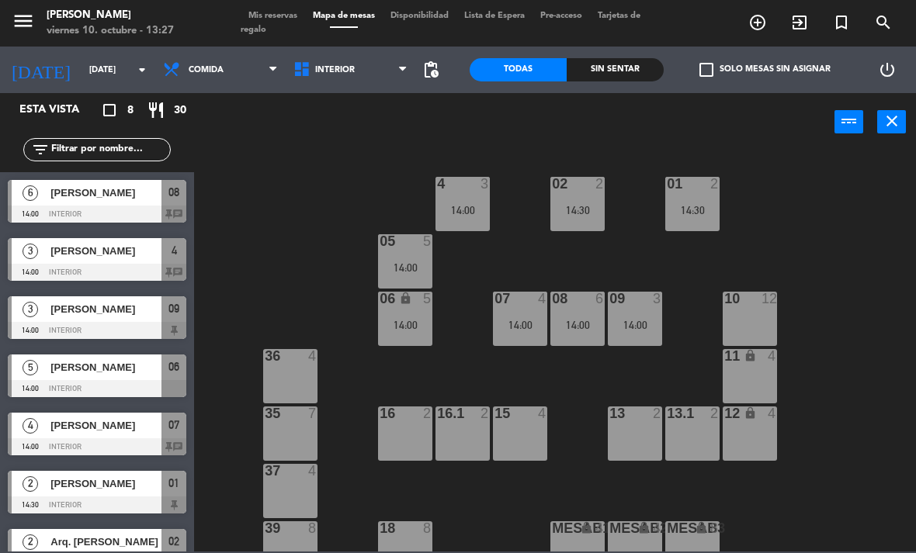
click at [467, 205] on div "14:00" at bounding box center [462, 210] width 54 height 11
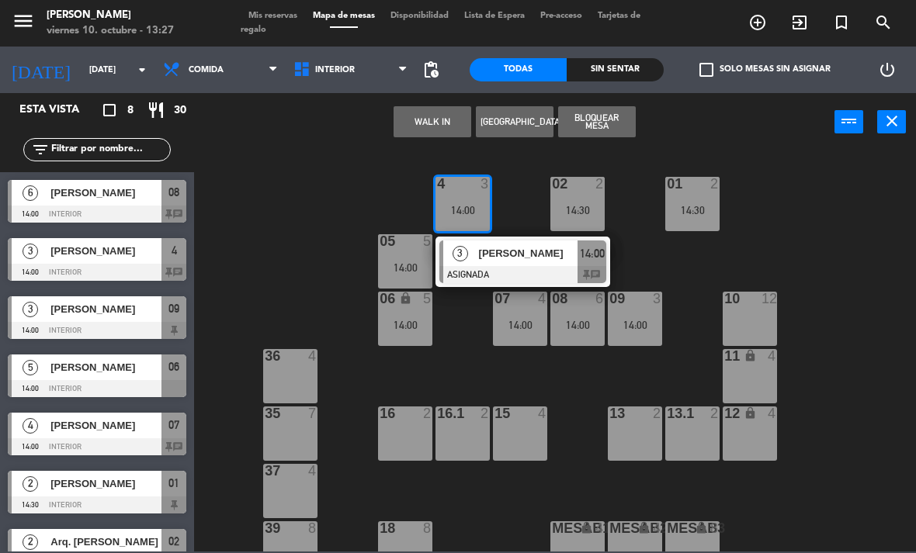
click at [511, 268] on div at bounding box center [522, 274] width 167 height 17
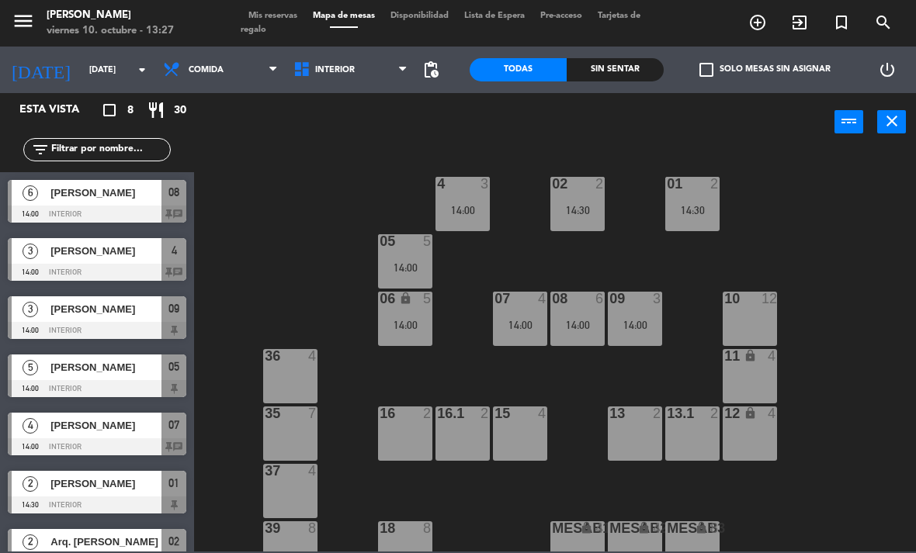
click at [587, 207] on div "14:30" at bounding box center [577, 210] width 54 height 11
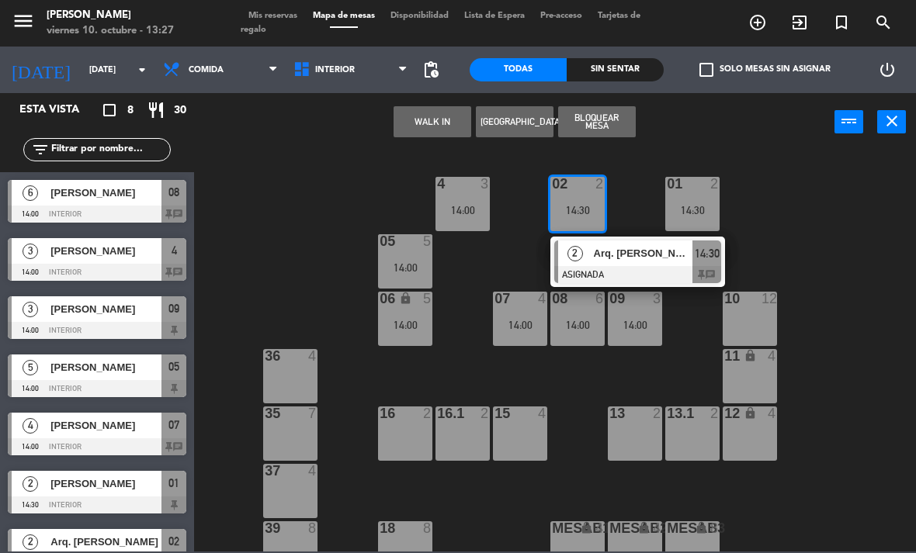
click at [596, 265] on div "Arq. [PERSON_NAME]" at bounding box center [642, 254] width 101 height 26
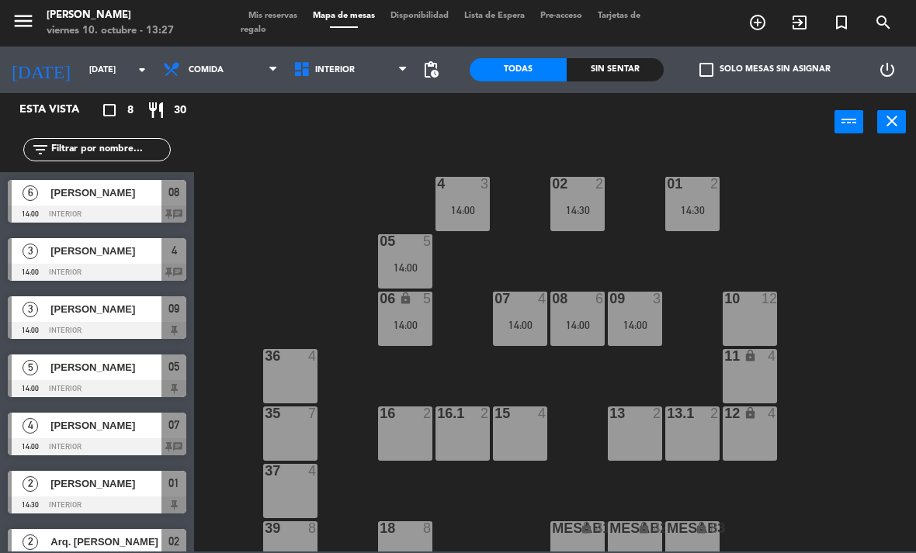
scroll to position [54, 0]
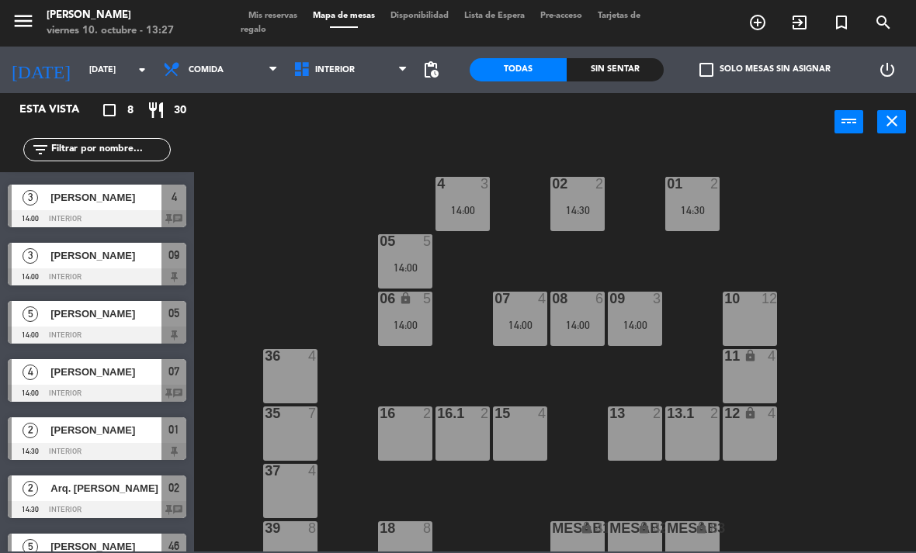
click at [705, 201] on div "01 2 14:30" at bounding box center [692, 204] width 54 height 54
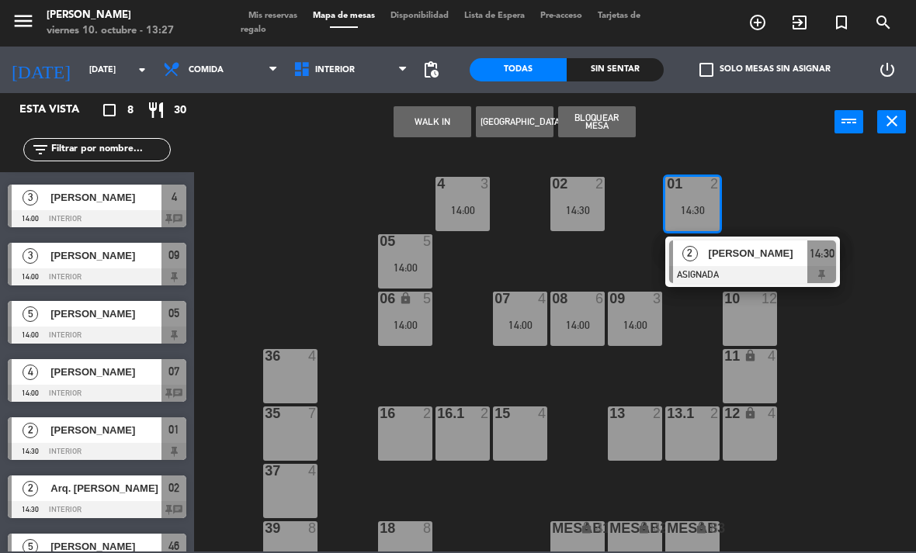
click at [712, 262] on div "[PERSON_NAME]" at bounding box center [757, 254] width 101 height 26
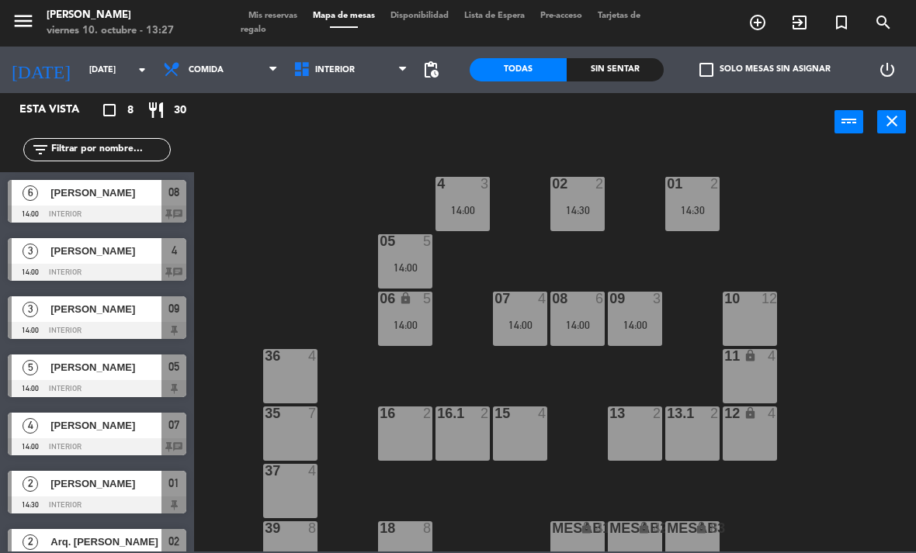
click at [691, 219] on div "01 2 14:30" at bounding box center [692, 204] width 54 height 54
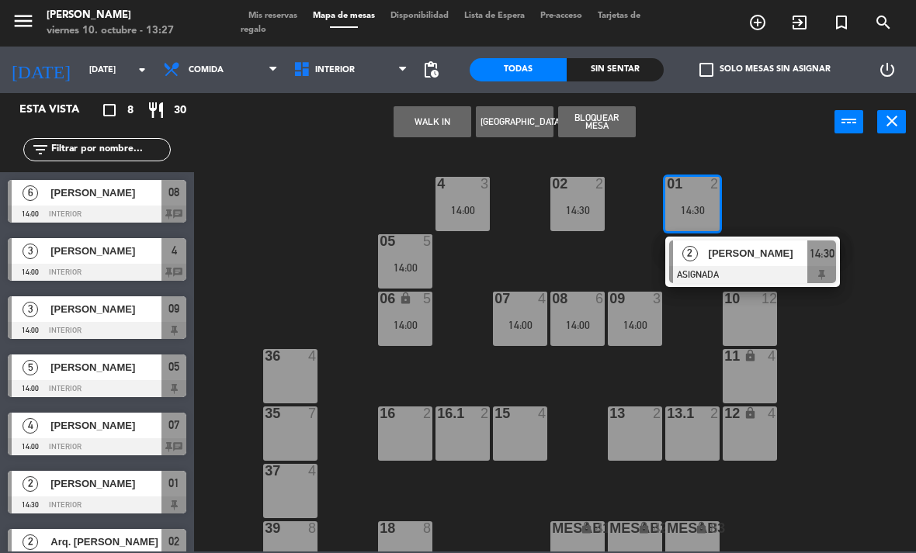
click at [694, 265] on div "2" at bounding box center [689, 254] width 33 height 26
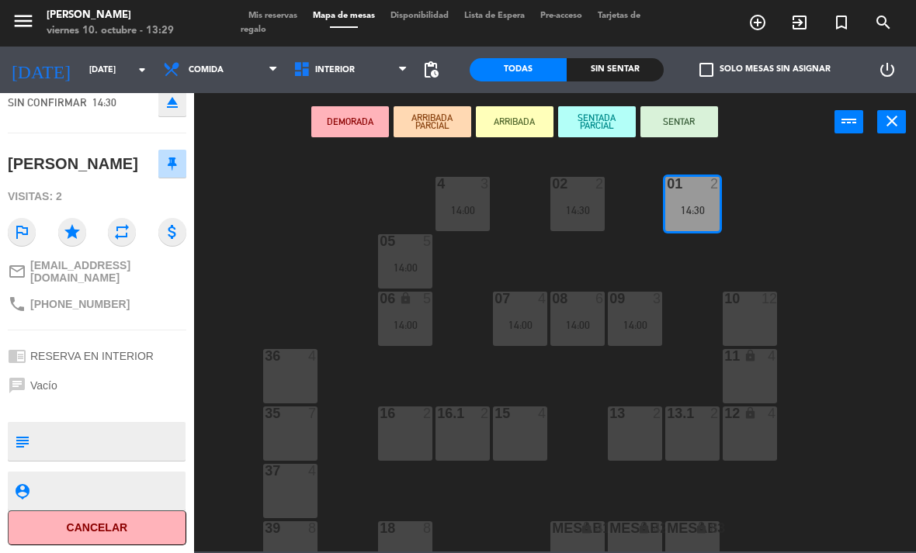
scroll to position [106, 0]
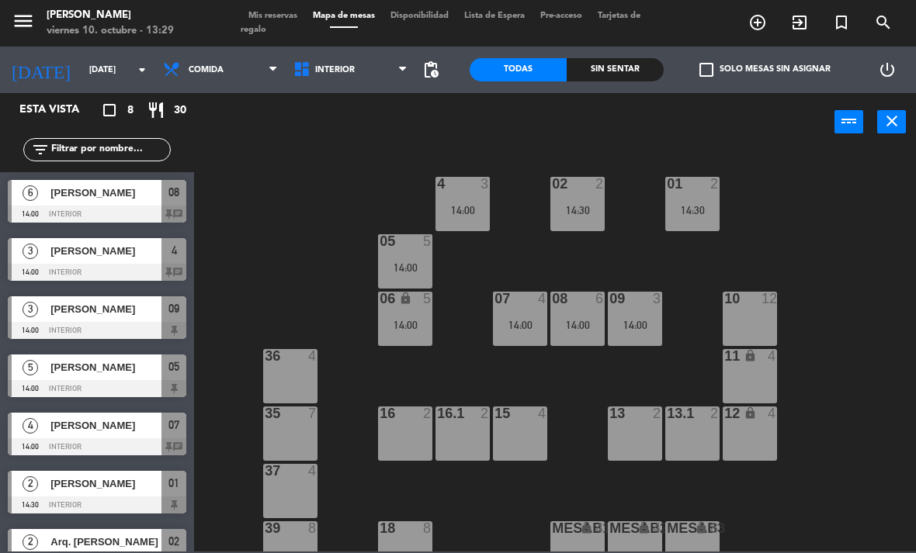
click at [225, 82] on span "Comida" at bounding box center [220, 70] width 130 height 34
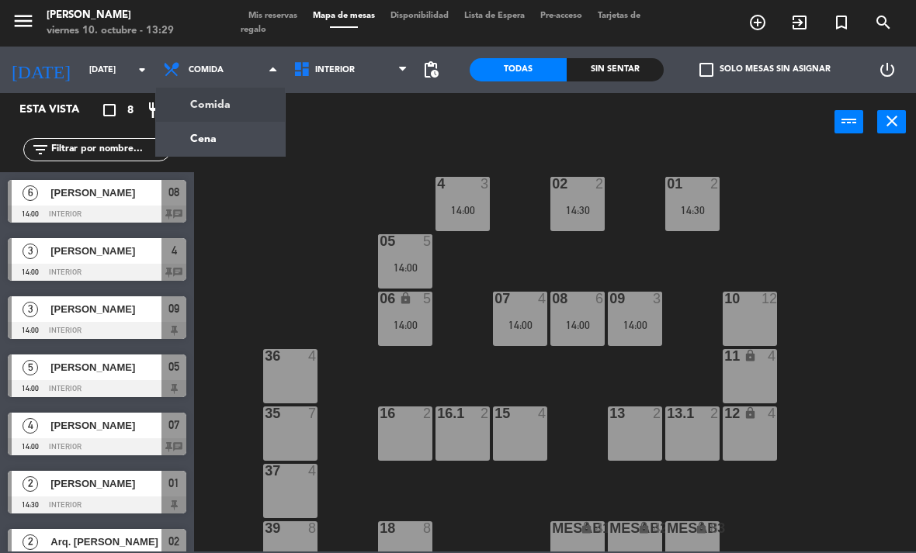
click at [212, 126] on ng-component "menu [PERSON_NAME][DATE] 10. octubre - 13:29 Mis reservas Mapa de mesas Disponi…" at bounding box center [458, 276] width 916 height 552
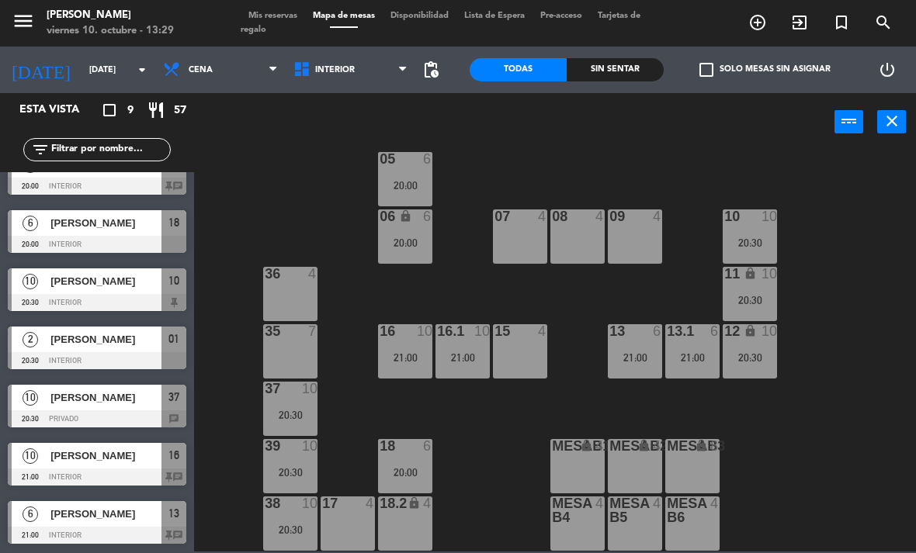
scroll to position [82, 0]
click at [307, 407] on div "37 10 20:30" at bounding box center [290, 409] width 54 height 54
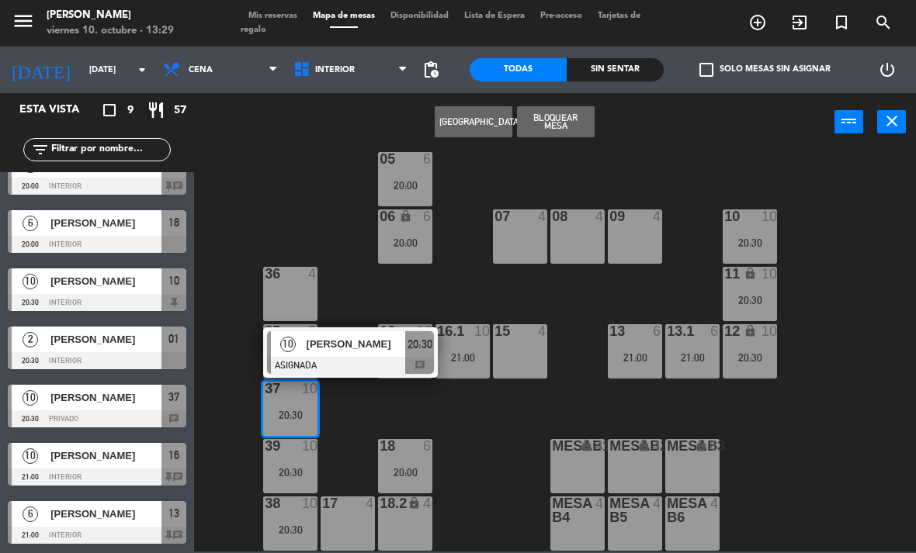
click at [362, 339] on span "[PERSON_NAME]" at bounding box center [356, 344] width 99 height 16
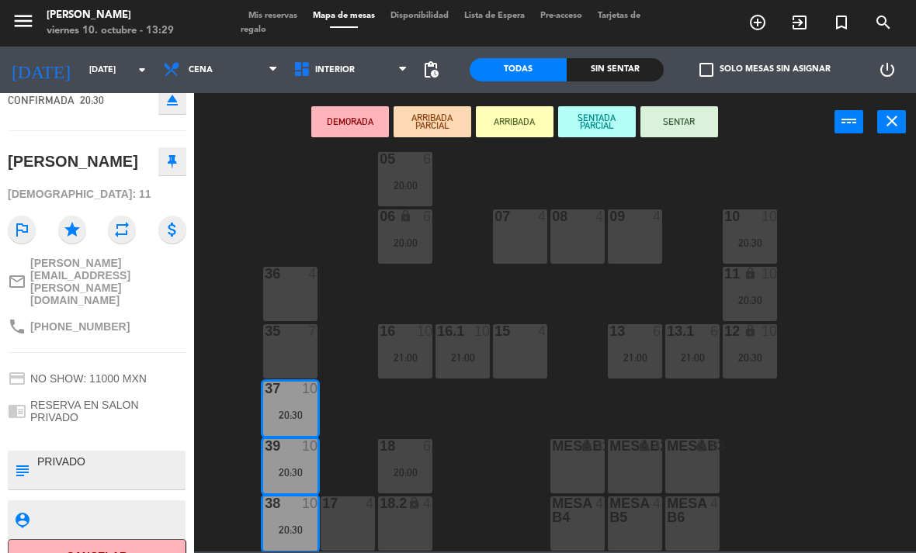
click at [296, 352] on div "35 7" at bounding box center [290, 351] width 54 height 54
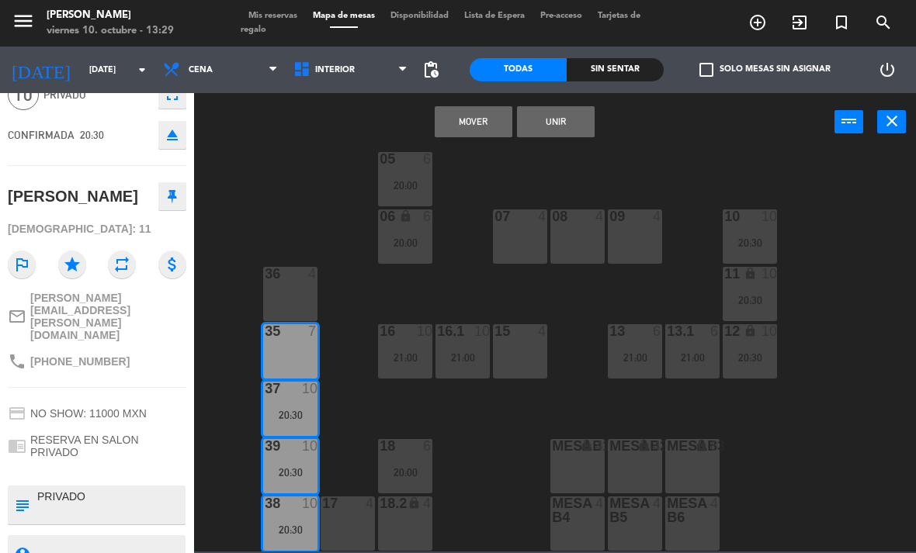
click at [296, 283] on div "36 4" at bounding box center [290, 294] width 54 height 54
click at [572, 124] on button "Unir" at bounding box center [556, 121] width 78 height 31
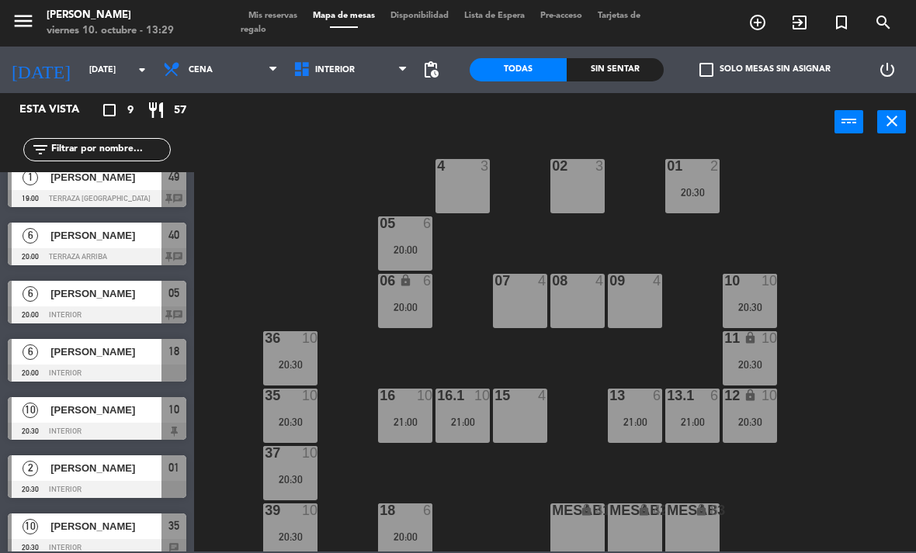
scroll to position [16, 0]
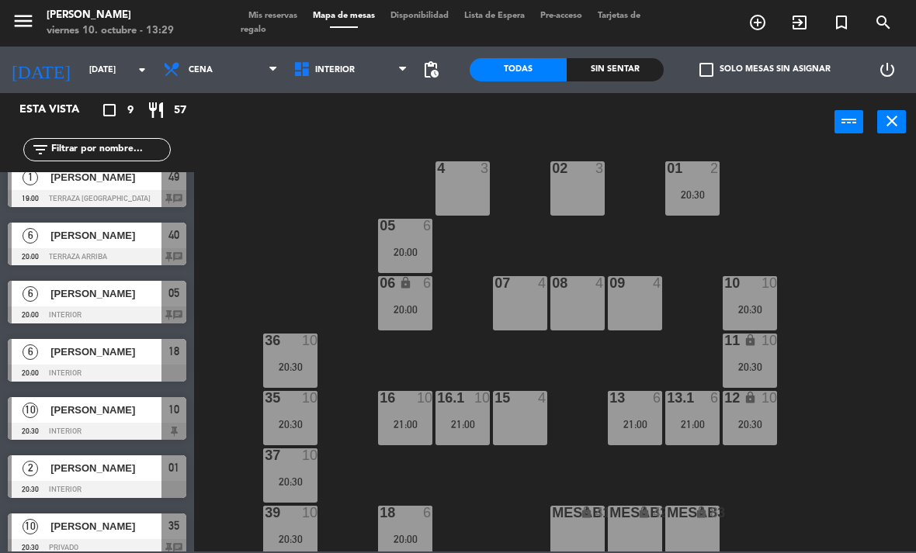
click at [421, 247] on div "20:00" at bounding box center [405, 252] width 54 height 11
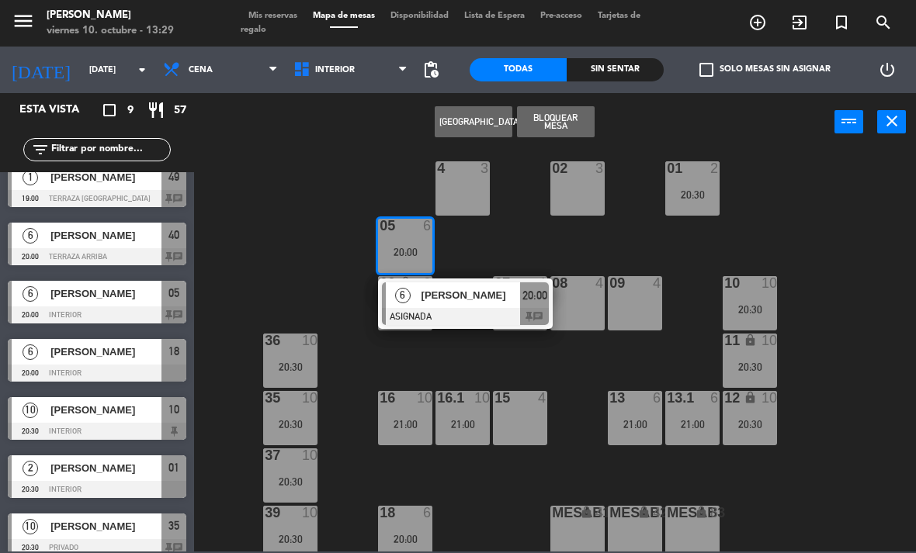
click at [462, 305] on div "[PERSON_NAME]" at bounding box center [470, 295] width 101 height 26
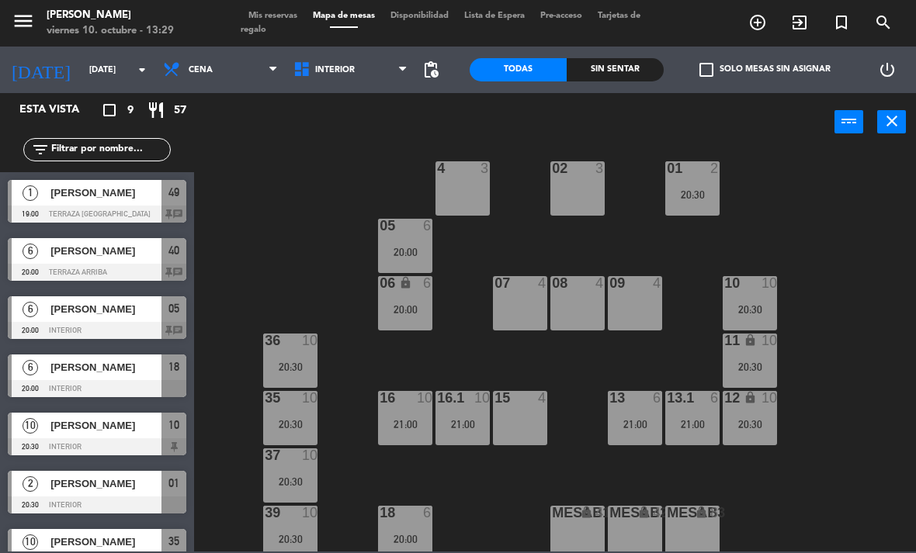
click at [764, 414] on div "12 lock 10 20:30" at bounding box center [749, 418] width 54 height 54
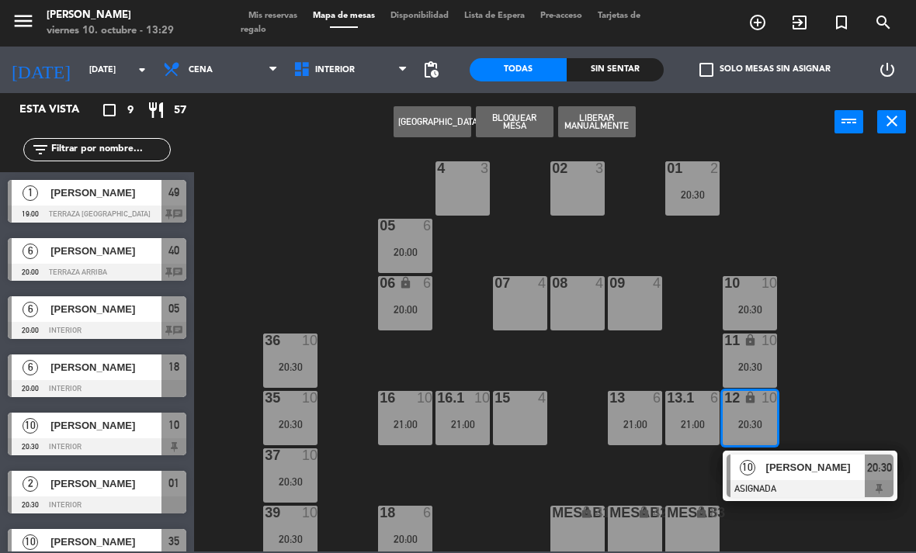
click at [839, 462] on span "[PERSON_NAME]" at bounding box center [815, 467] width 99 height 16
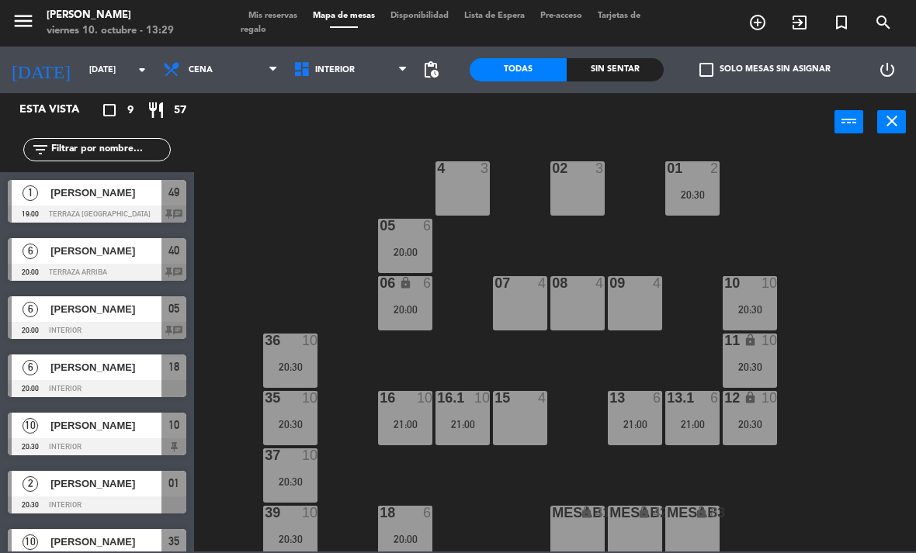
click at [670, 408] on div "13.1 6 21:00" at bounding box center [692, 418] width 54 height 54
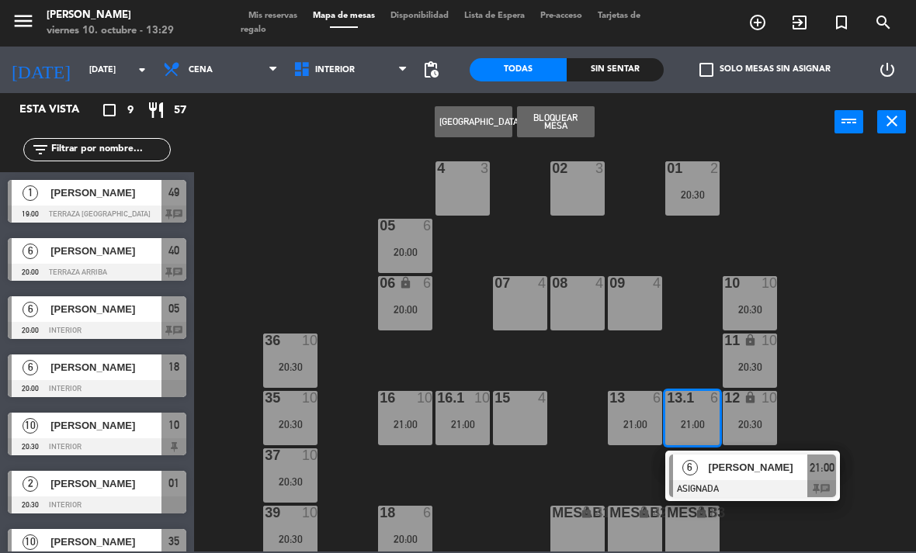
click at [749, 464] on span "[PERSON_NAME]" at bounding box center [757, 467] width 99 height 16
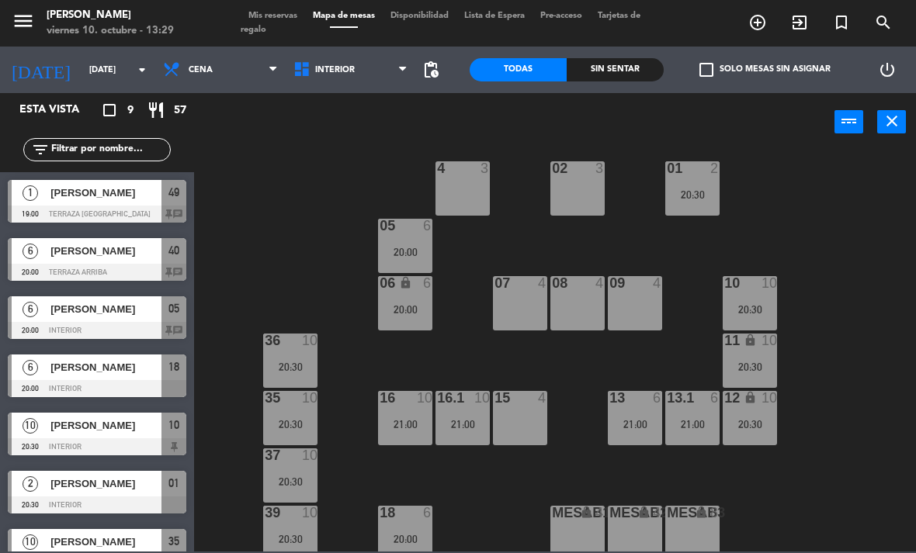
scroll to position [132, 0]
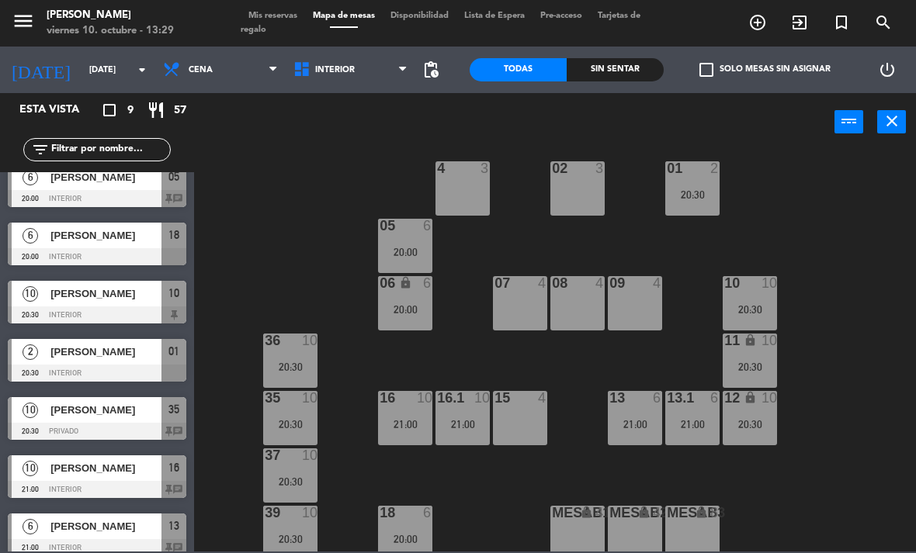
click at [480, 428] on div "21:00" at bounding box center [462, 424] width 54 height 11
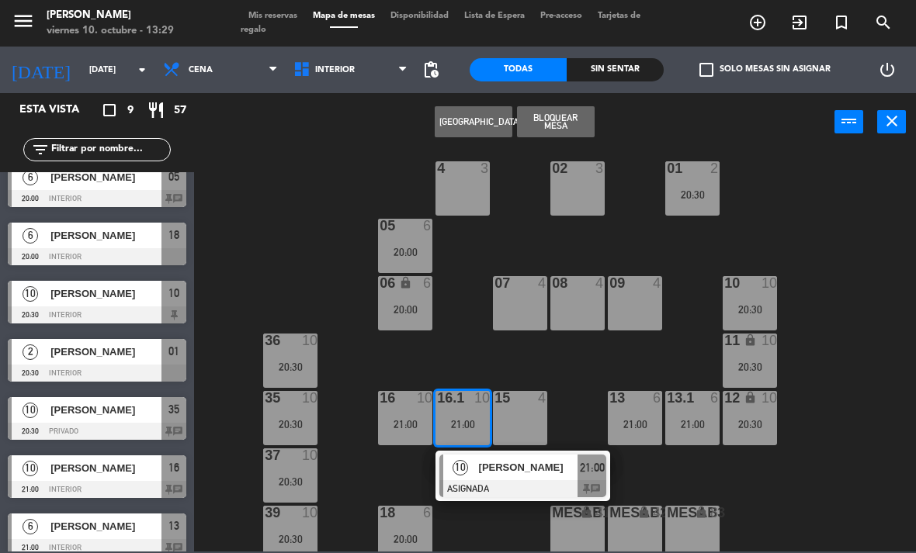
click at [847, 416] on div "02 3 4 3 01 2 20:30 05 6 20:00 06 lock 6 20:00 07 4 09 4 10 10 20:30 08 4 11 lo…" at bounding box center [559, 351] width 712 height 402
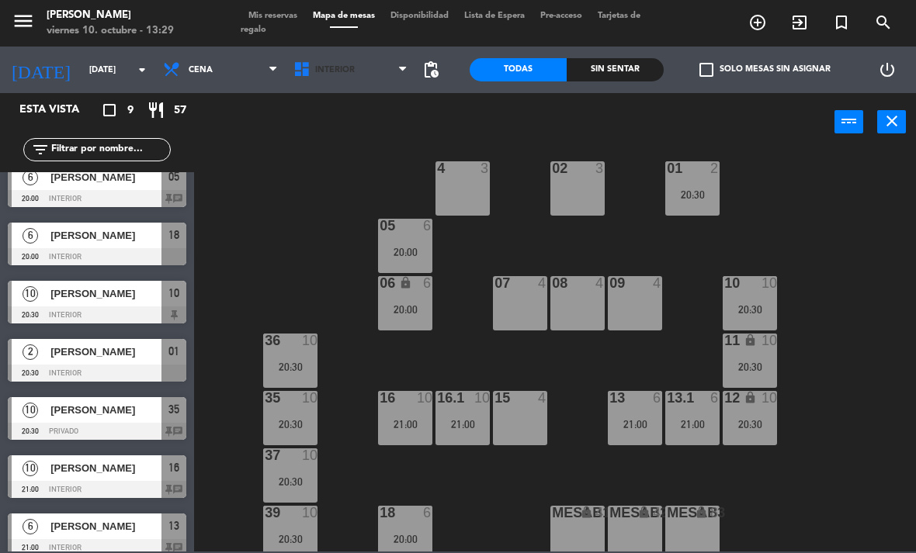
click at [359, 73] on span "Interior" at bounding box center [351, 70] width 130 height 34
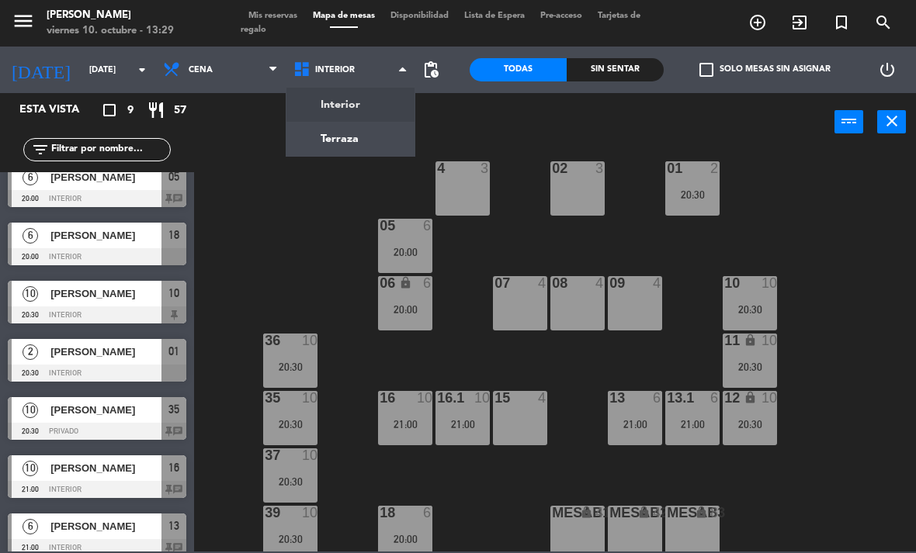
click at [376, 126] on ng-component "menu [PERSON_NAME][DATE] 10. octubre - 13:29 Mis reservas Mapa de mesas Disponi…" at bounding box center [458, 276] width 916 height 552
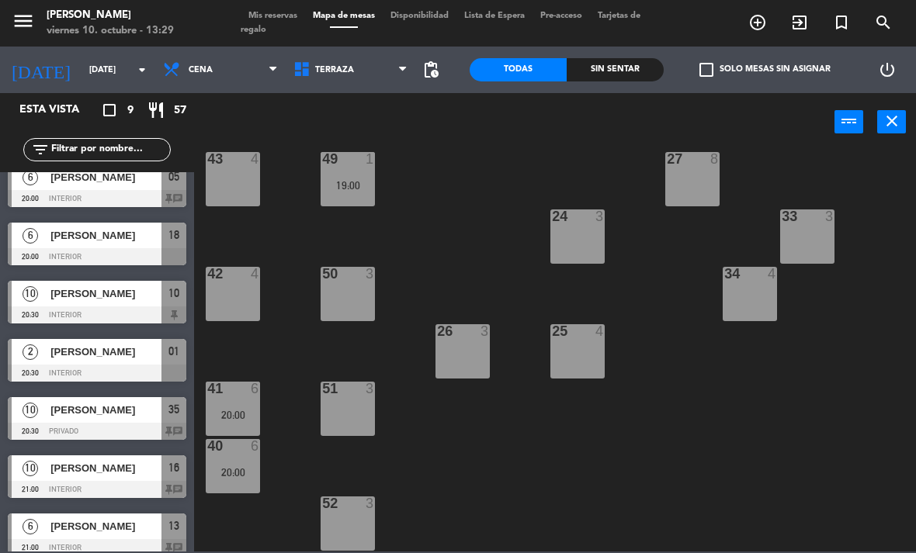
scroll to position [255, 0]
click at [242, 405] on div "41 6 20:00" at bounding box center [233, 409] width 54 height 54
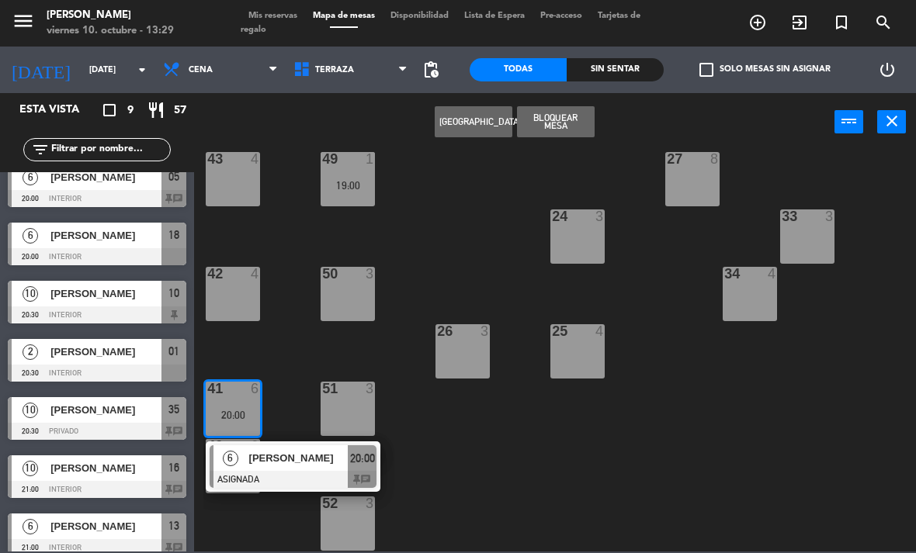
click at [297, 471] on div at bounding box center [293, 479] width 167 height 17
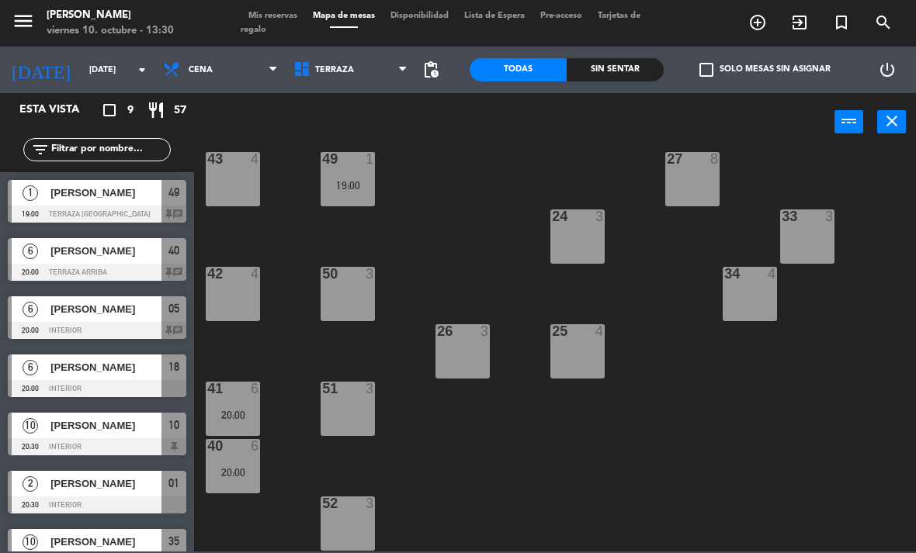
click at [355, 182] on div "19:00" at bounding box center [347, 185] width 54 height 11
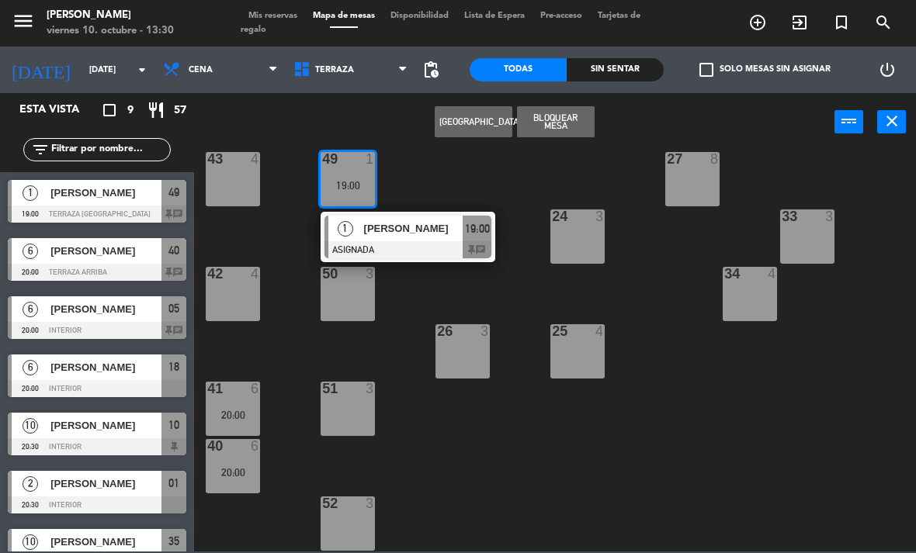
click at [455, 232] on span "[PERSON_NAME]" at bounding box center [413, 228] width 99 height 16
